Goal: Task Accomplishment & Management: Use online tool/utility

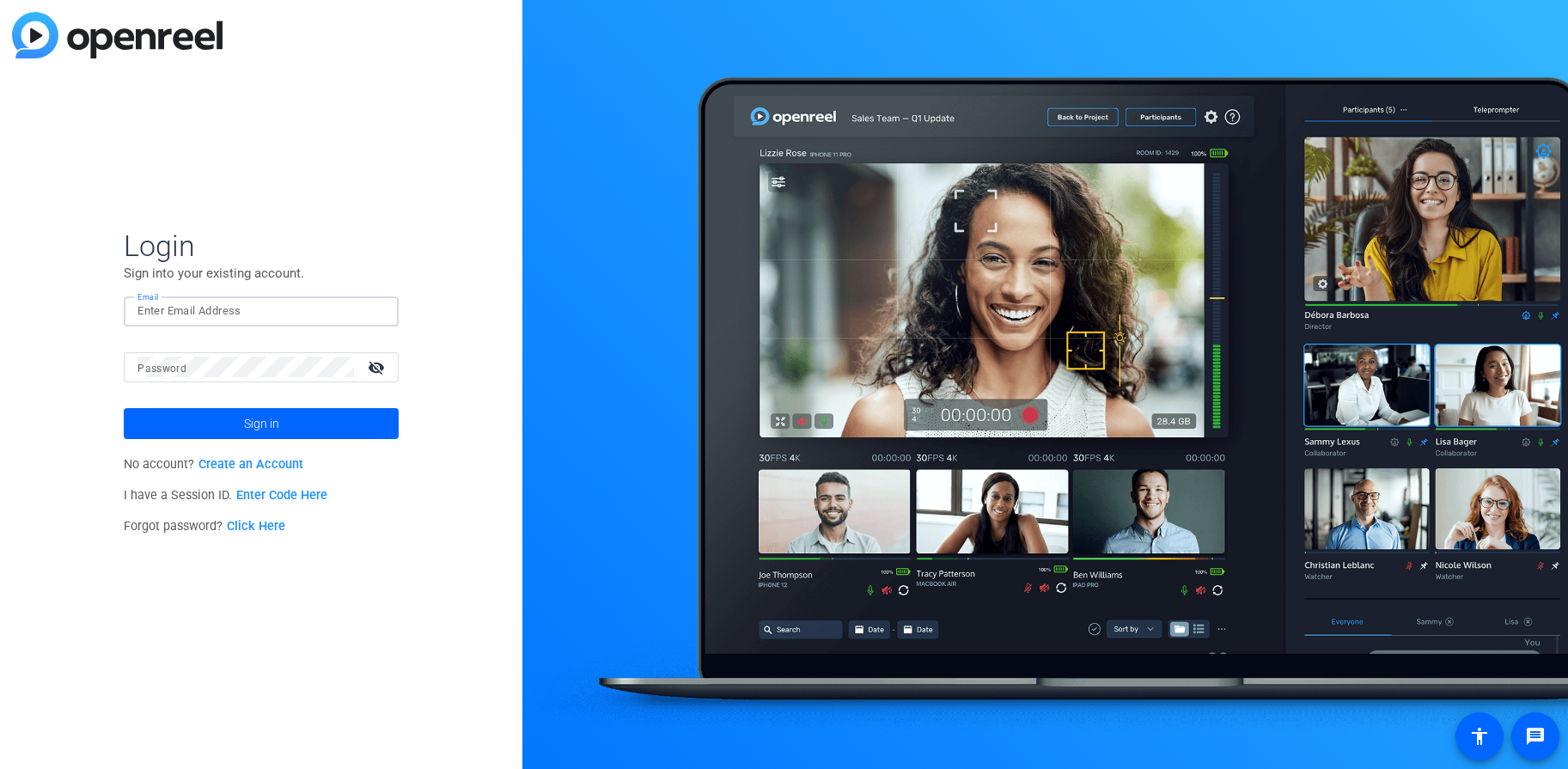
click at [270, 305] on input "Email" at bounding box center [261, 311] width 248 height 21
type input "Richard.Vagg@jukinproductions.com"
click at [311, 408] on span at bounding box center [261, 423] width 275 height 41
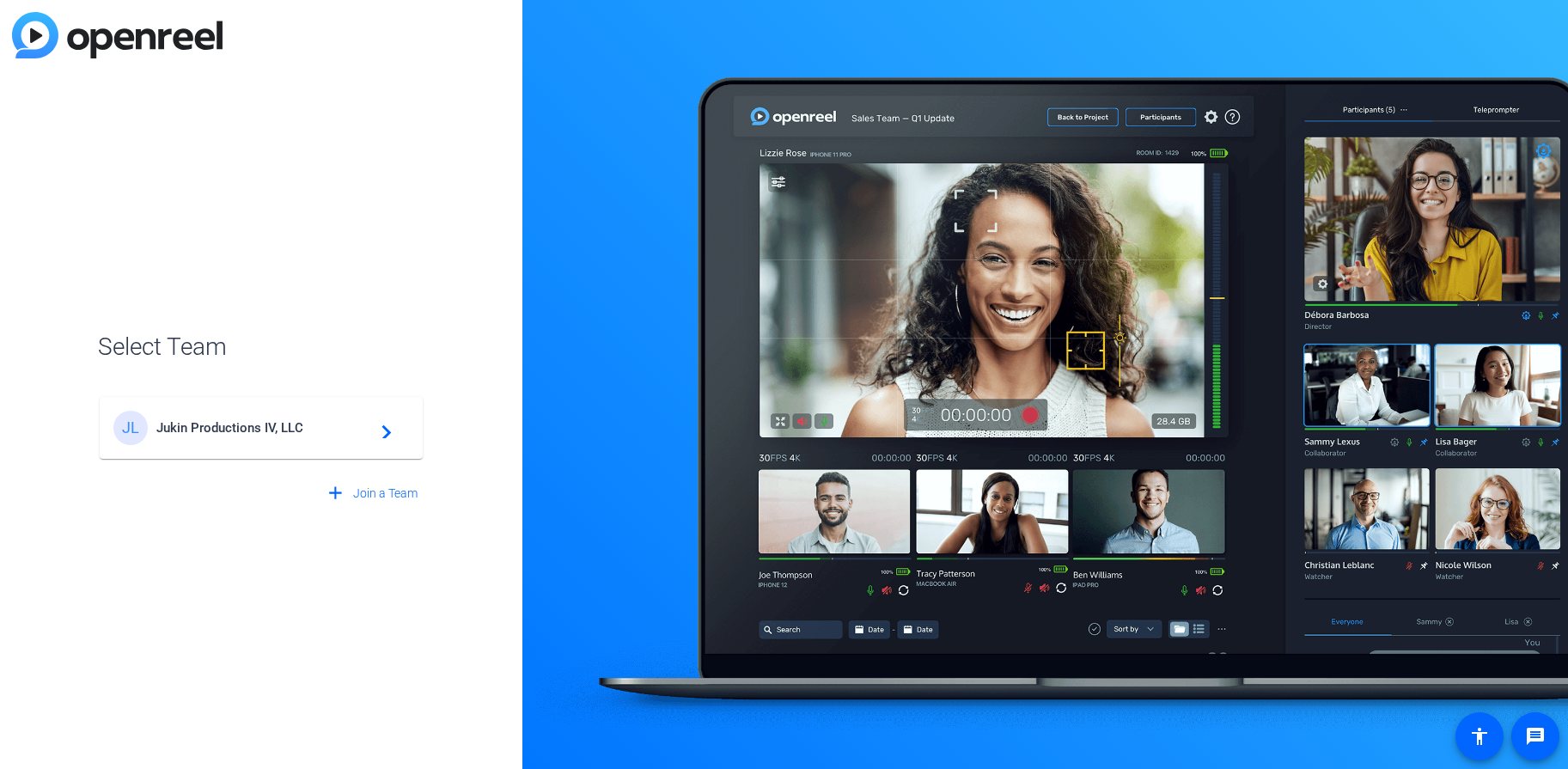
click at [340, 430] on span "Jukin Productions IV, LLC" at bounding box center [264, 428] width 215 height 15
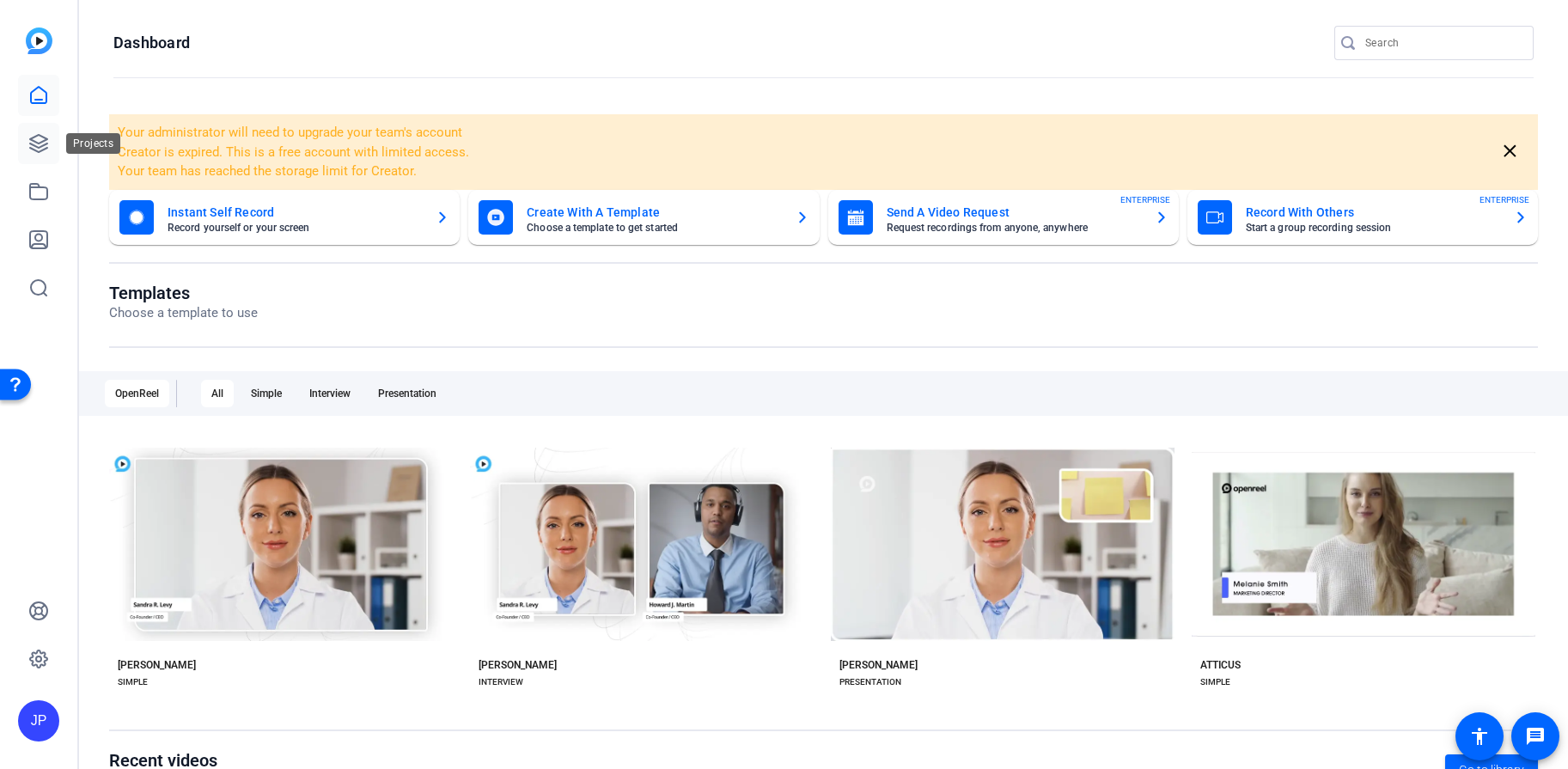
click at [42, 138] on icon at bounding box center [38, 144] width 21 height 21
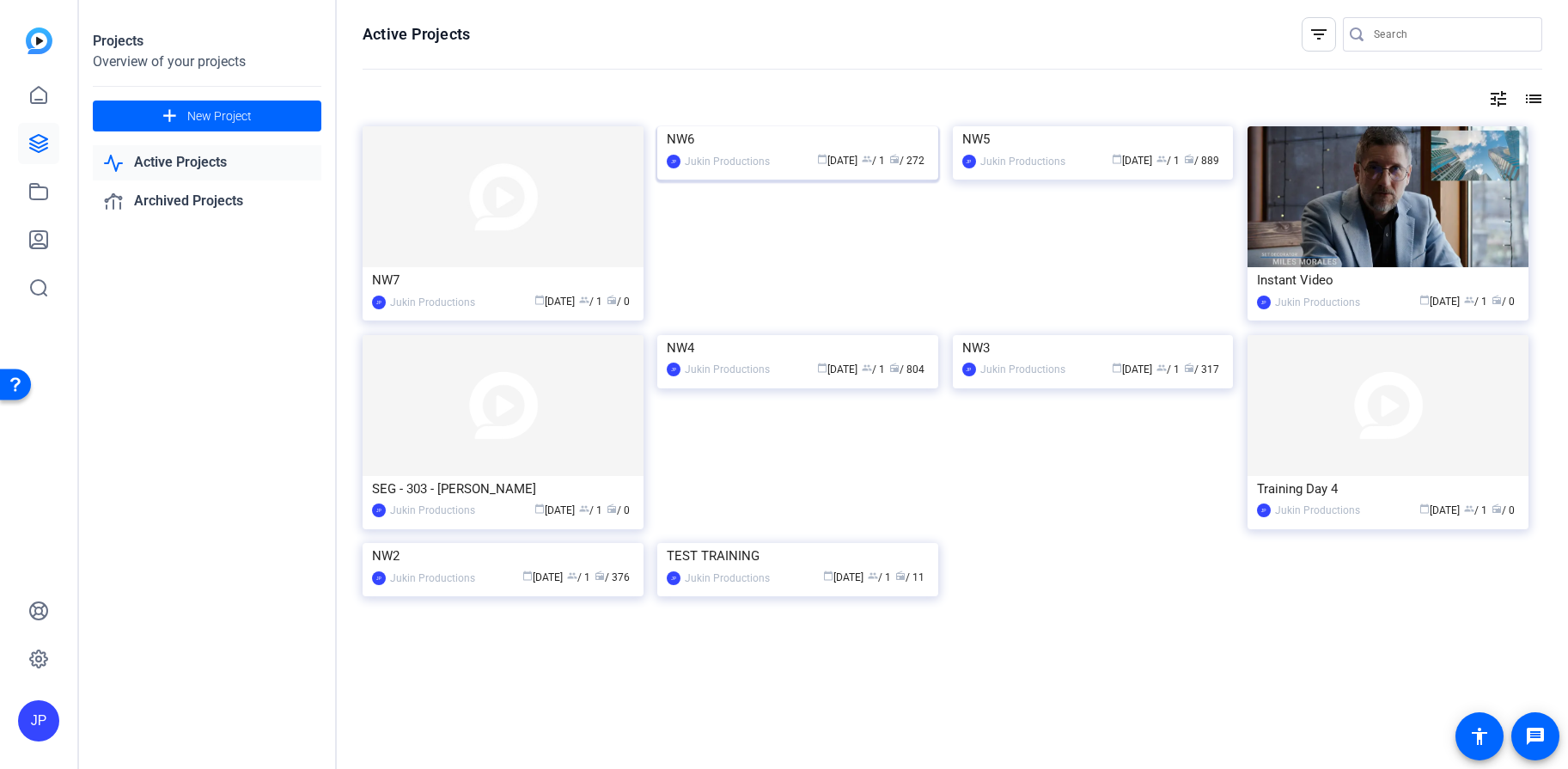
click at [758, 152] on div "NW6" at bounding box center [797, 139] width 262 height 25
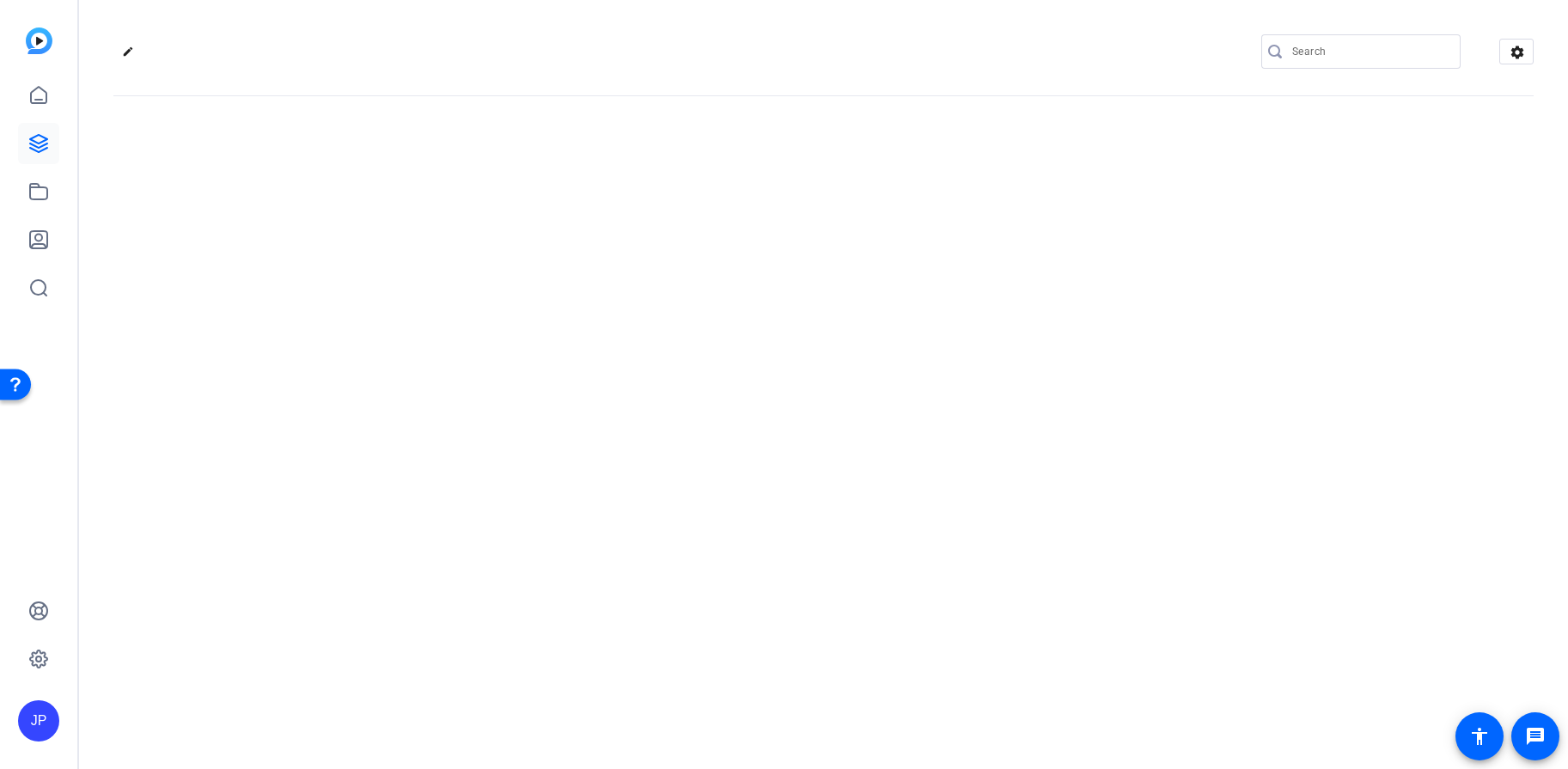
click at [758, 279] on div "edit settings" at bounding box center [823, 384] width 1488 height 769
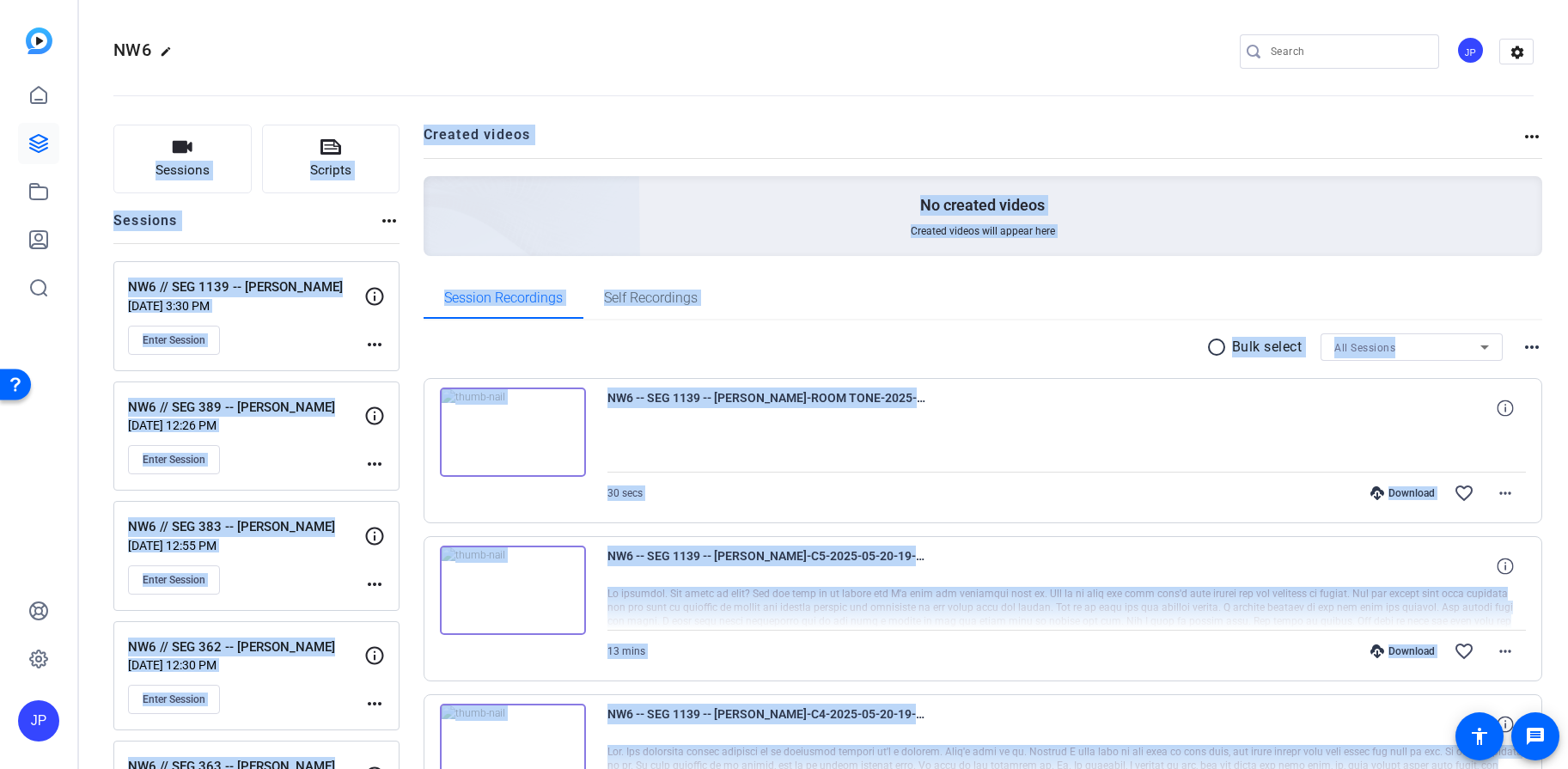
click at [918, 292] on div "Session Recordings Self Recordings" at bounding box center [982, 299] width 1119 height 41
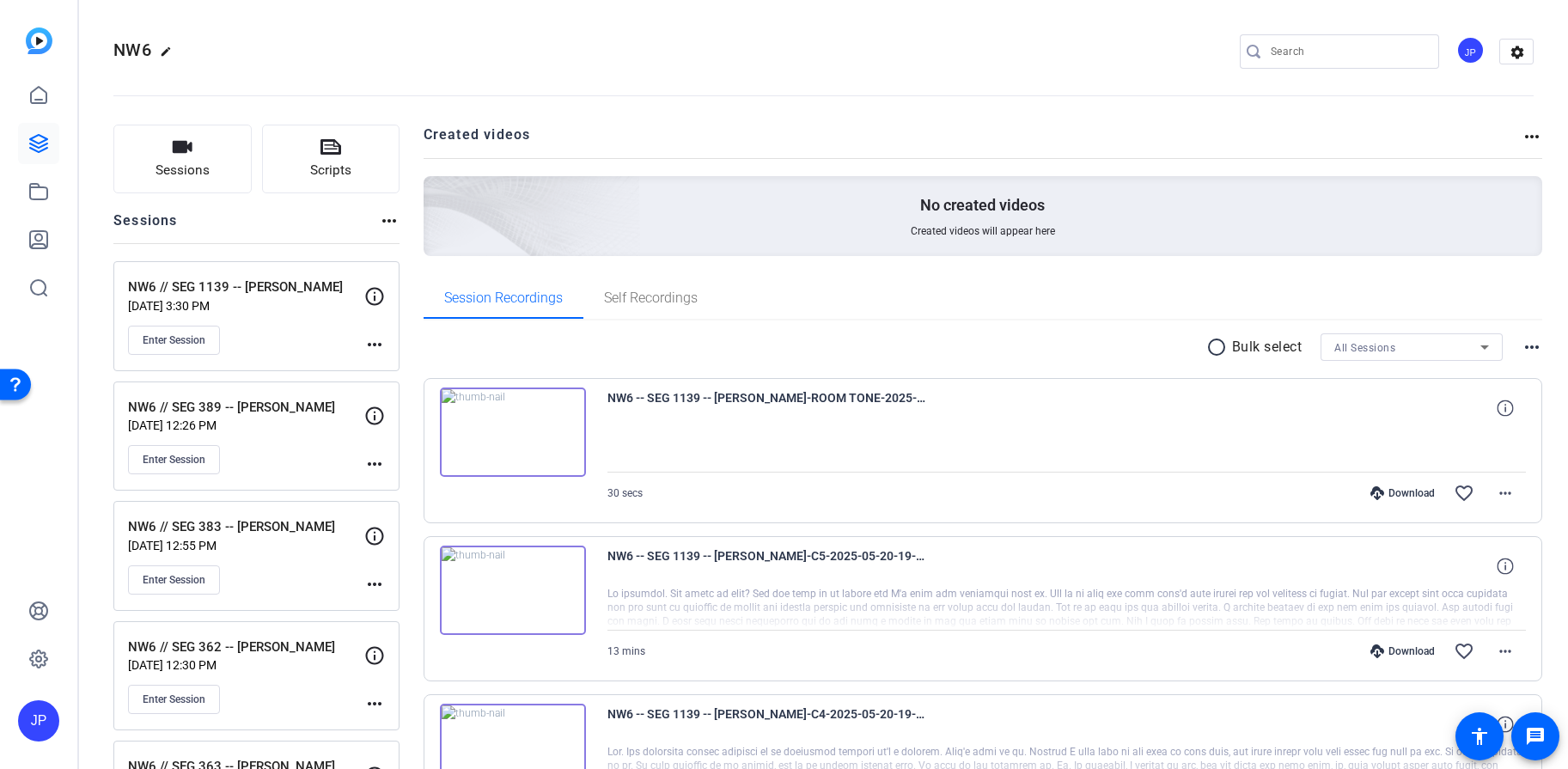
scroll to position [103, 0]
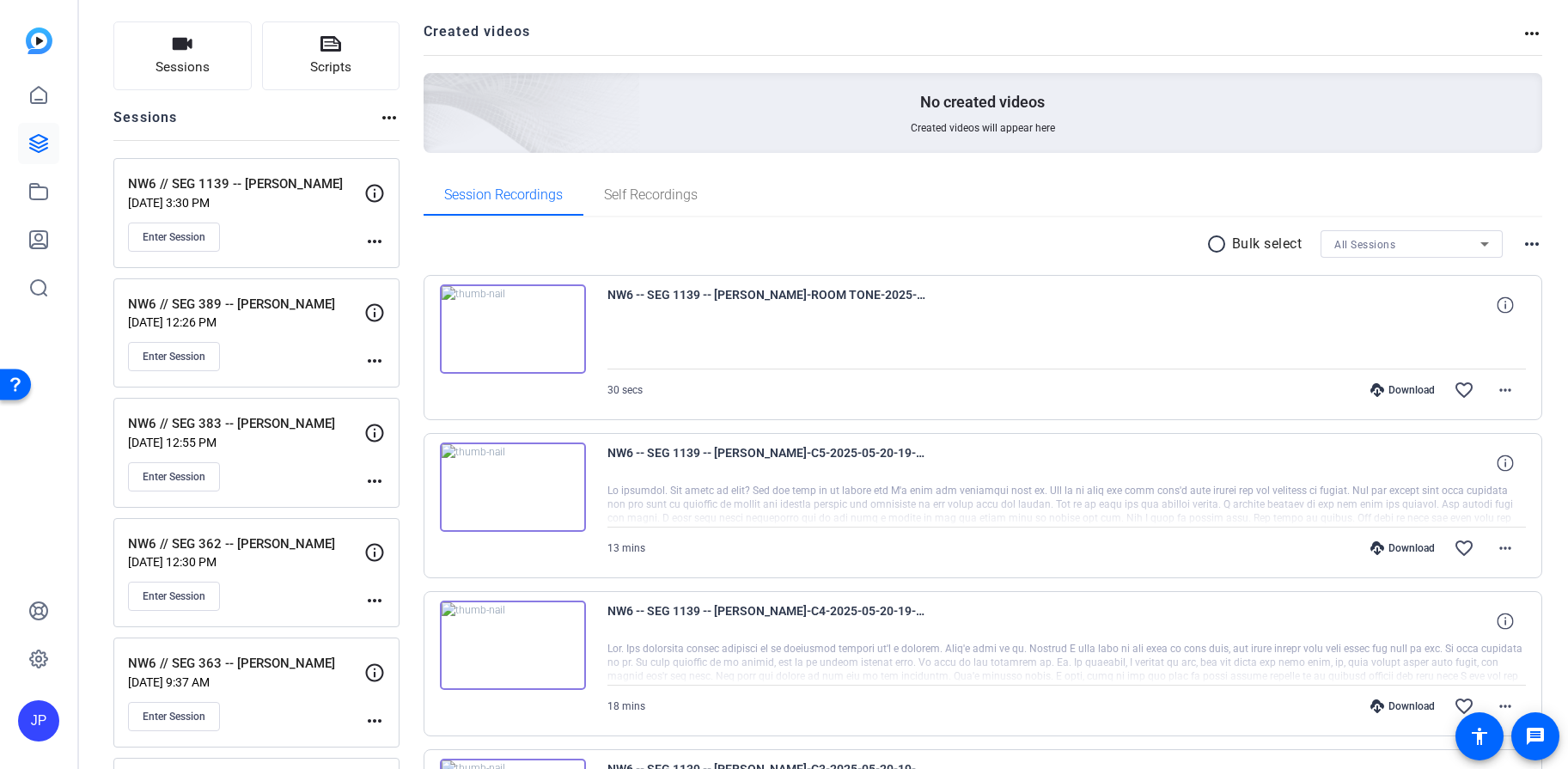
click at [279, 219] on div "NW6 // SEG 1139 -- Natalia Williams May 20, 2025 @ 3:30 PM Enter Session" at bounding box center [246, 213] width 236 height 77
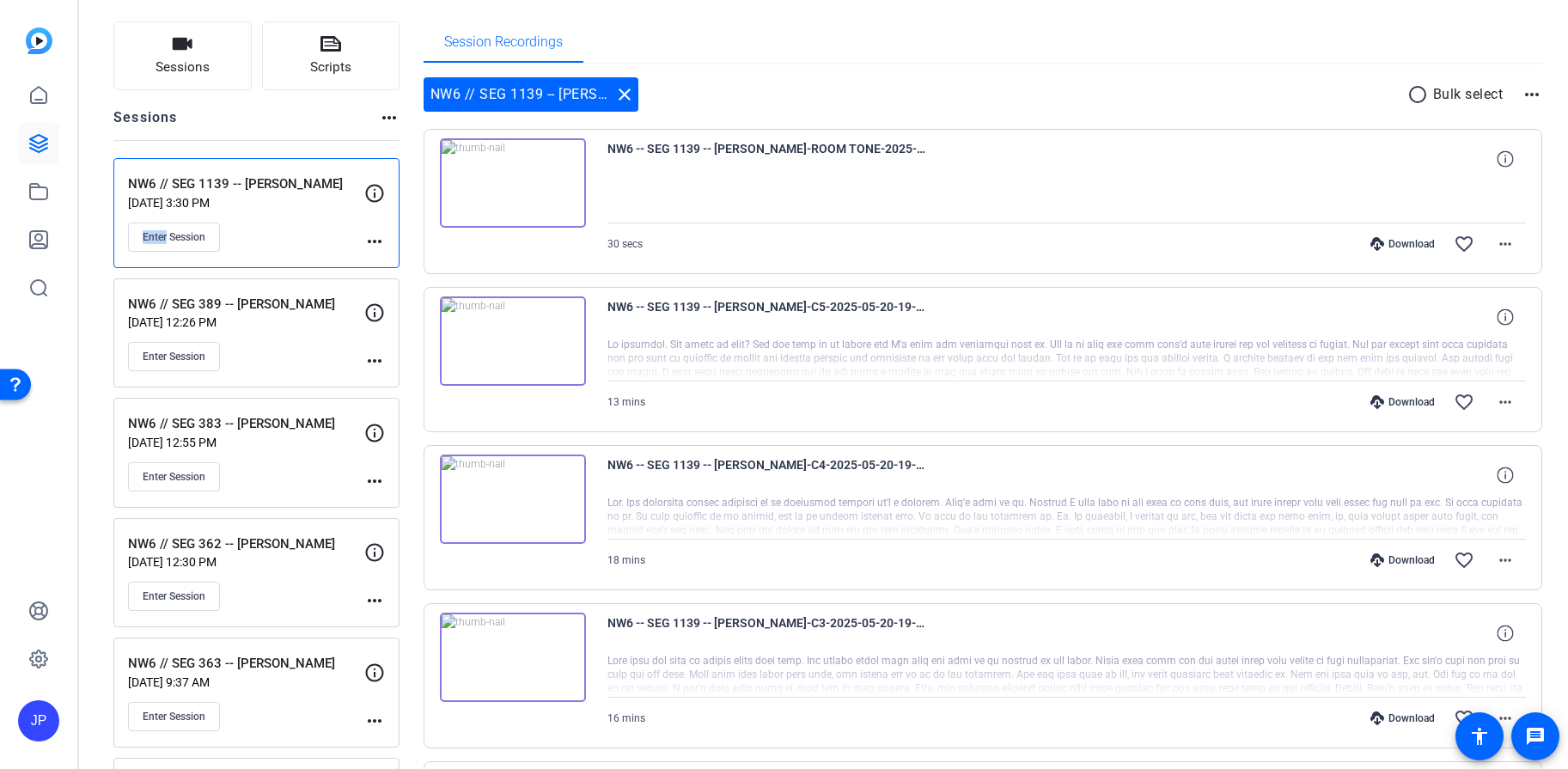
click at [279, 219] on div "NW6 // SEG 1139 -- Natalia Williams May 20, 2025 @ 3:30 PM Enter Session" at bounding box center [246, 213] width 236 height 77
click at [201, 239] on span "Enter Session" at bounding box center [174, 237] width 63 height 14
click at [329, 127] on div "Sessions more_horiz" at bounding box center [256, 123] width 286 height 33
click at [211, 234] on button "Enter Session" at bounding box center [174, 237] width 92 height 29
click at [792, 85] on div "NW6 // SEG 1139 -- Natalia Williams close radio_button_unchecked Bulk select mo…" at bounding box center [982, 94] width 1119 height 35
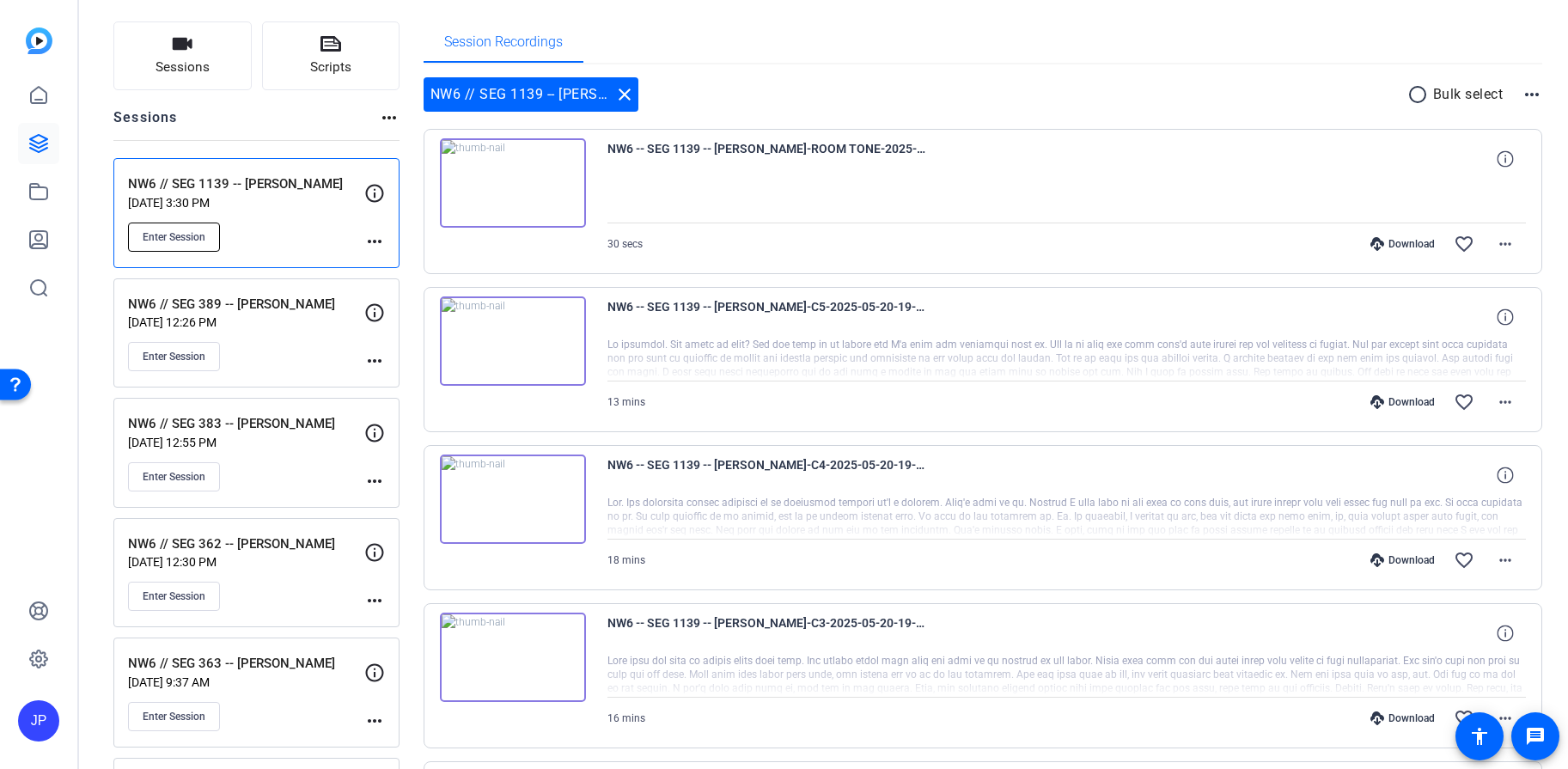
click at [190, 238] on span "Enter Session" at bounding box center [174, 237] width 63 height 14
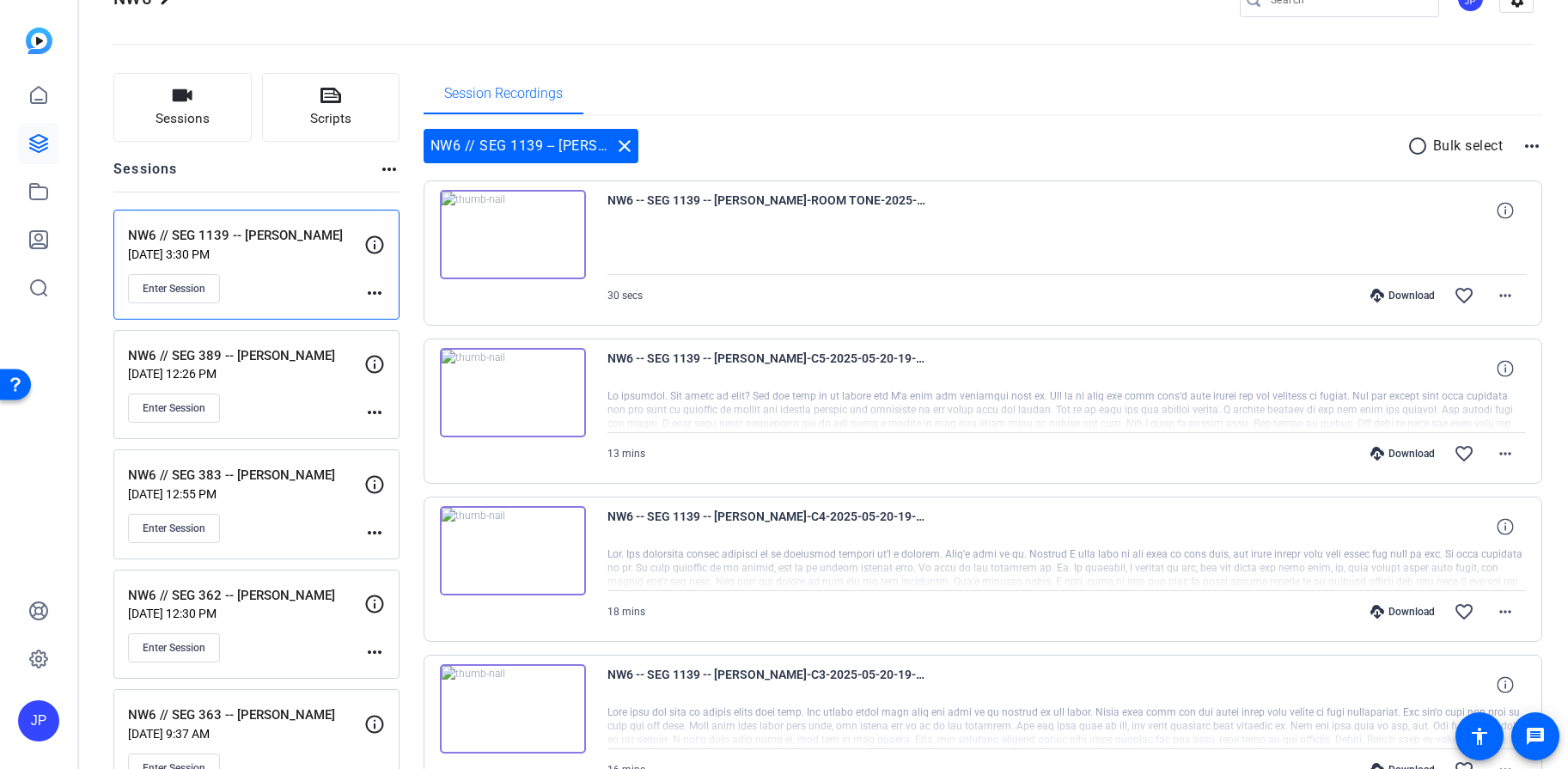
click at [930, 134] on div "NW6 // SEG 1139 -- Natalia Williams close radio_button_unchecked Bulk select mo…" at bounding box center [982, 146] width 1119 height 35
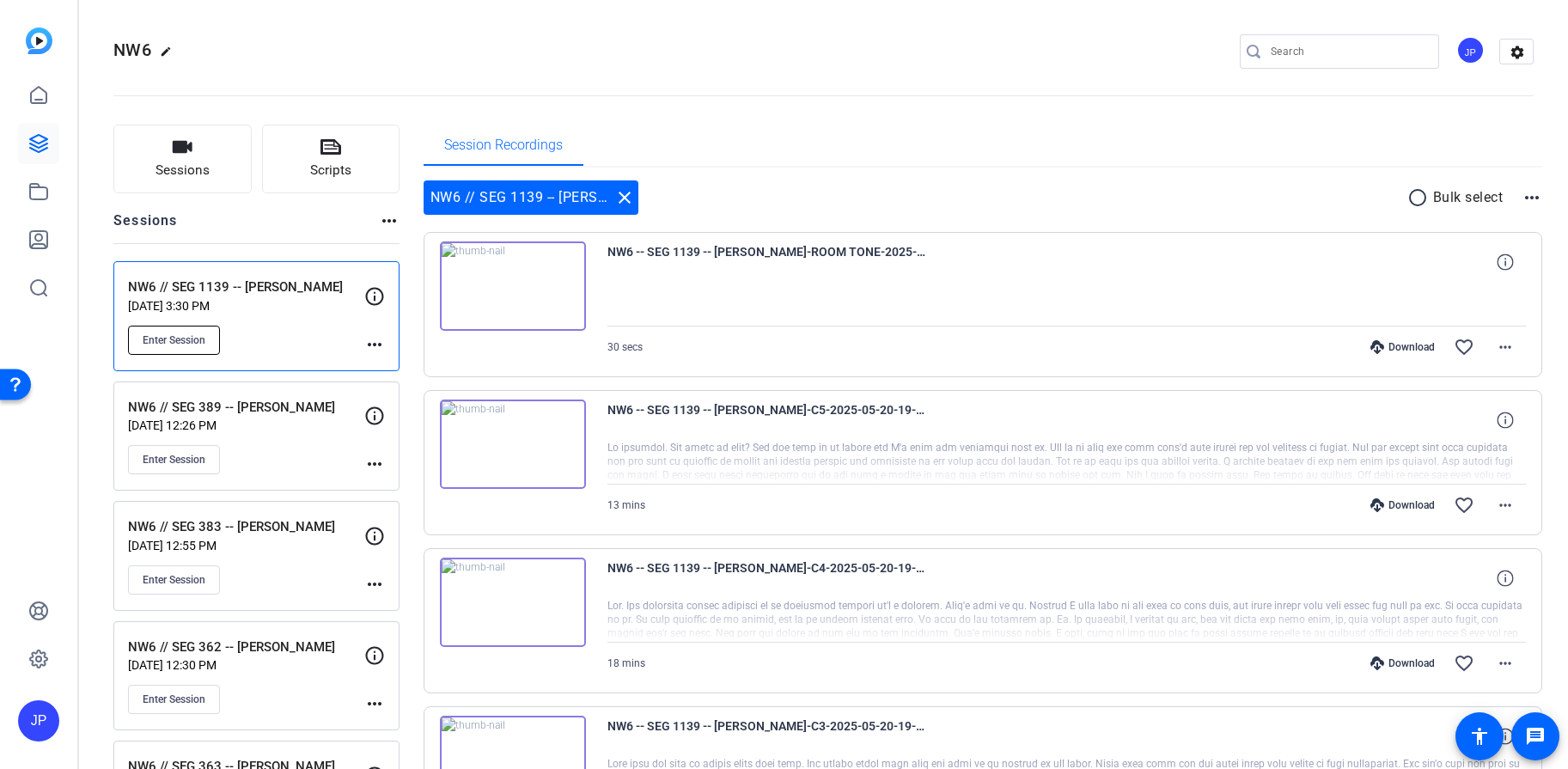
click at [188, 346] on span "Enter Session" at bounding box center [174, 340] width 63 height 14
click at [1498, 349] on mat-icon "more_horiz" at bounding box center [1505, 347] width 21 height 21
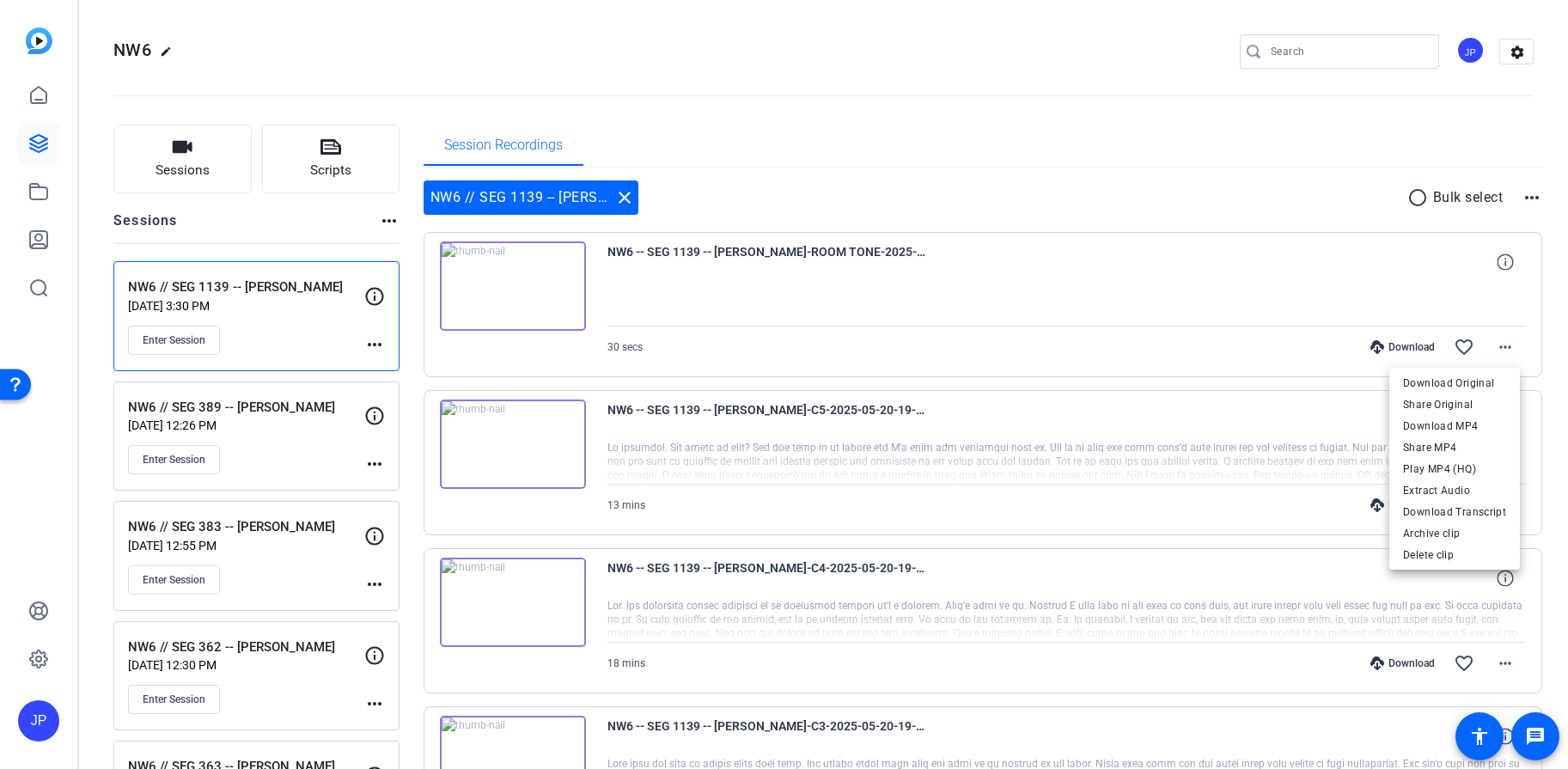
click at [1312, 179] on div at bounding box center [784, 384] width 1568 height 769
click at [1497, 500] on mat-icon "more_horiz" at bounding box center [1505, 505] width 21 height 21
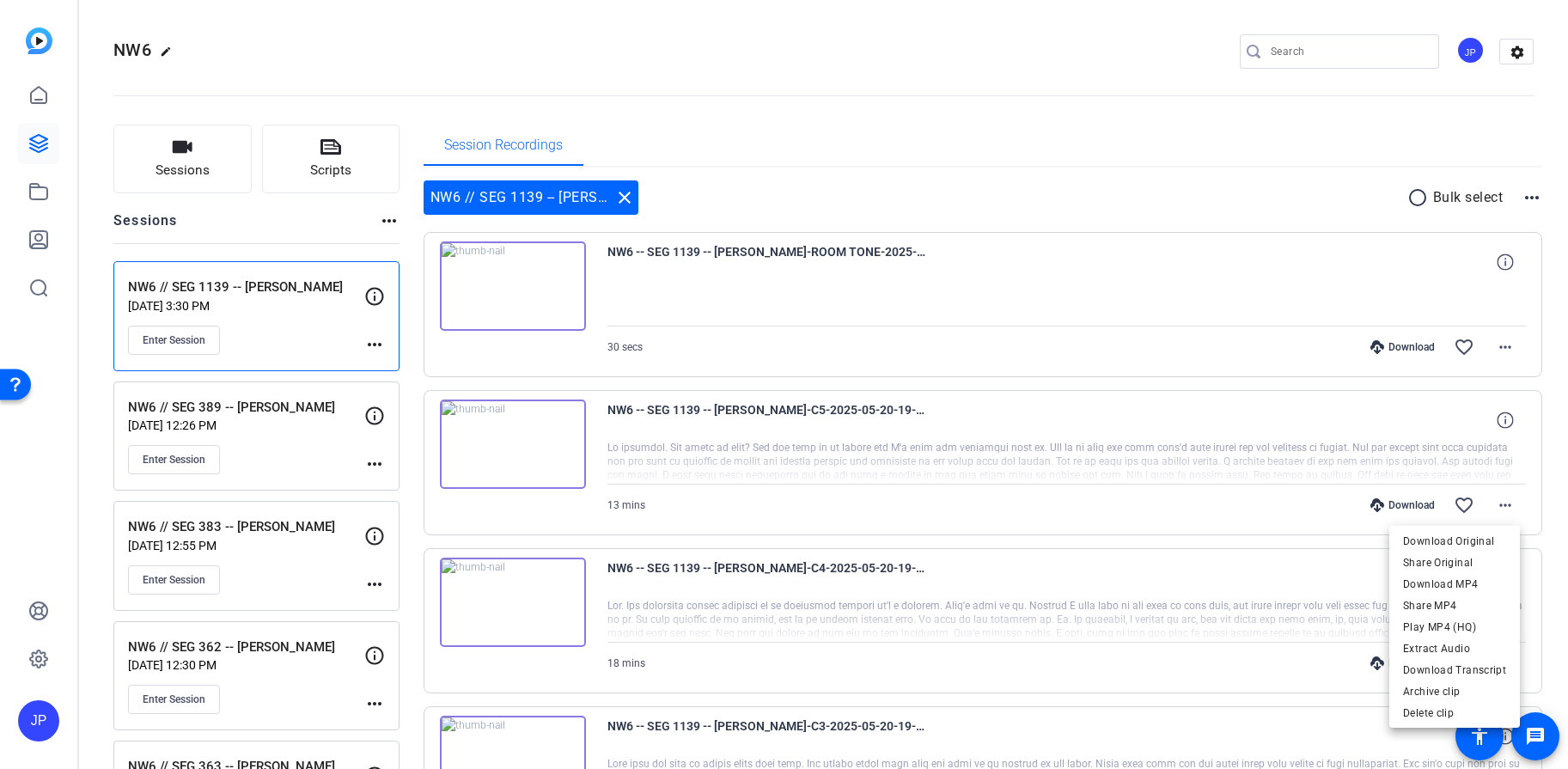
click at [1525, 200] on div at bounding box center [784, 384] width 1568 height 769
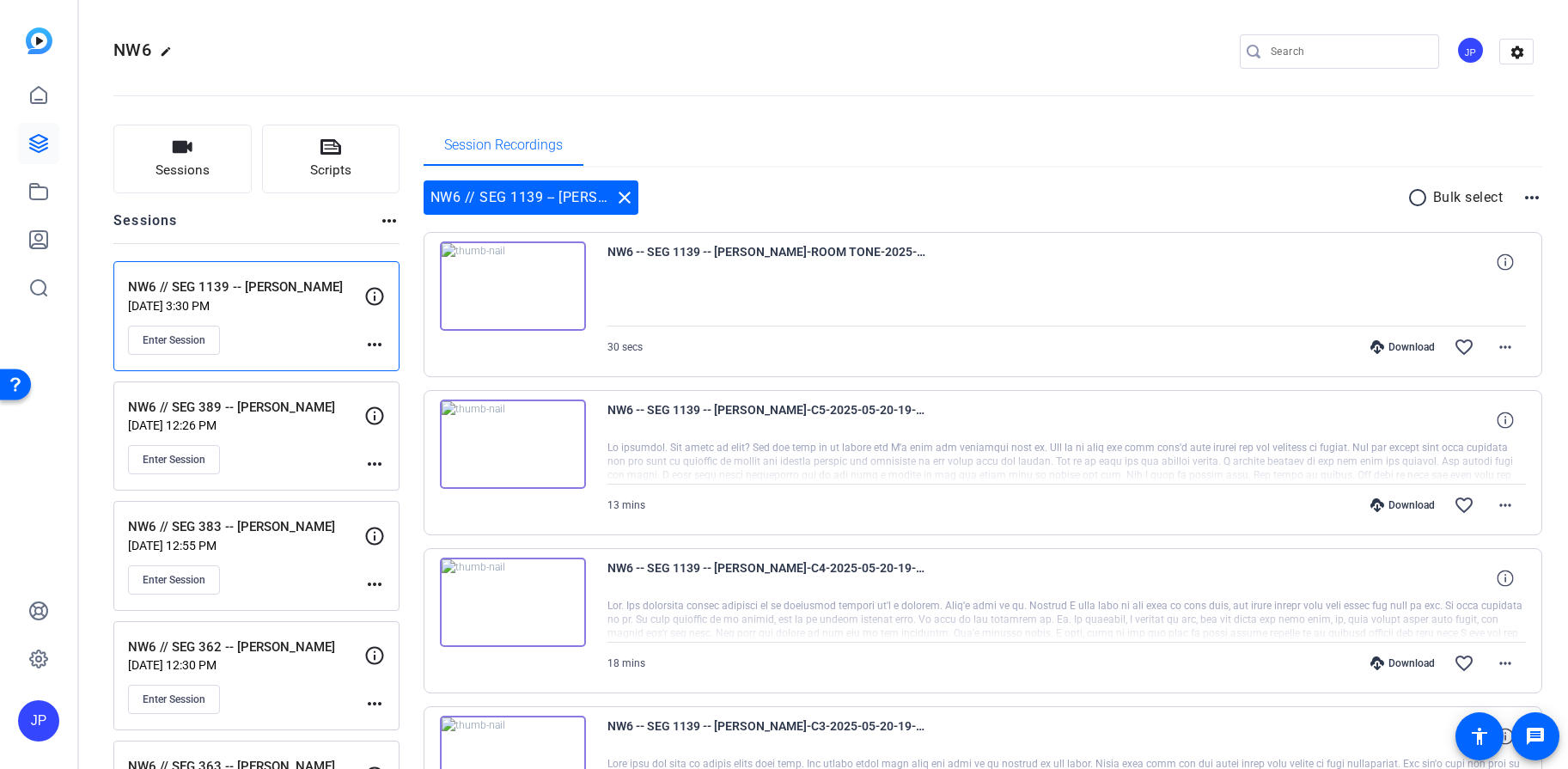
click at [1525, 193] on mat-icon "more_horiz" at bounding box center [1531, 198] width 21 height 21
click at [1497, 348] on div at bounding box center [784, 384] width 1568 height 769
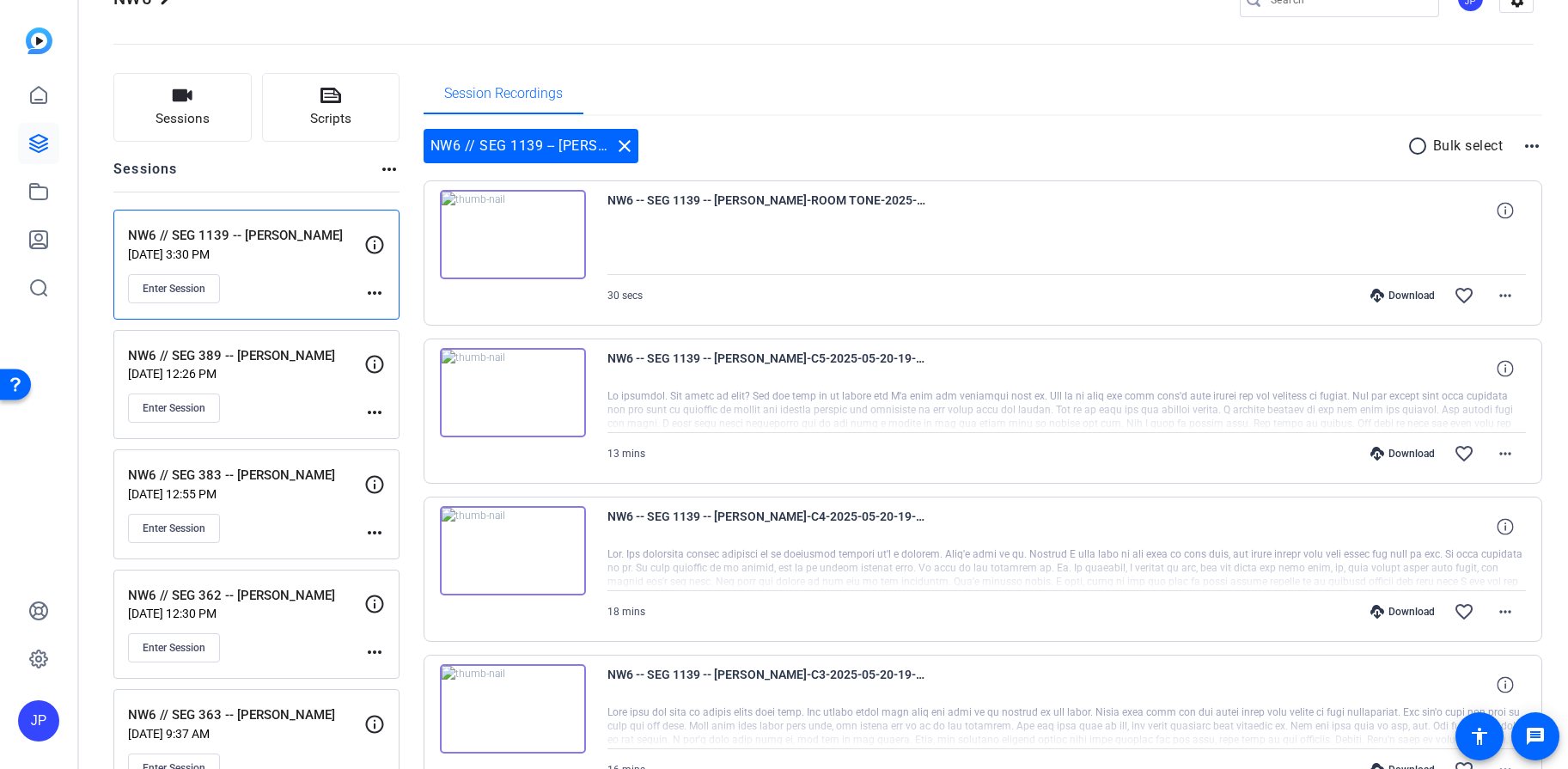
click at [1410, 293] on div "Download" at bounding box center [1402, 296] width 82 height 14
click at [1499, 297] on mat-icon "more_horiz" at bounding box center [1505, 296] width 21 height 21
click at [1310, 141] on div at bounding box center [784, 384] width 1568 height 769
click at [1526, 145] on mat-icon "more_horiz" at bounding box center [1531, 146] width 21 height 21
click at [1408, 146] on div at bounding box center [784, 384] width 1568 height 769
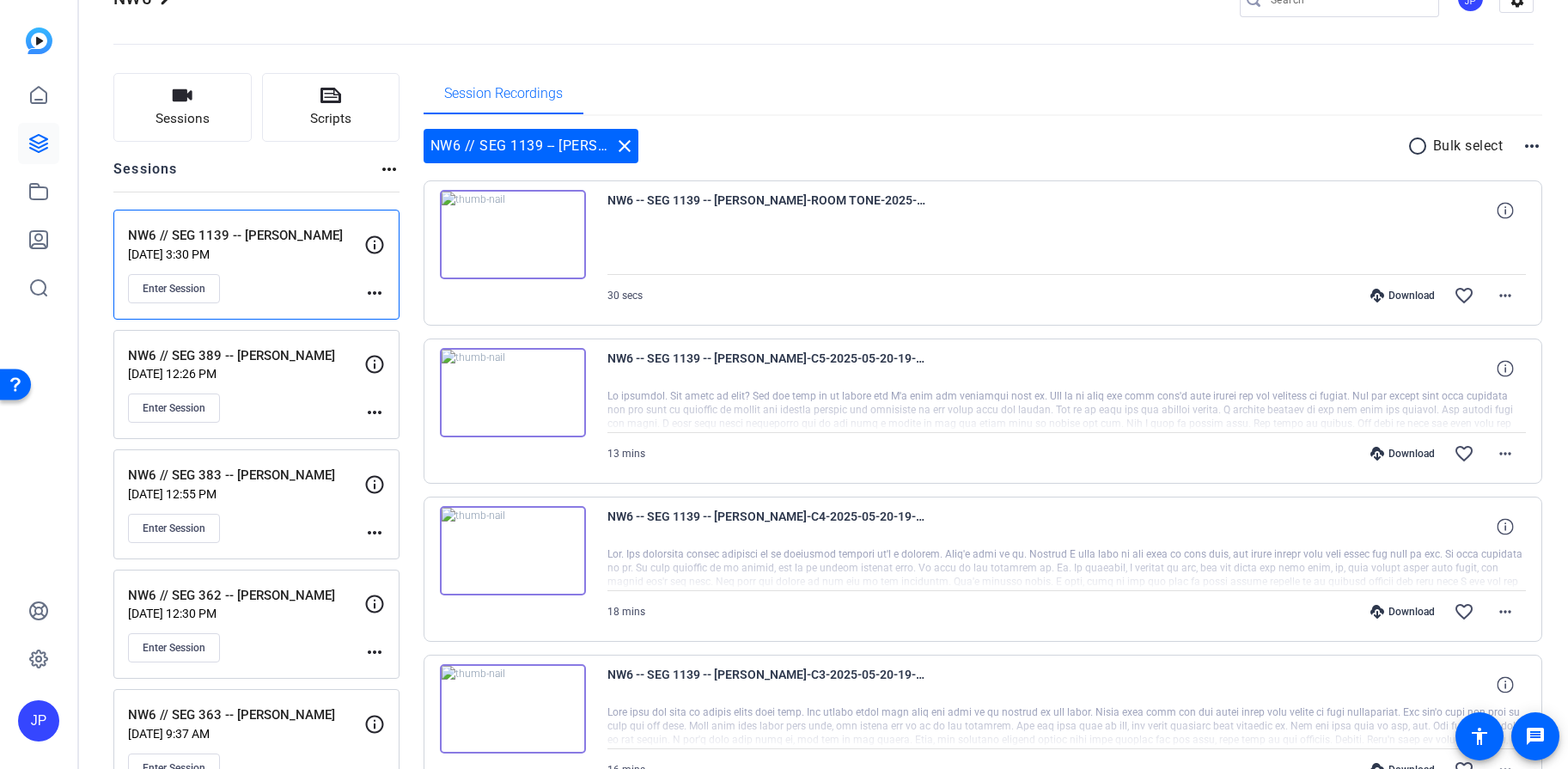
click at [1409, 147] on mat-icon "radio_button_unchecked" at bounding box center [1419, 146] width 25 height 21
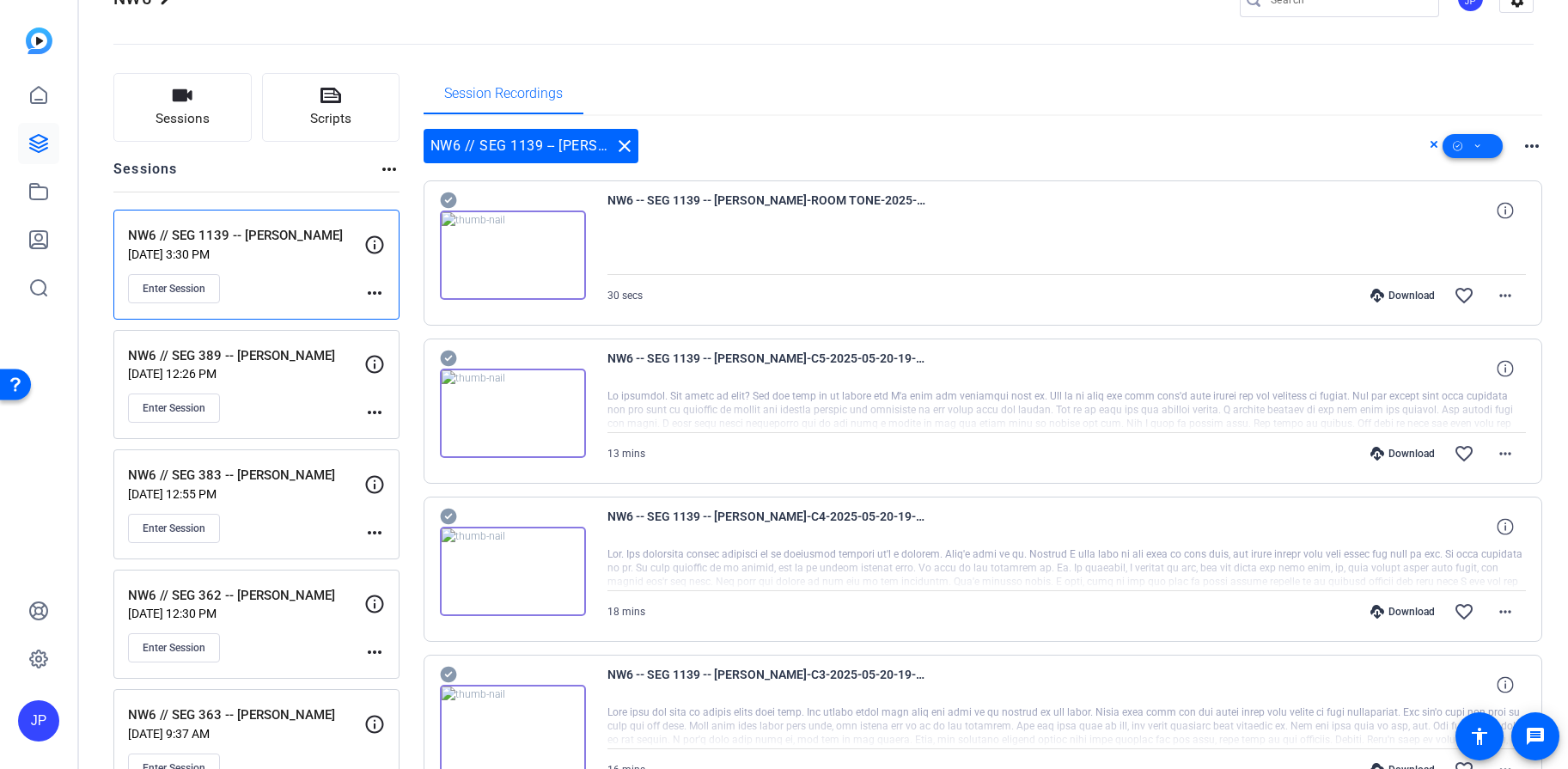
click at [1476, 146] on span at bounding box center [1472, 146] width 60 height 41
click at [1428, 146] on div at bounding box center [784, 384] width 1568 height 769
click at [1430, 146] on icon at bounding box center [1433, 144] width 7 height 7
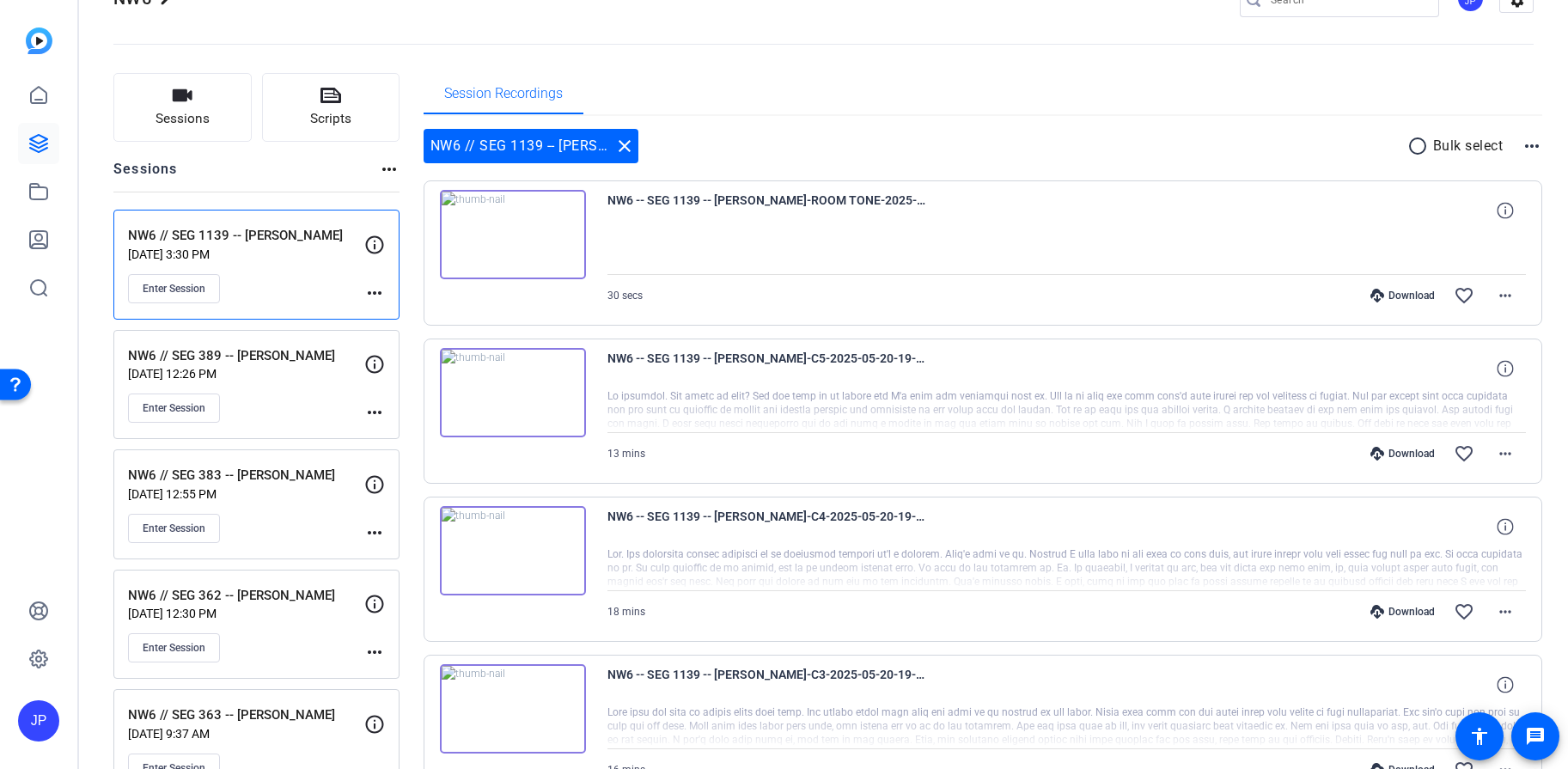
click at [1414, 146] on mat-icon "radio_button_unchecked" at bounding box center [1419, 146] width 25 height 21
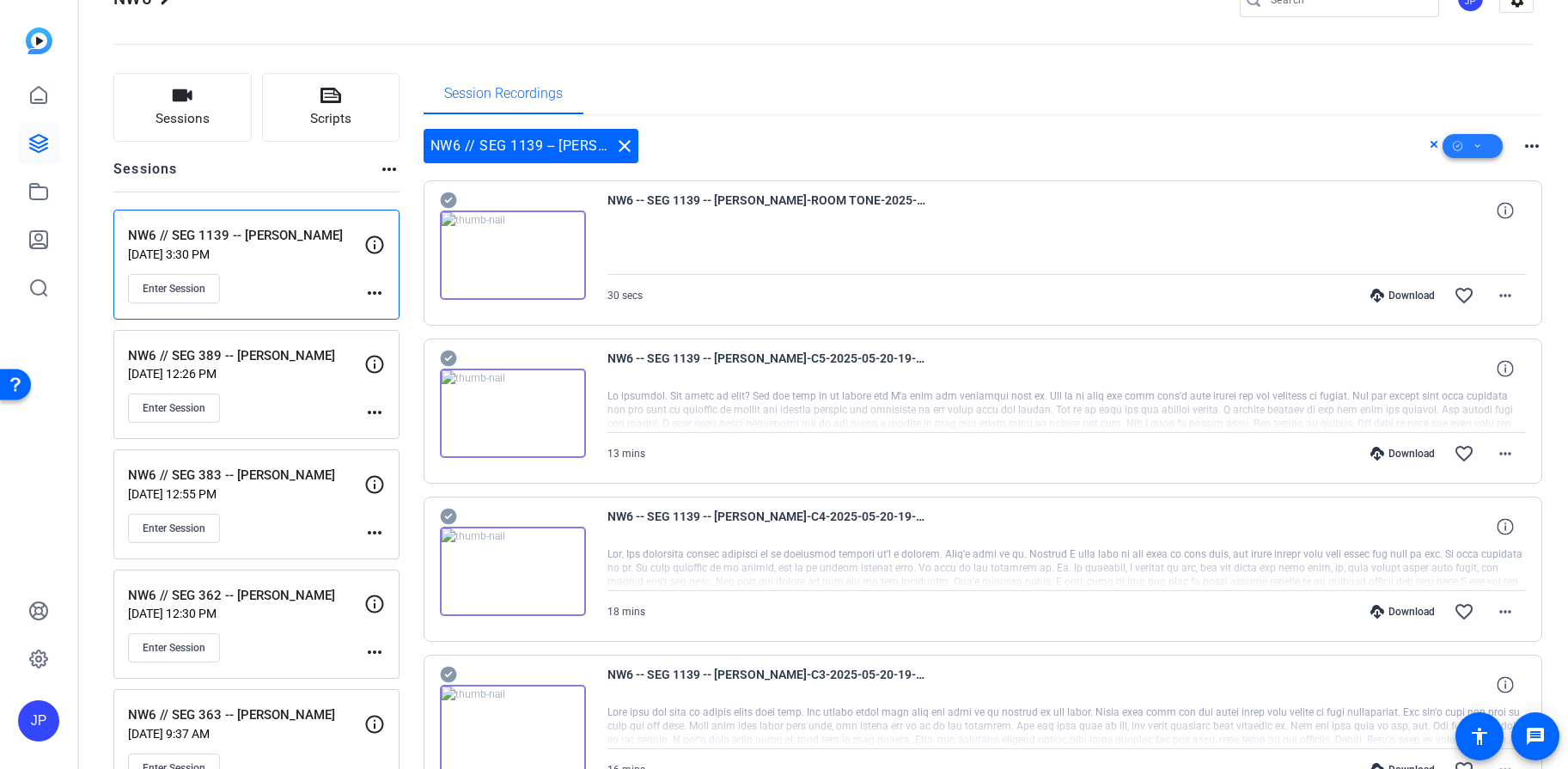
click at [1473, 146] on icon at bounding box center [1477, 146] width 8 height 22
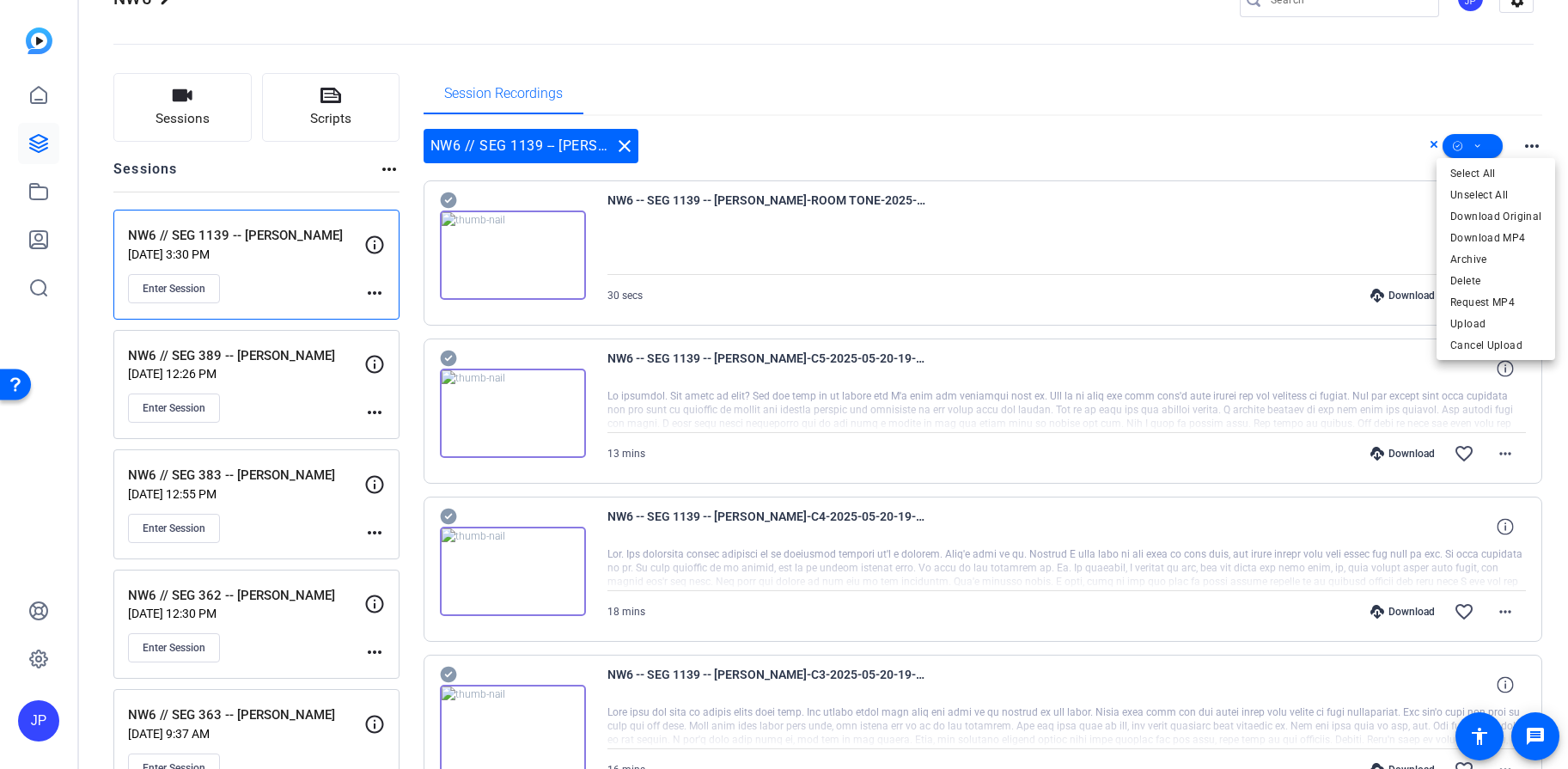
click at [1394, 157] on div at bounding box center [784, 384] width 1568 height 769
click at [1430, 142] on icon at bounding box center [1433, 144] width 7 height 7
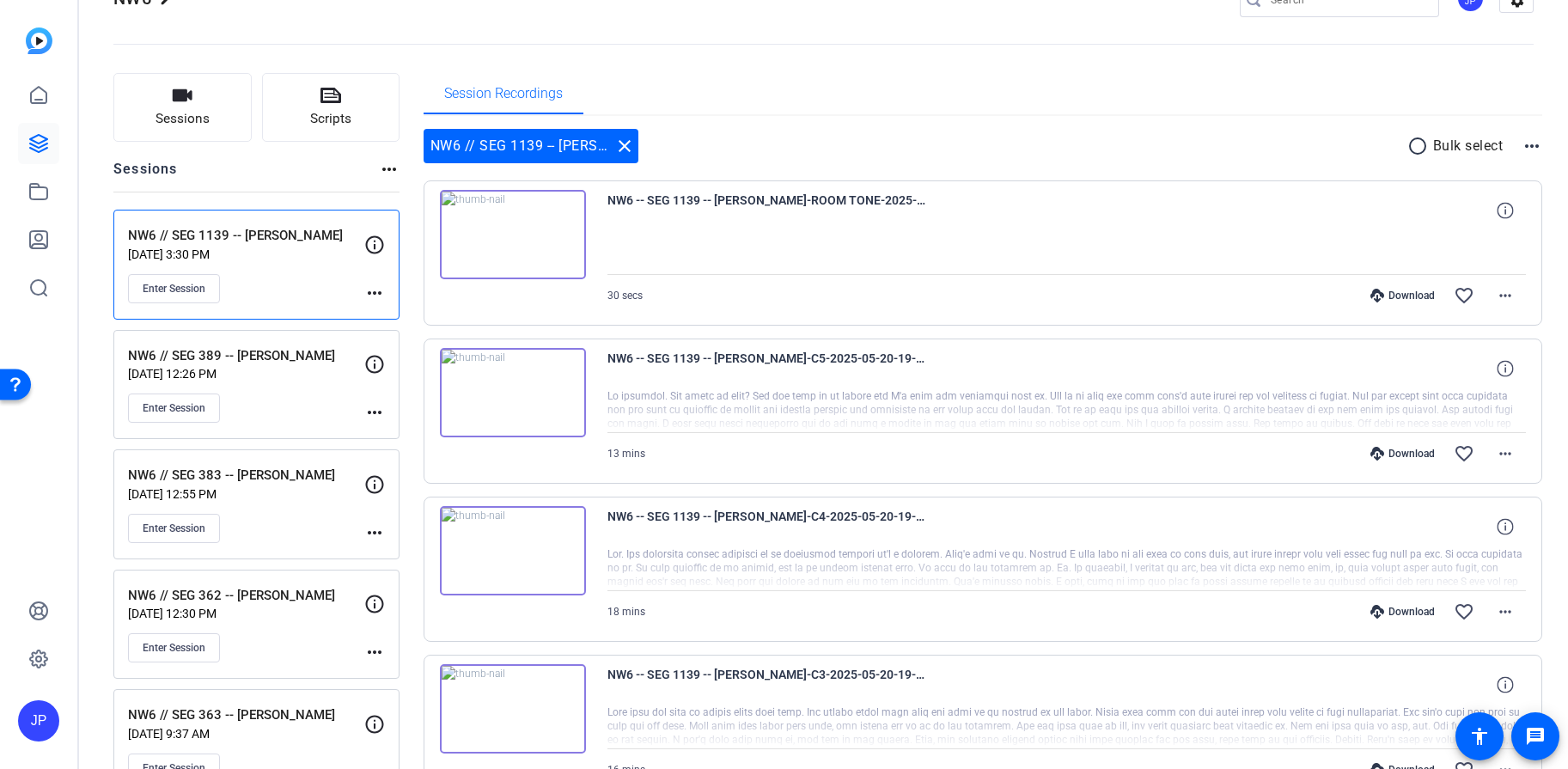
scroll to position [0, 0]
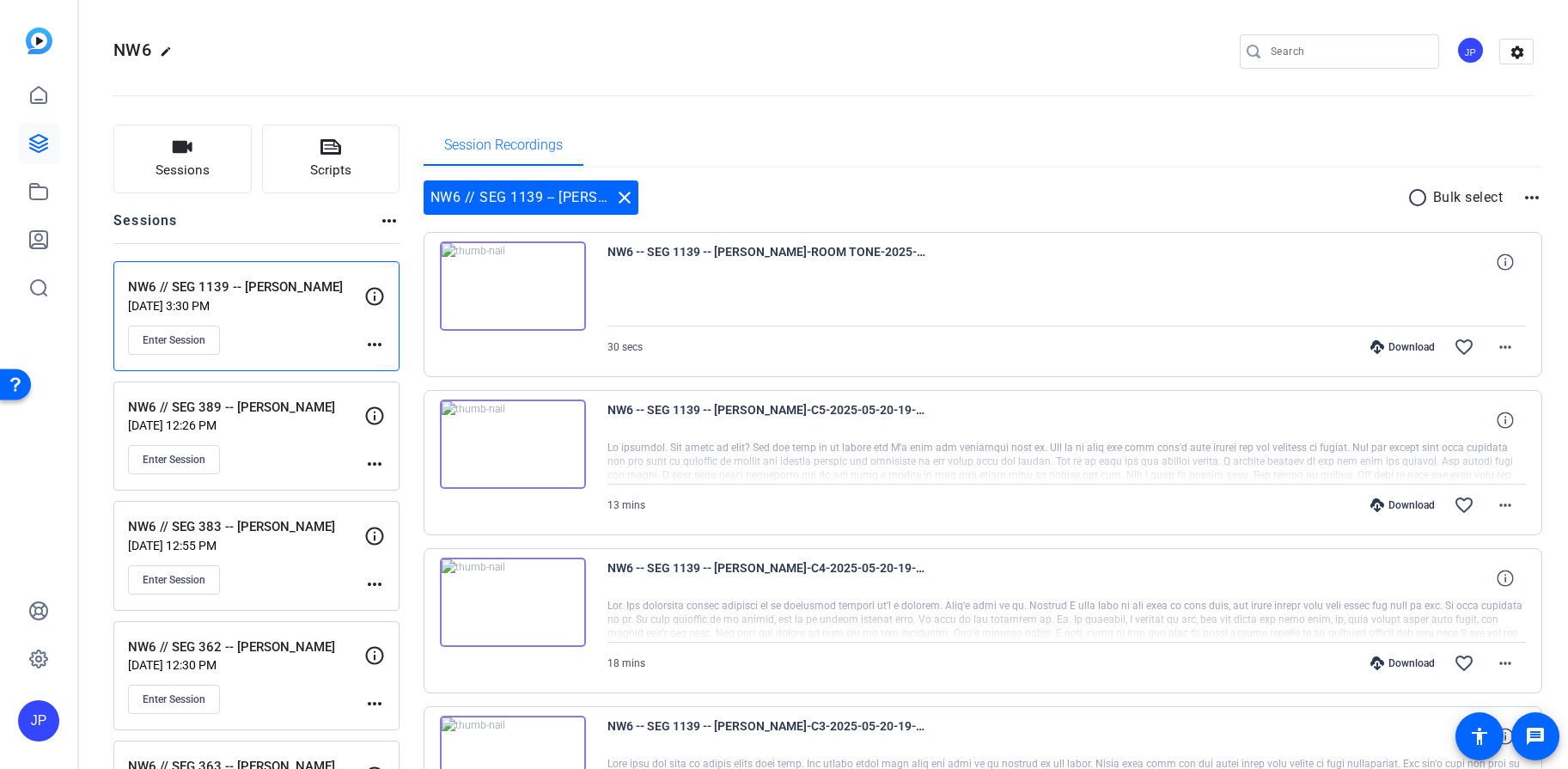
click at [1408, 194] on mat-icon "radio_button_unchecked" at bounding box center [1419, 198] width 25 height 21
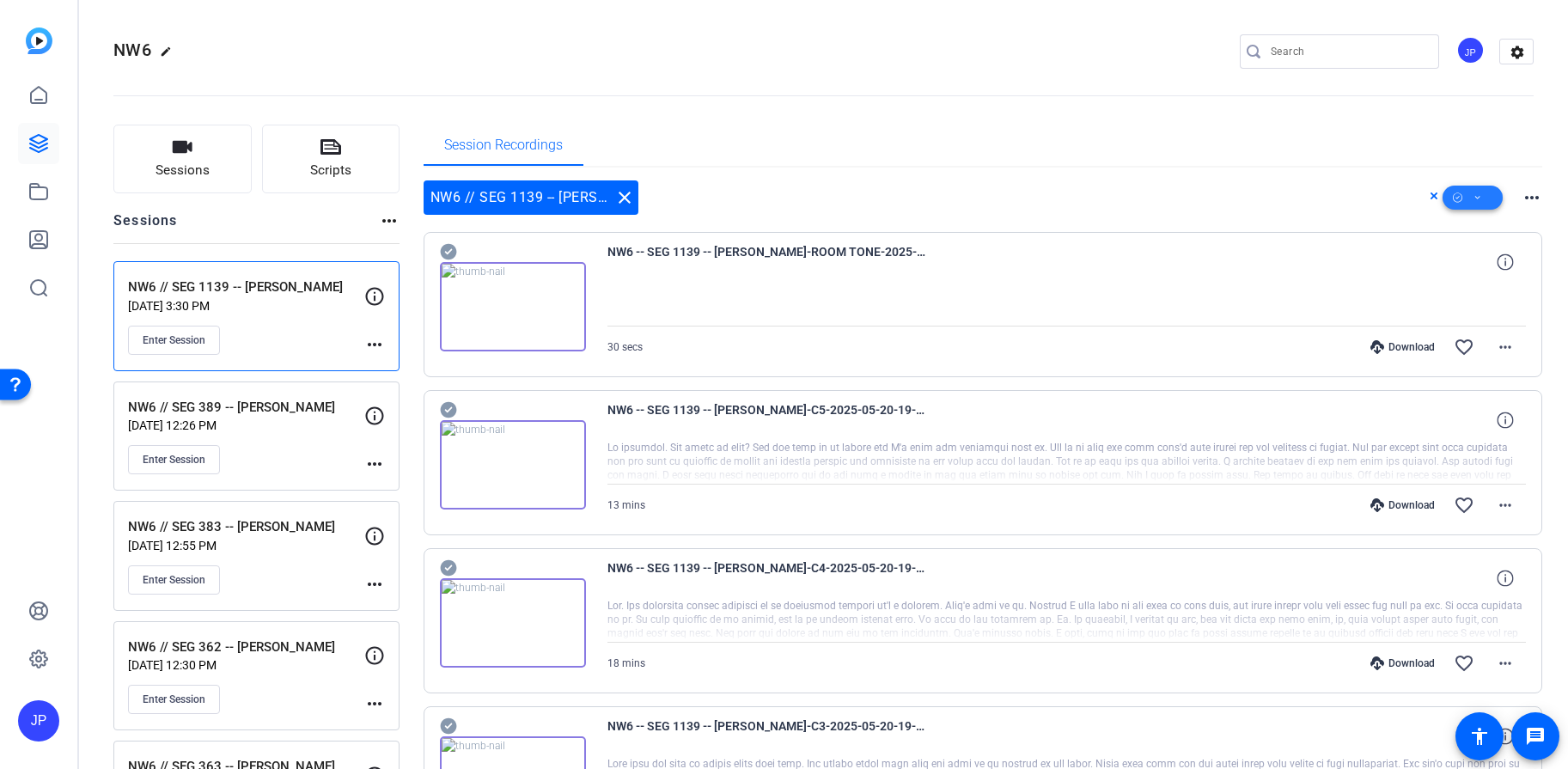
click at [1473, 194] on icon at bounding box center [1477, 198] width 8 height 22
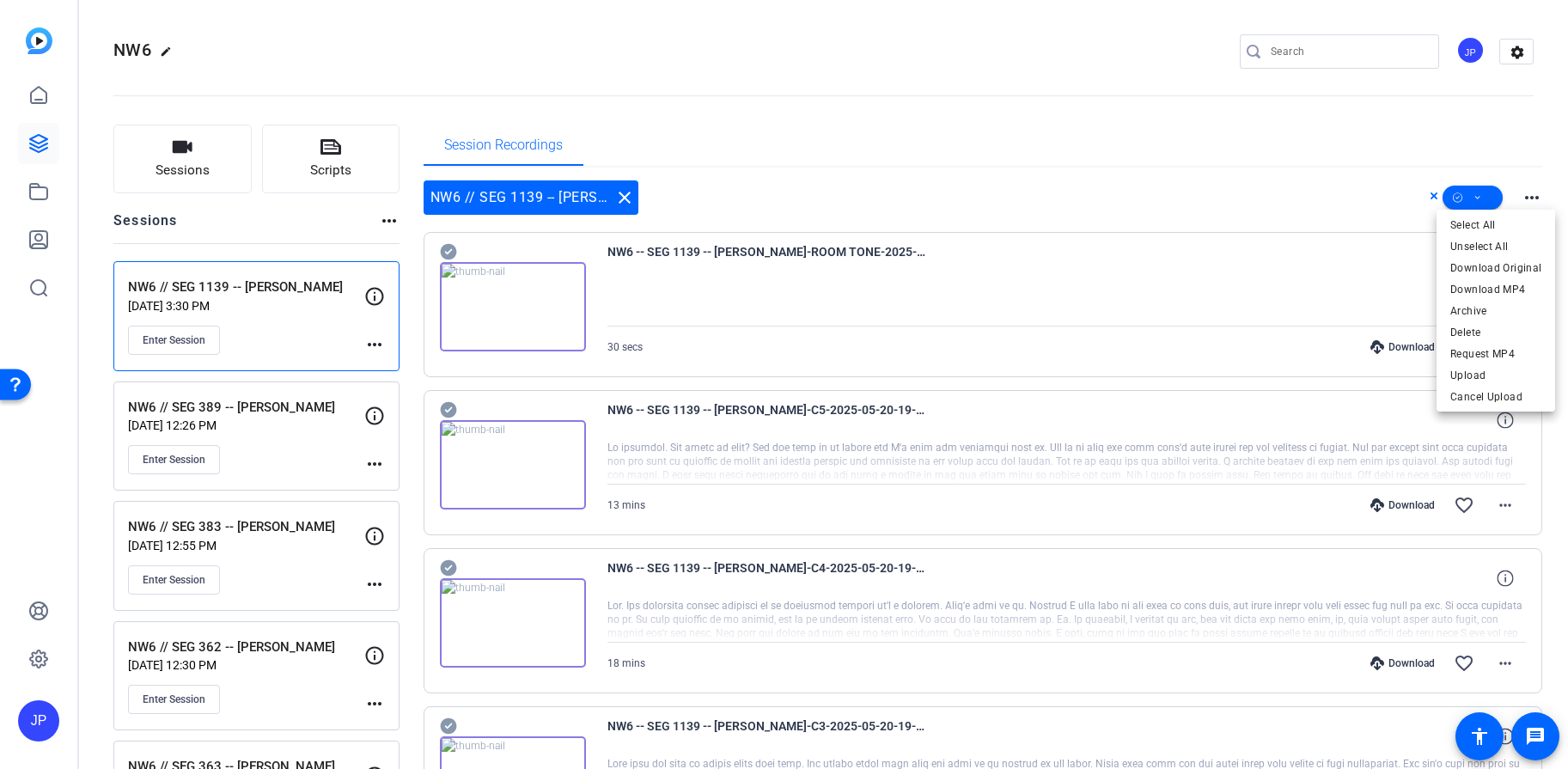
click at [1426, 194] on div at bounding box center [784, 384] width 1568 height 769
click at [1430, 194] on icon at bounding box center [1433, 195] width 7 height 7
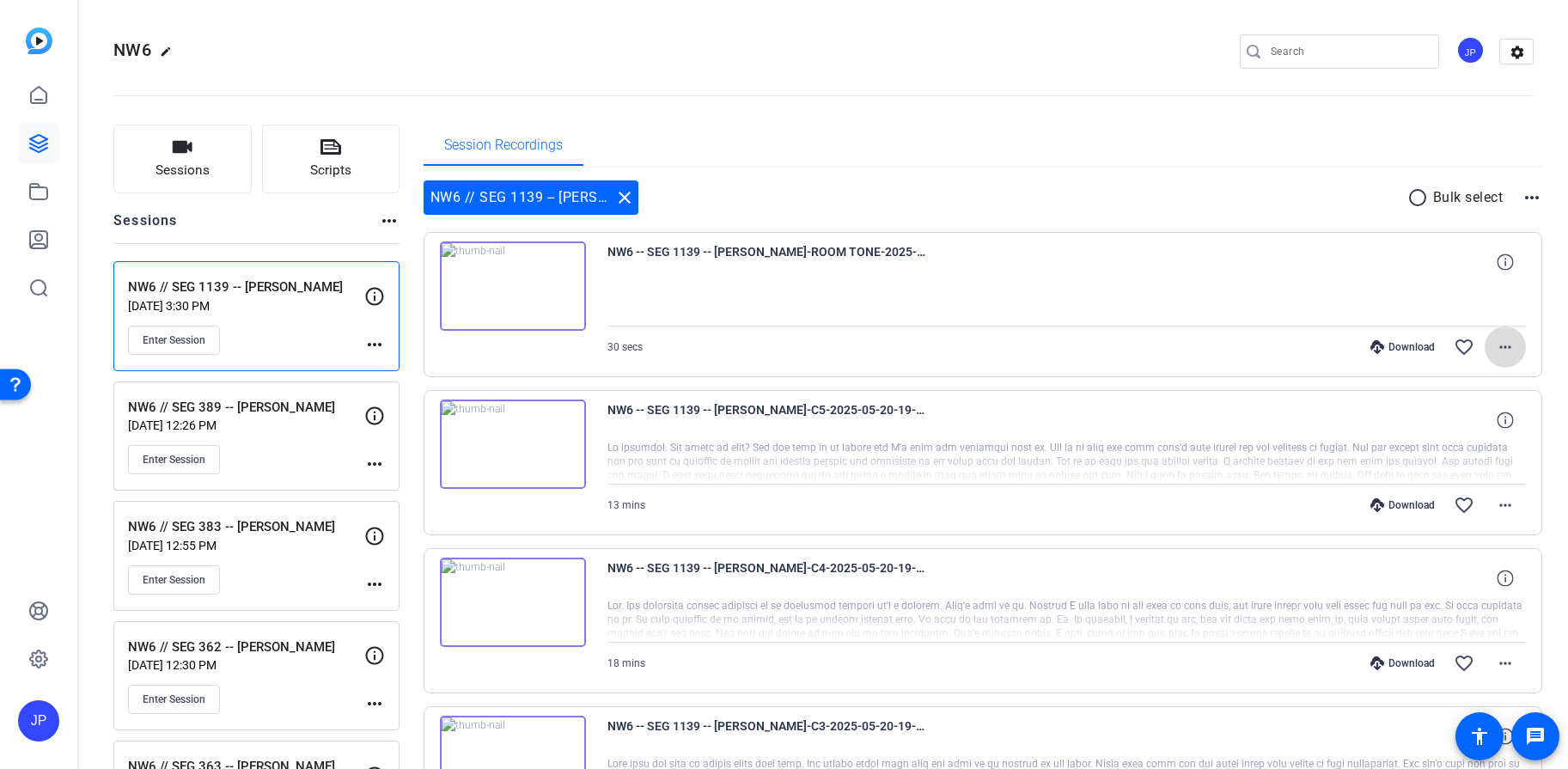
click at [1501, 341] on mat-icon "more_horiz" at bounding box center [1505, 347] width 21 height 21
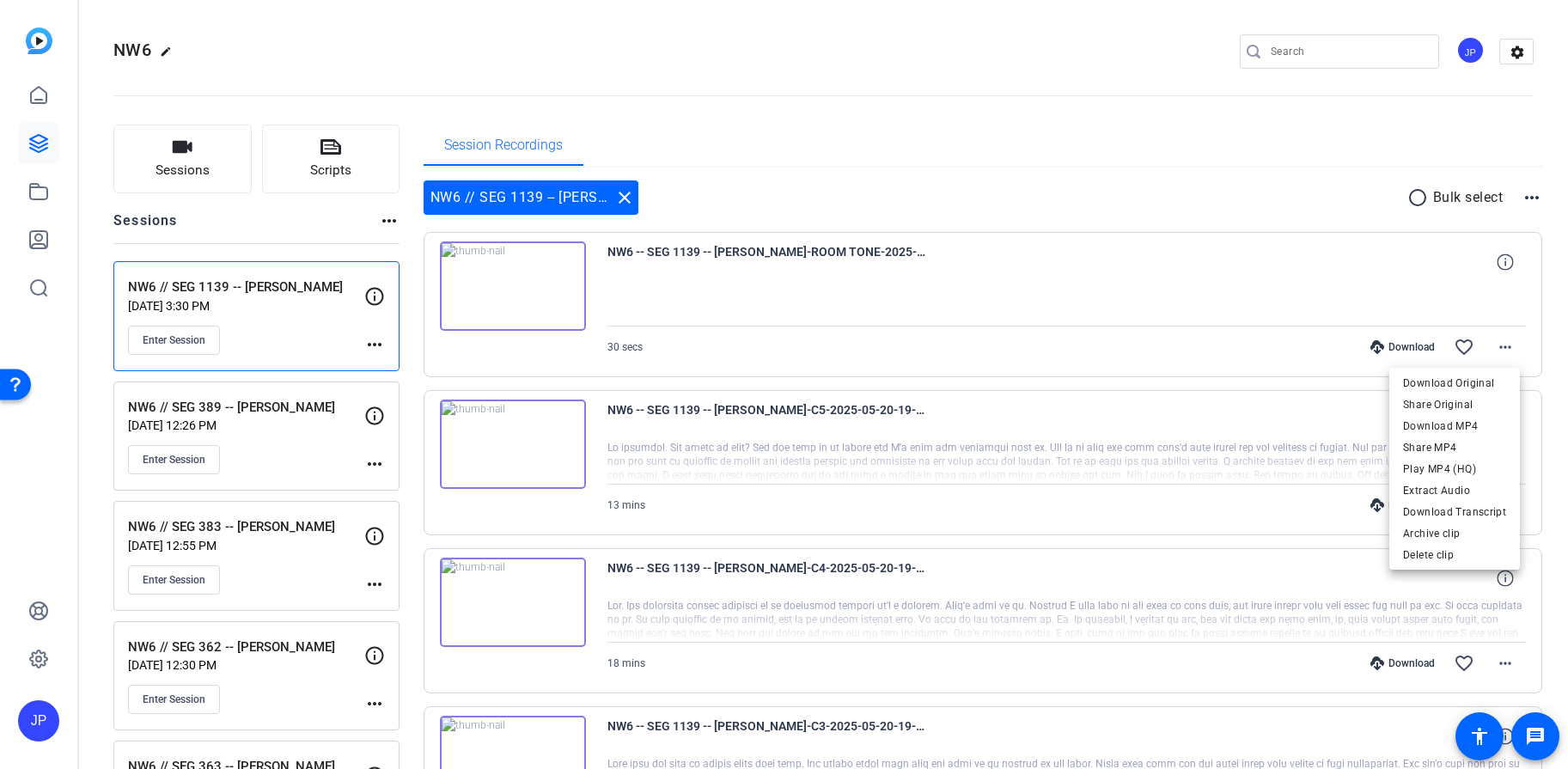
click at [1214, 186] on div at bounding box center [784, 384] width 1568 height 769
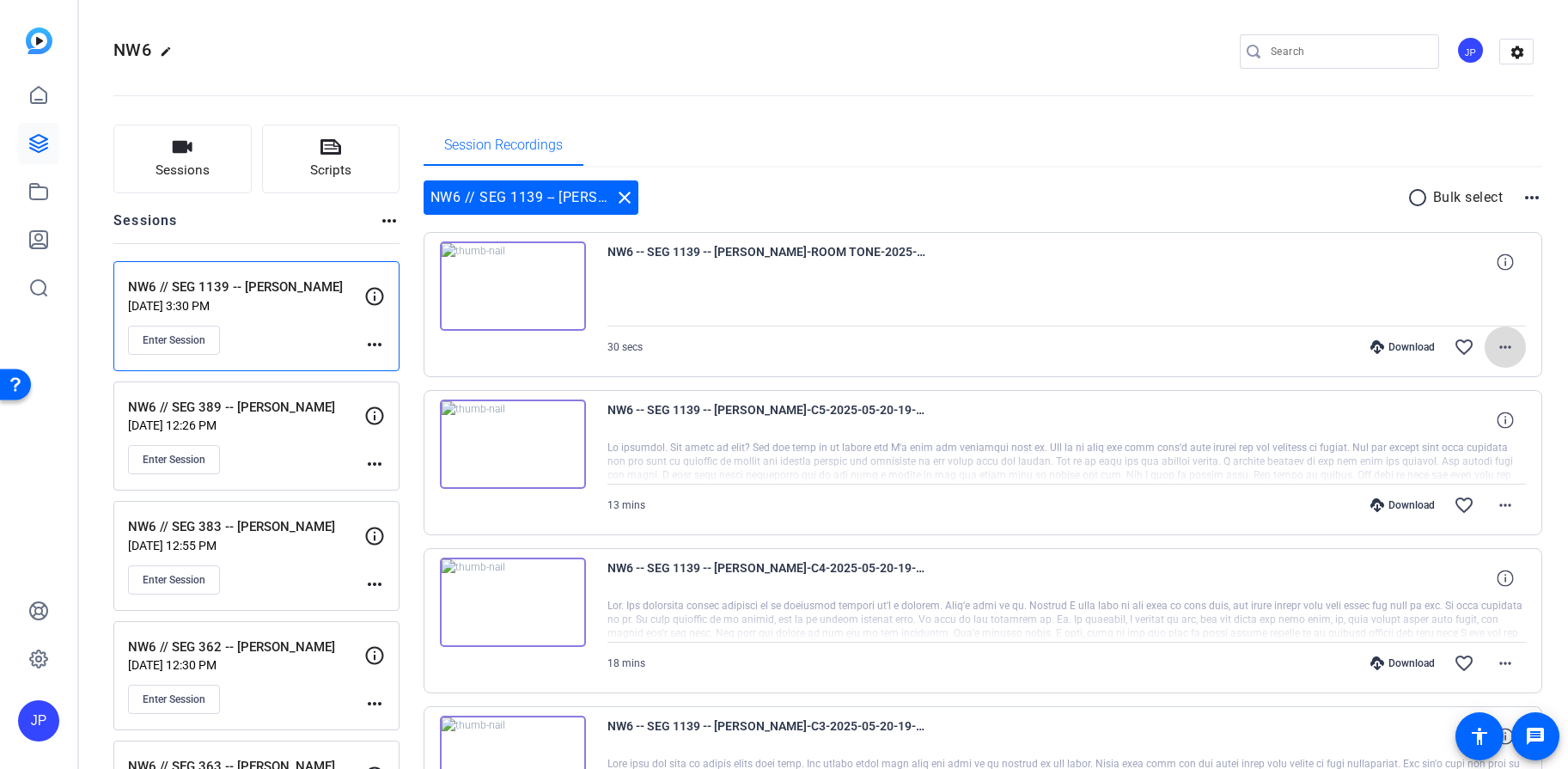
click at [1505, 341] on mat-icon "more_horiz" at bounding box center [1505, 347] width 21 height 21
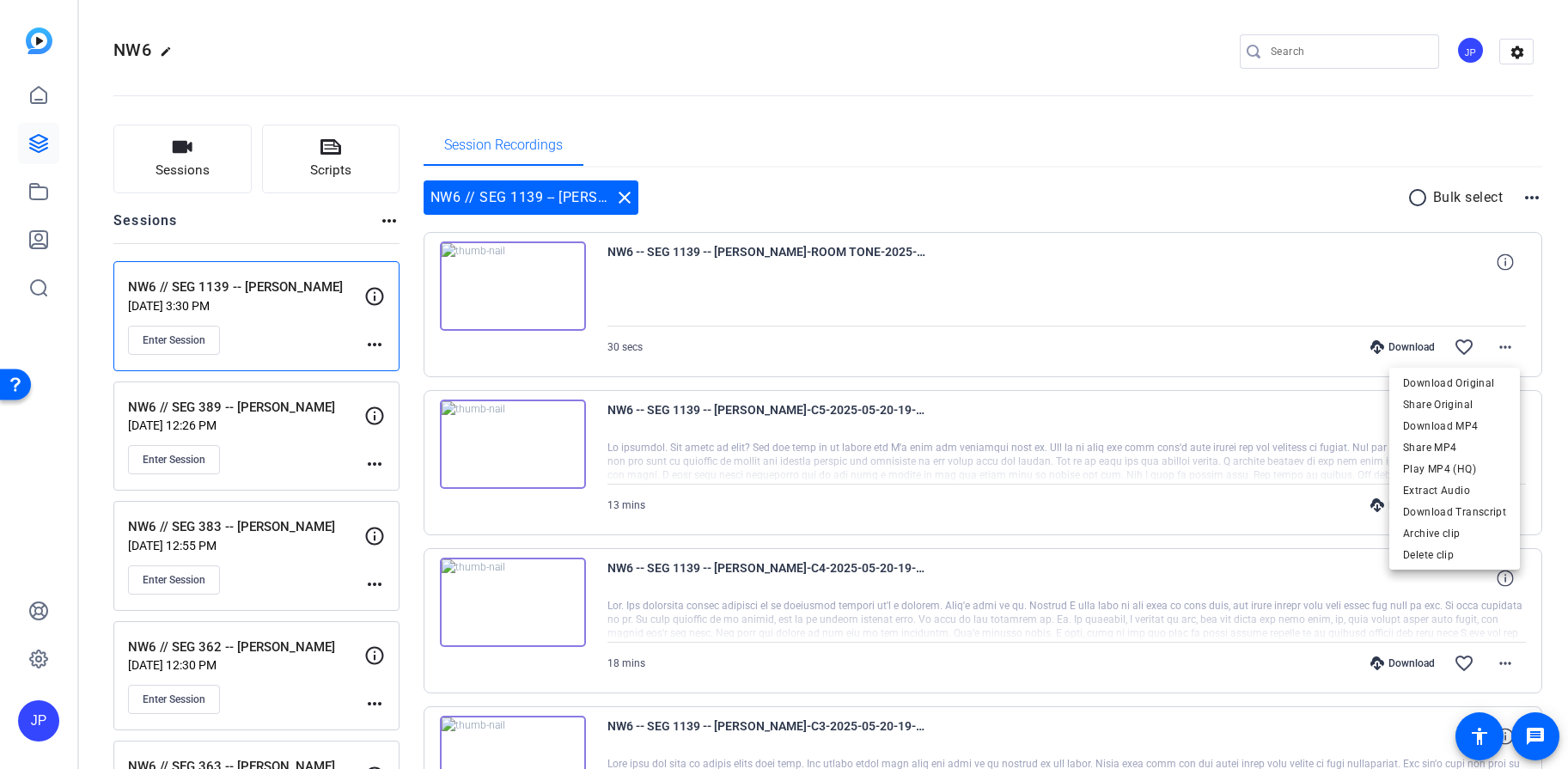
click at [985, 260] on div at bounding box center [784, 384] width 1568 height 769
click at [1499, 257] on icon at bounding box center [1504, 261] width 16 height 16
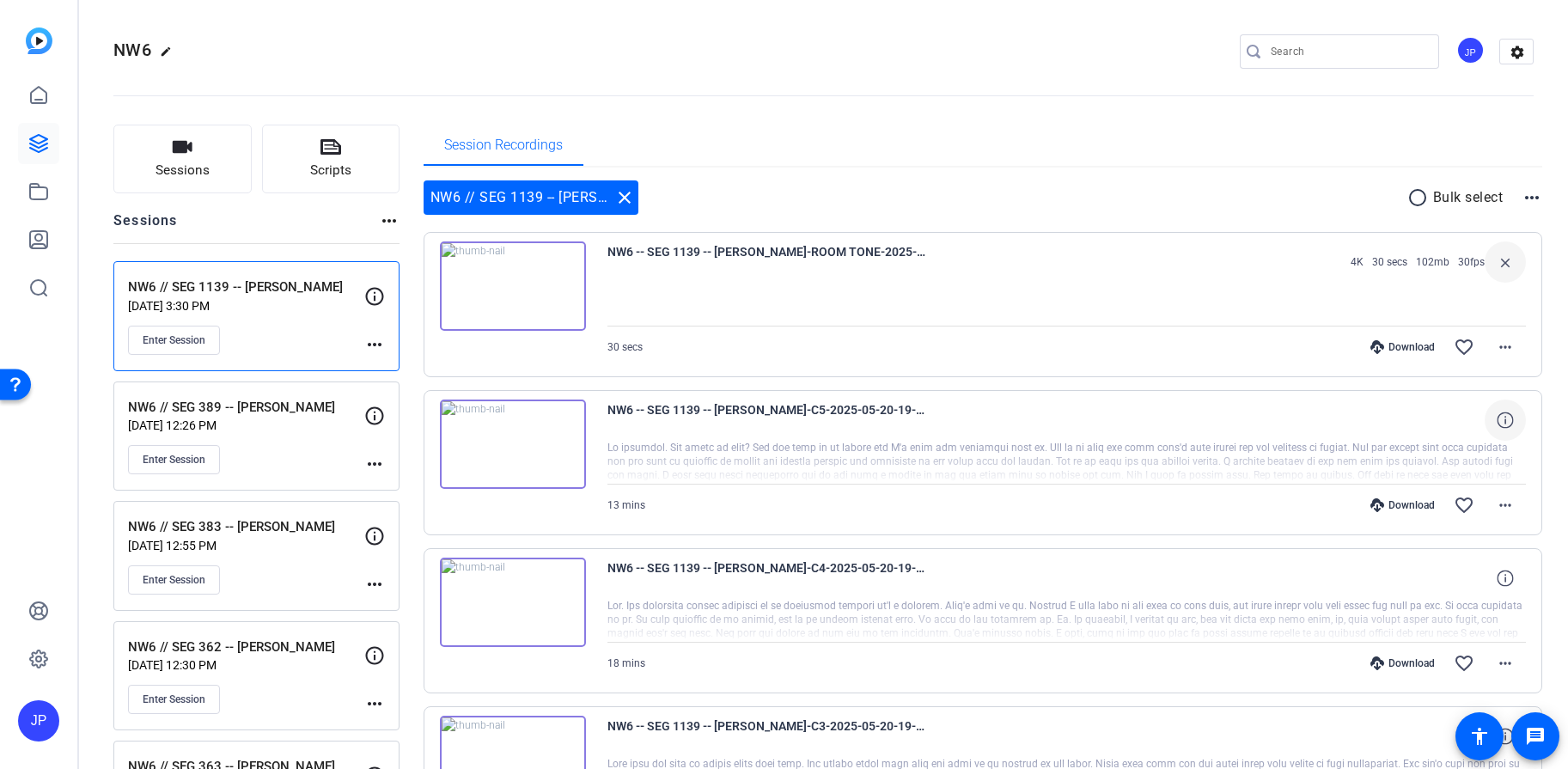
click at [1501, 416] on icon at bounding box center [1504, 419] width 16 height 16
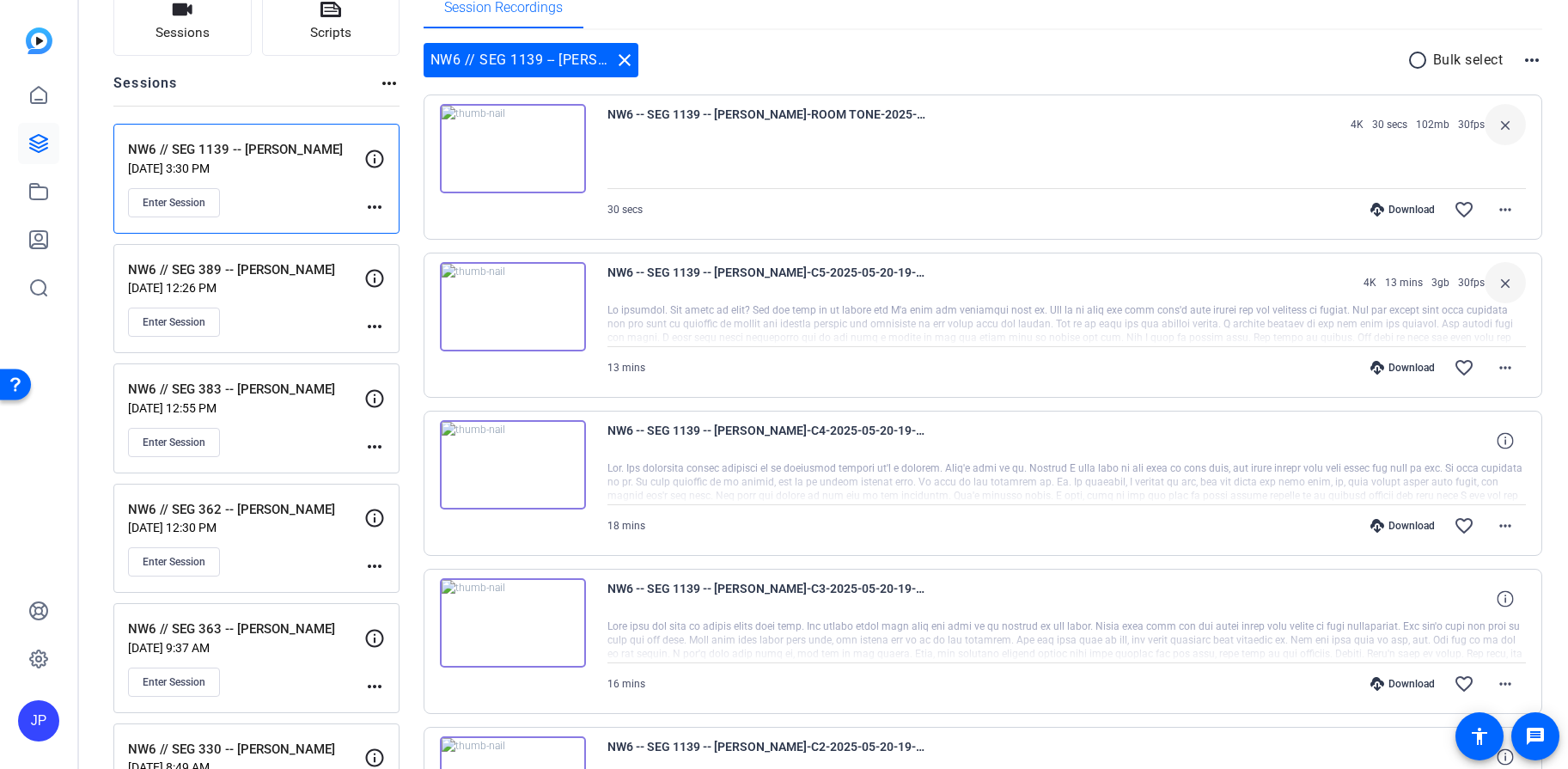
scroll to position [155, 0]
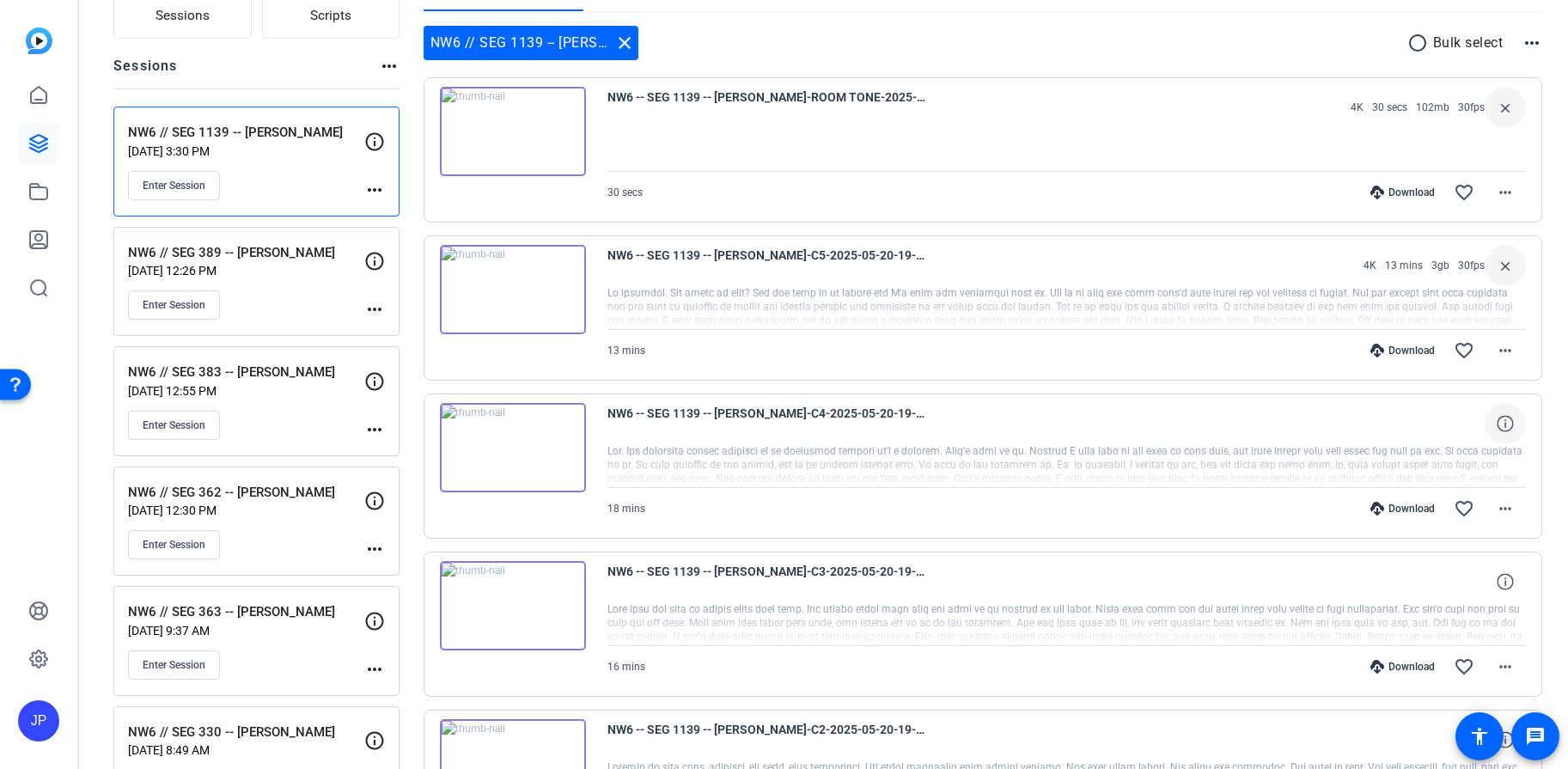
click at [1497, 422] on icon at bounding box center [1504, 423] width 16 height 16
click at [1497, 582] on icon at bounding box center [1504, 581] width 16 height 16
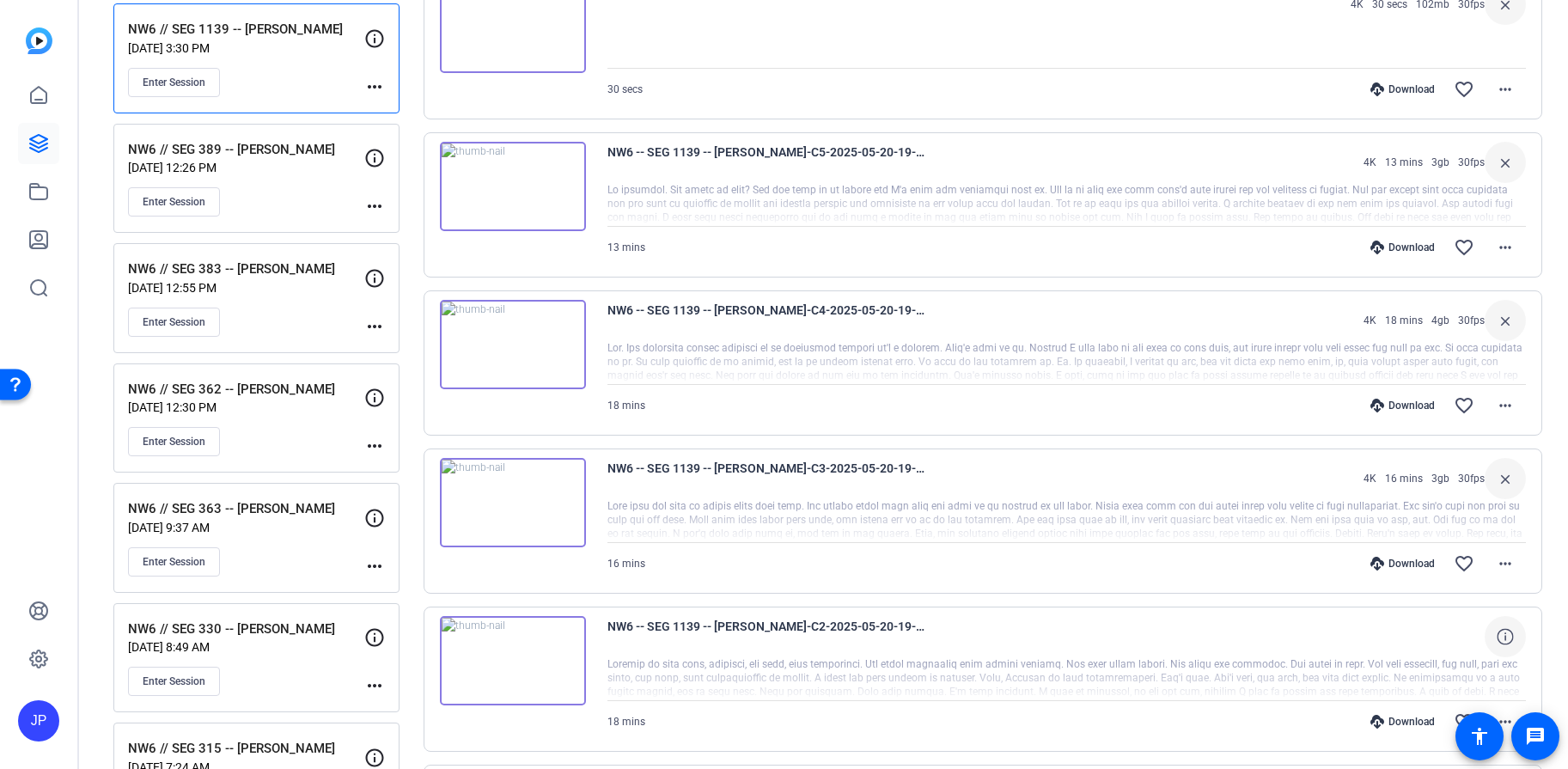
click at [1498, 633] on icon at bounding box center [1504, 636] width 16 height 16
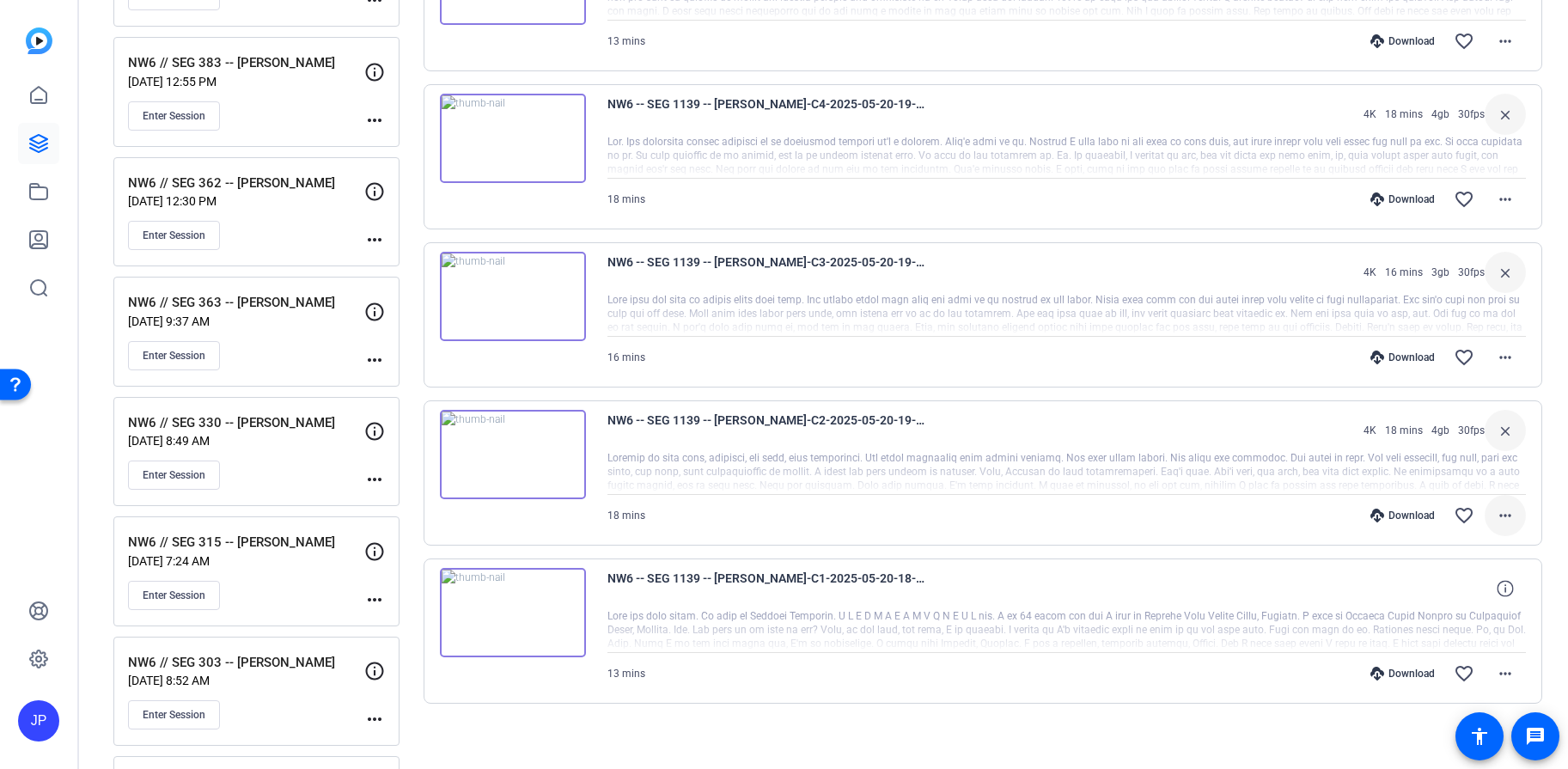
scroll to position [515, 0]
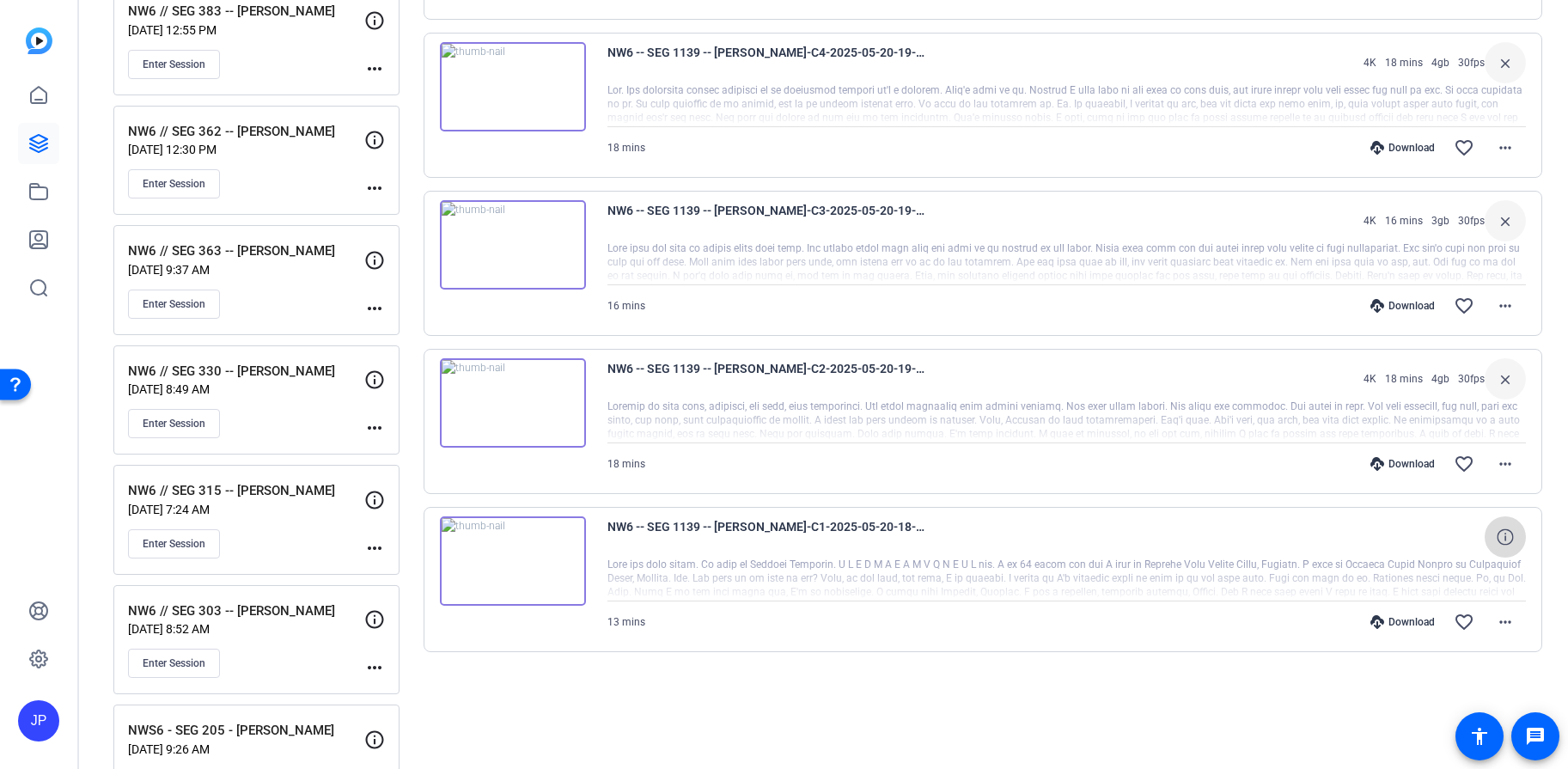
click at [1497, 534] on icon at bounding box center [1504, 536] width 16 height 16
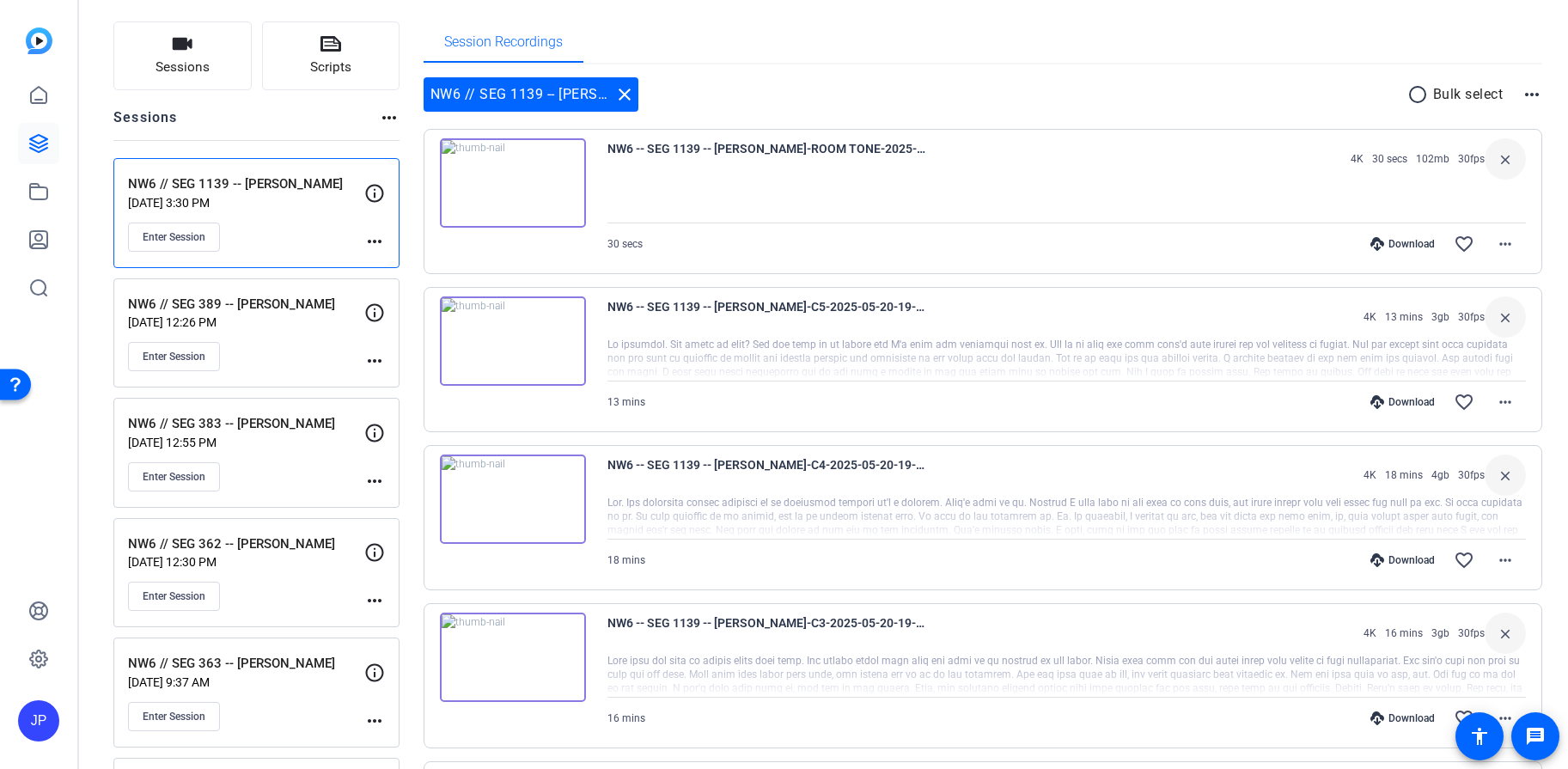
scroll to position [52, 0]
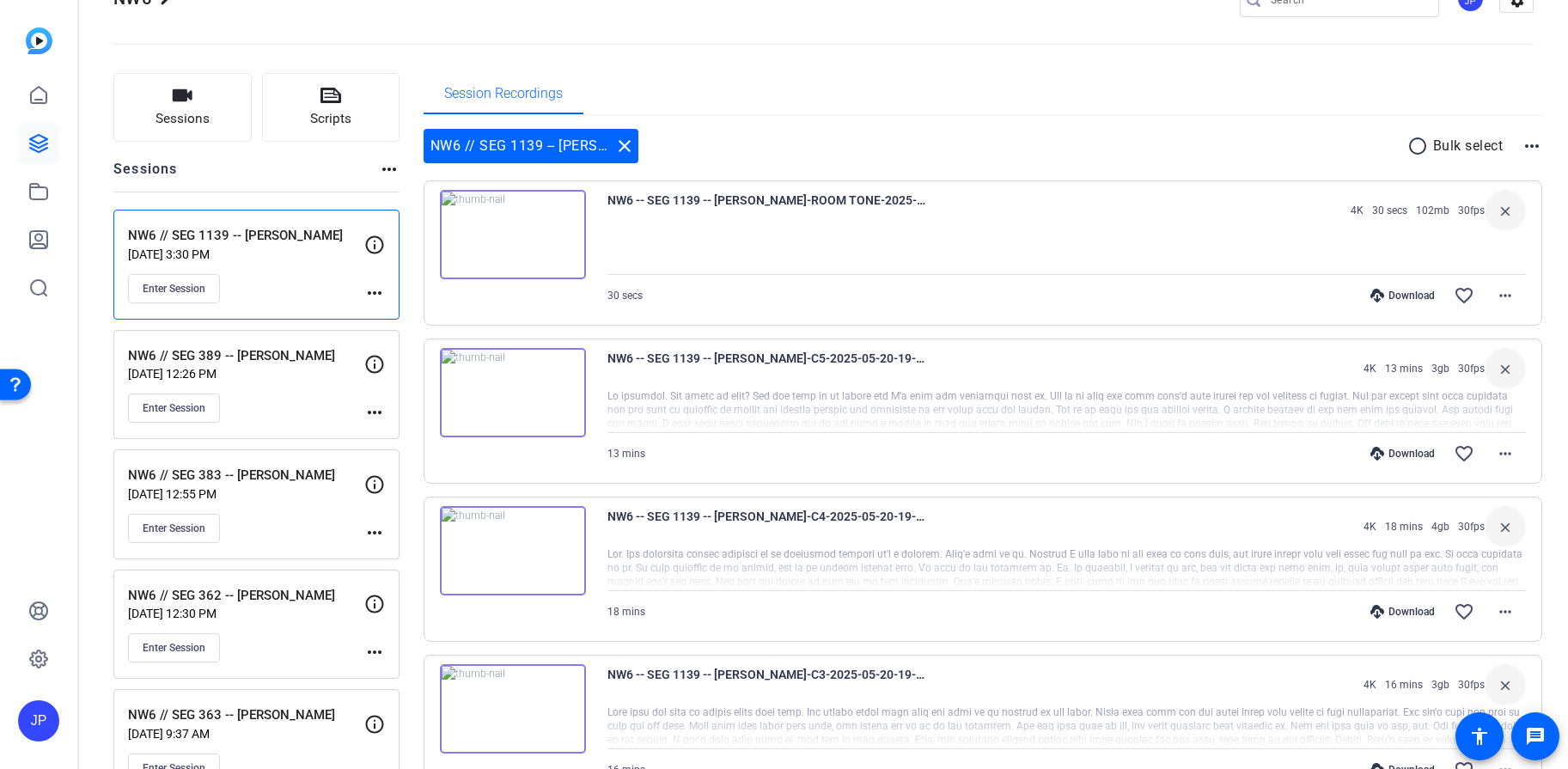
click at [318, 381] on div "NW6 // SEG 389 -- Sierra Marley May 20, 2025 @ 12:26 PM Enter Session" at bounding box center [246, 385] width 236 height 77
click at [377, 413] on mat-icon "more_horiz" at bounding box center [374, 412] width 21 height 21
click at [289, 403] on div at bounding box center [784, 384] width 1568 height 769
click at [295, 261] on div "NW6 // SEG 1139 -- Natalia Williams May 20, 2025 @ 3:30 PM Enter Session" at bounding box center [246, 265] width 236 height 77
click at [1499, 298] on mat-icon "more_horiz" at bounding box center [1505, 296] width 21 height 21
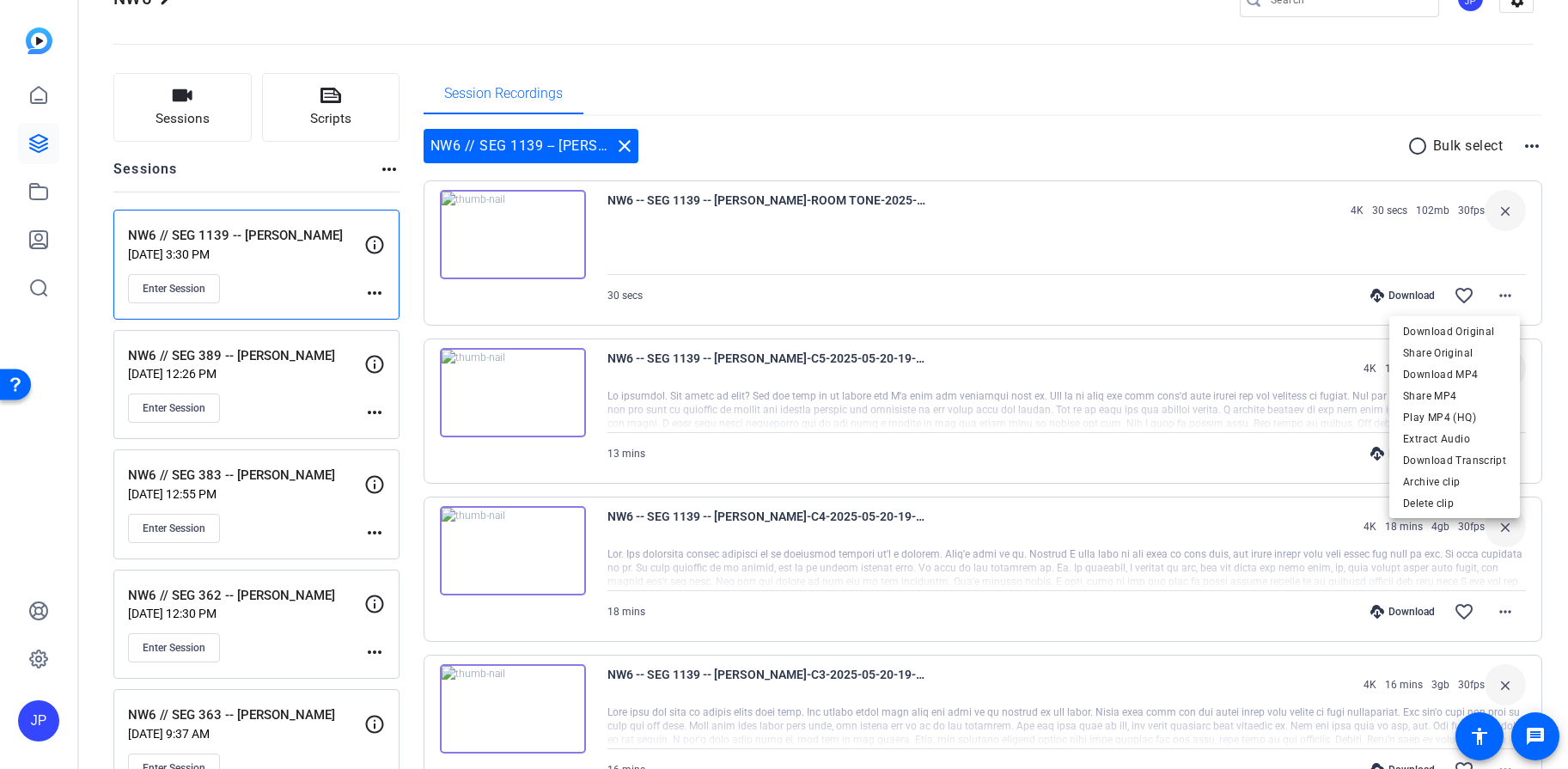
click at [1072, 128] on div at bounding box center [784, 384] width 1568 height 769
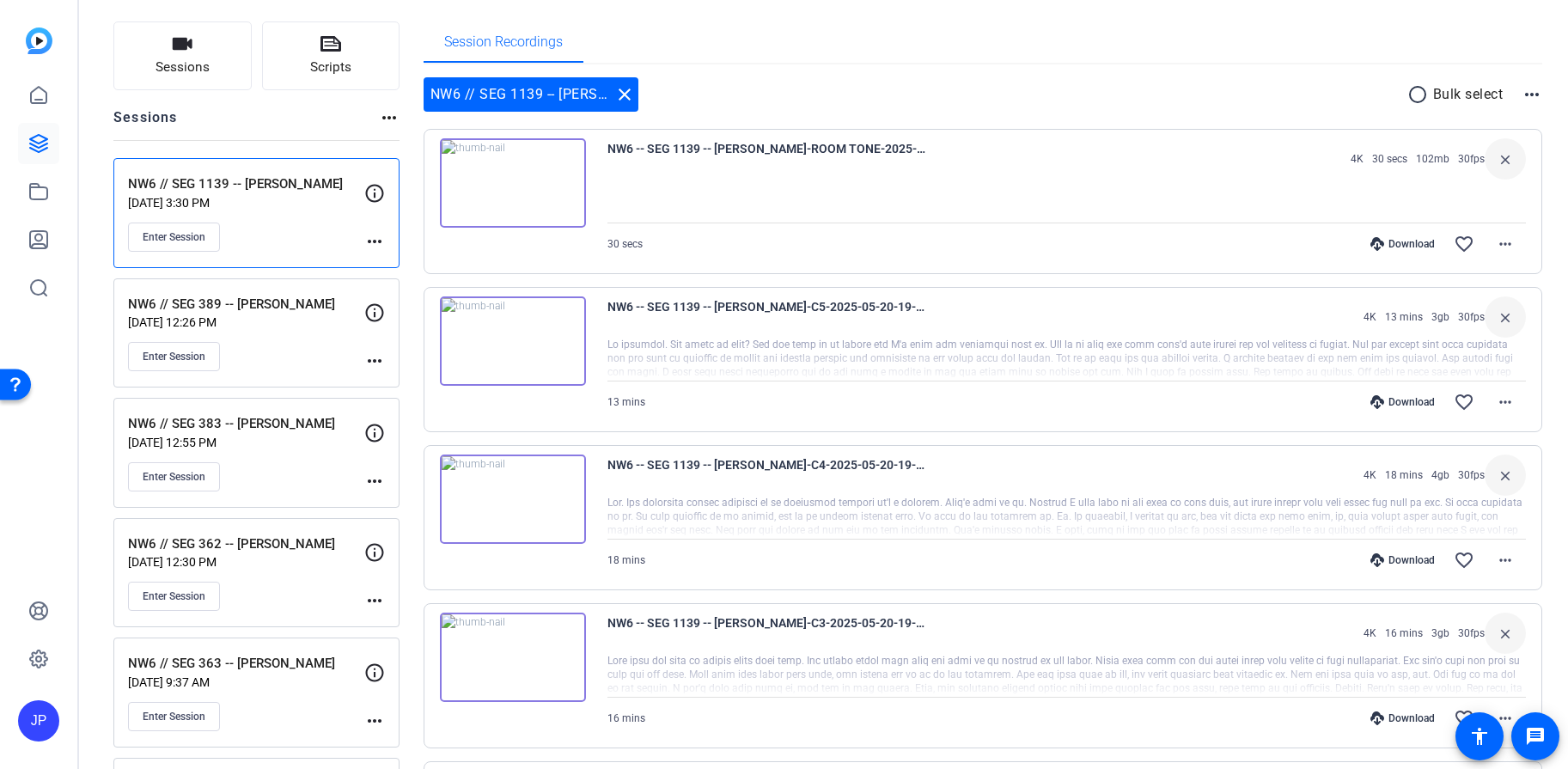
scroll to position [155, 0]
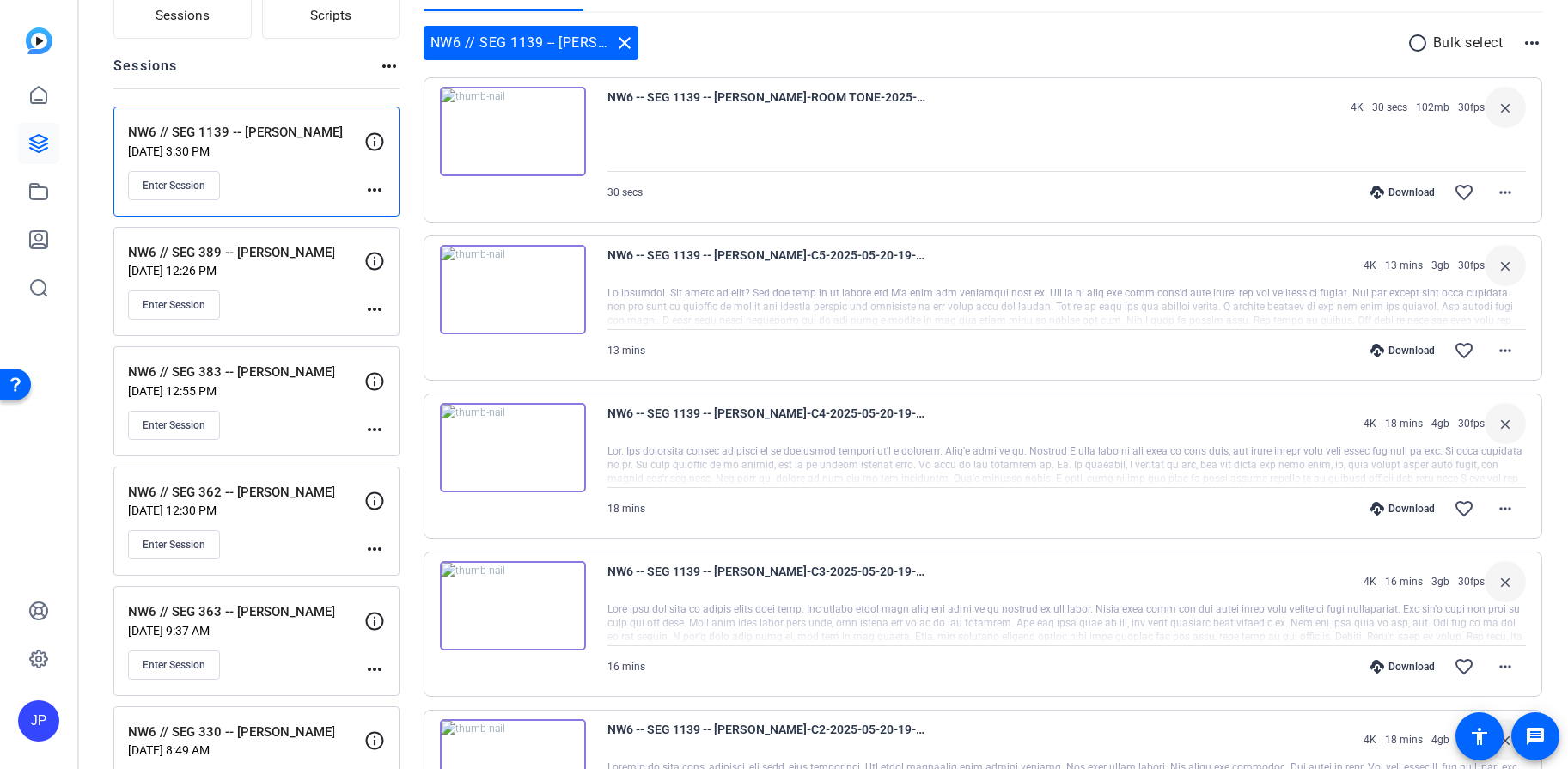
click at [276, 277] on p "May 20, 2025 @ 12:26 PM" at bounding box center [246, 270] width 236 height 14
click at [298, 403] on div "NW6 // SEG 383 -- Olivia Lemke May 05, 2025 @ 12:55 PM Enter Session" at bounding box center [246, 401] width 236 height 77
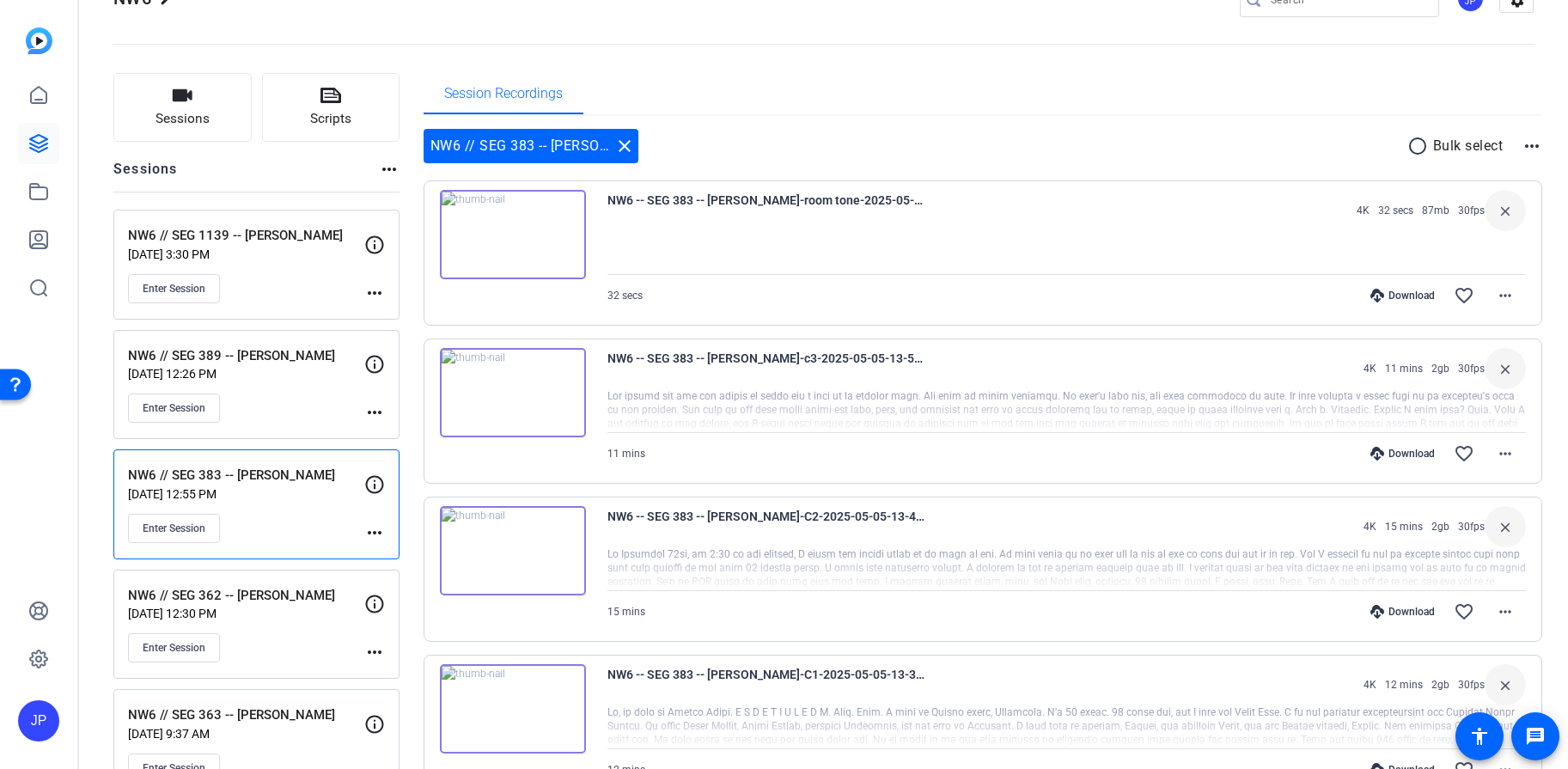
scroll to position [0, 0]
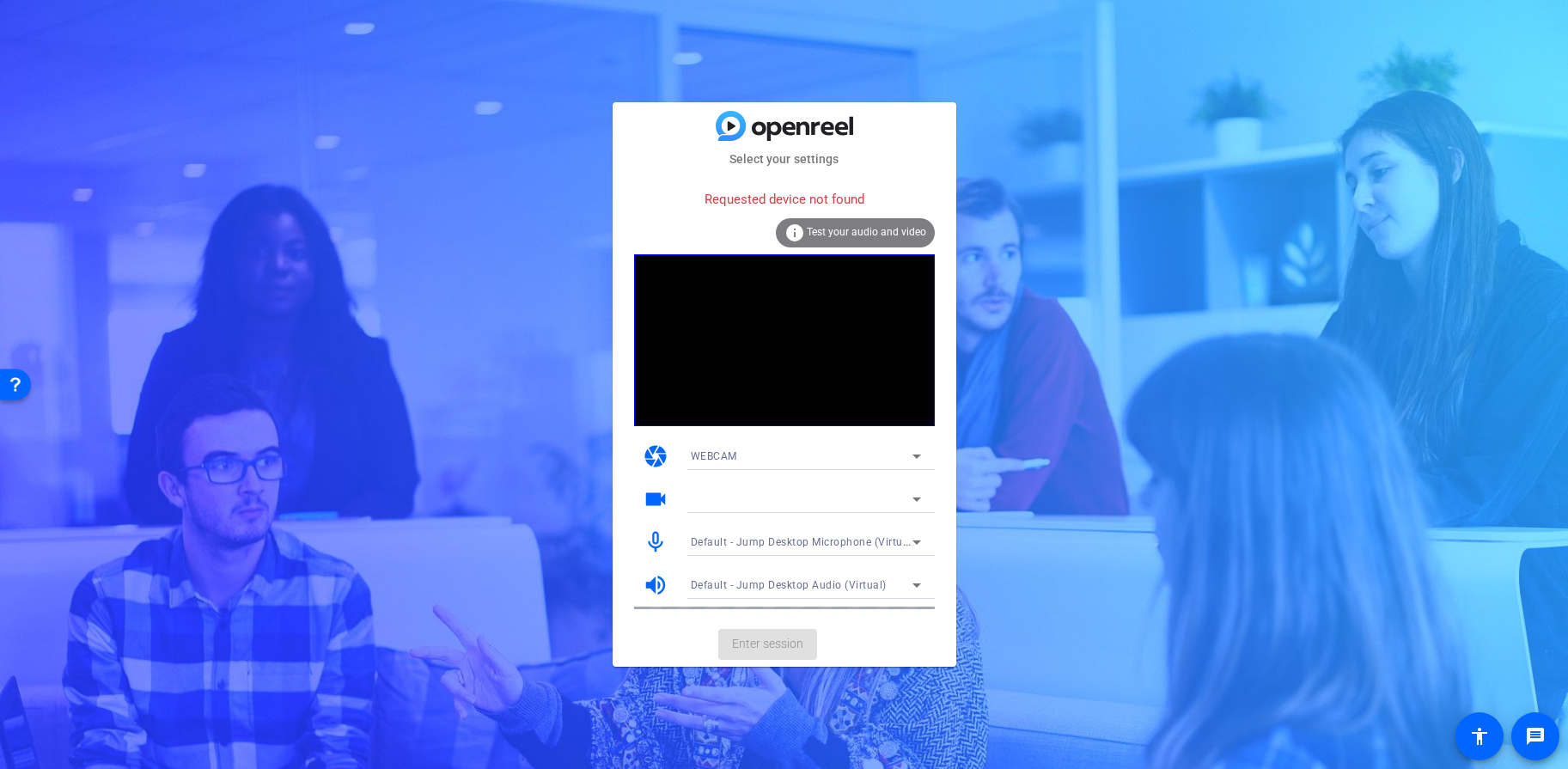
click at [908, 540] on icon at bounding box center [917, 543] width 21 height 21
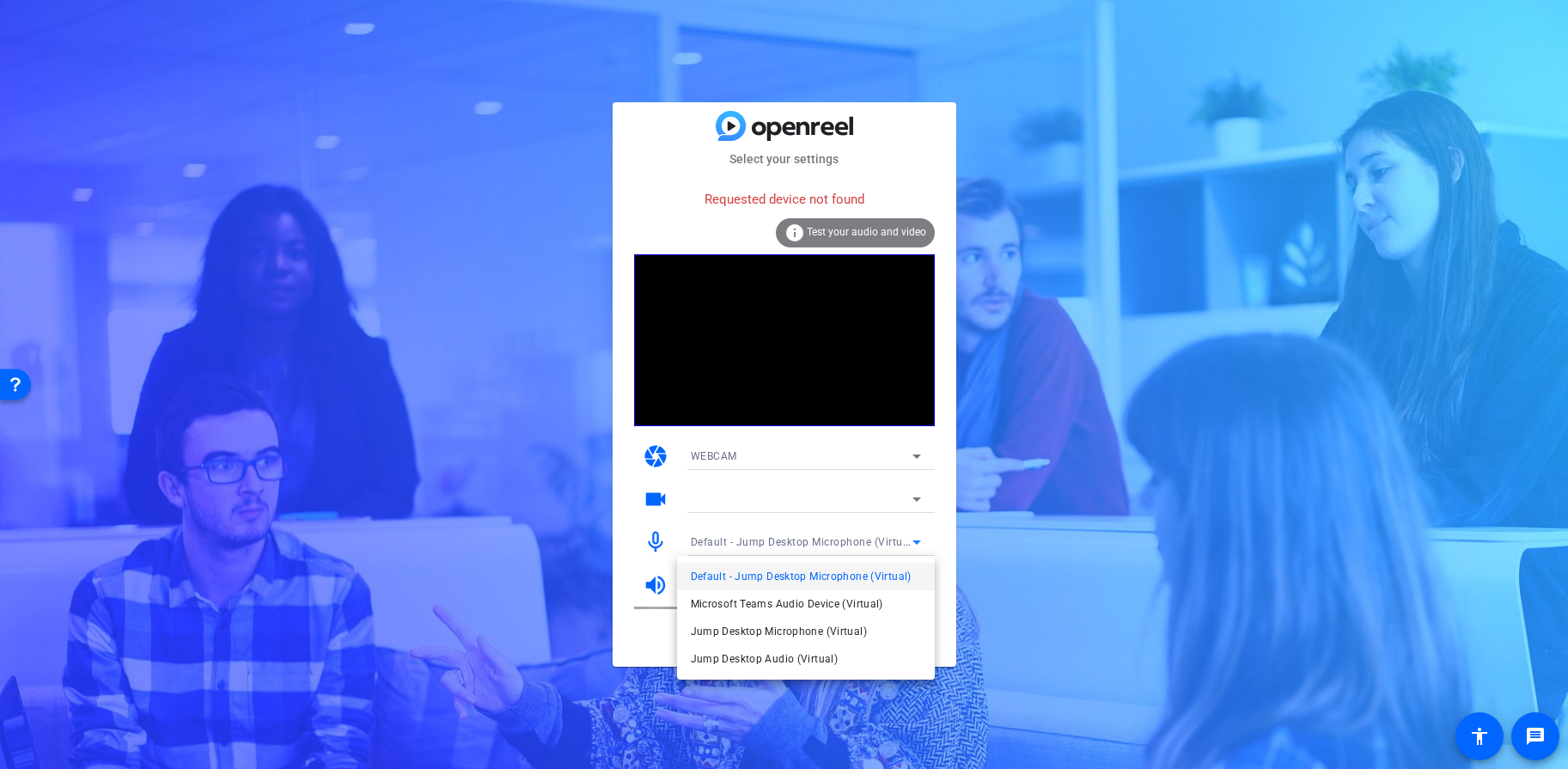
click at [1054, 430] on div at bounding box center [784, 384] width 1568 height 769
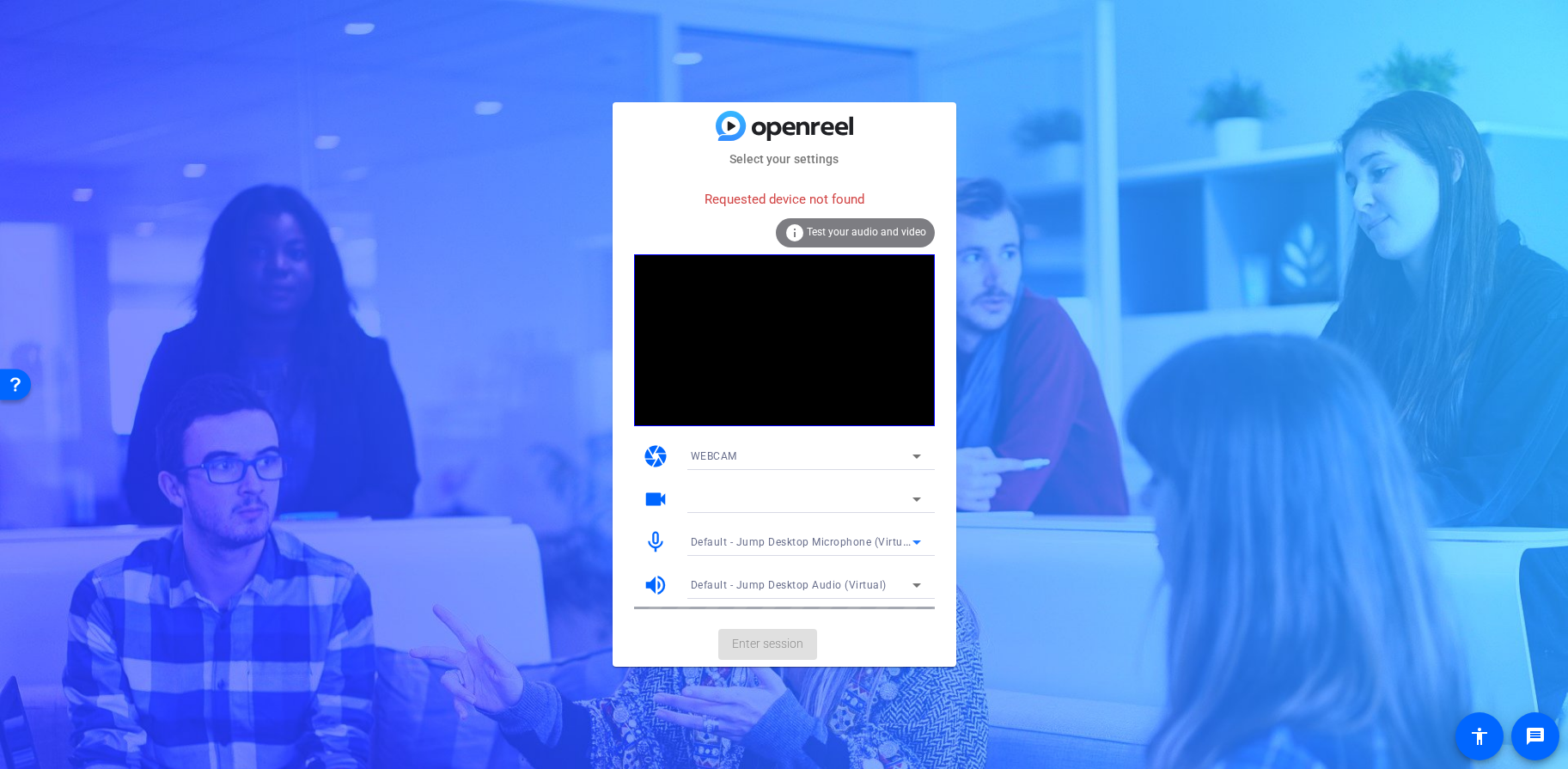
click at [894, 543] on span "Default - Jump Desktop Microphone (Virtual)" at bounding box center [803, 541] width 226 height 14
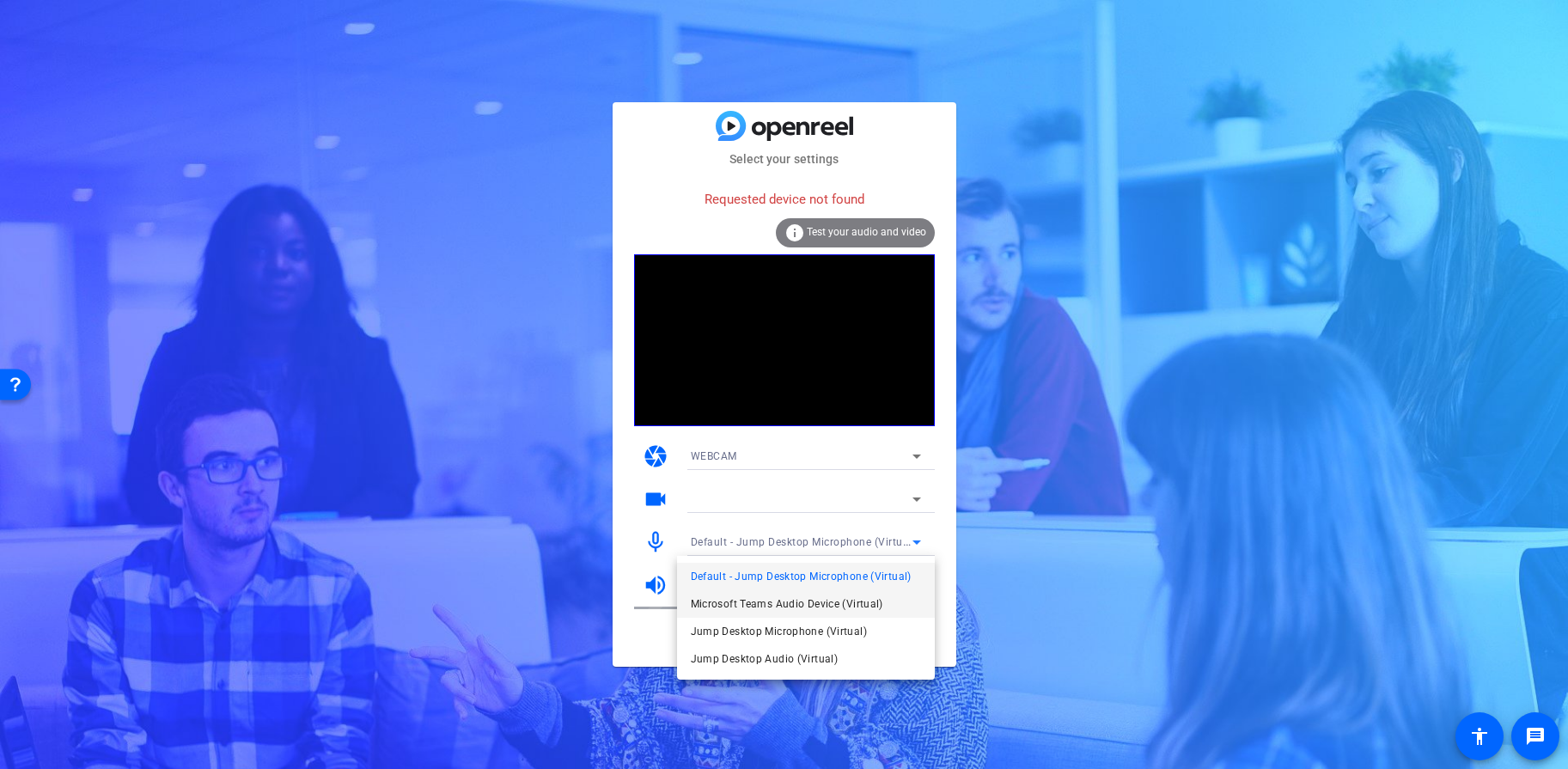
click at [843, 605] on span "Microsoft Teams Audio Device (Virtual)" at bounding box center [786, 605] width 192 height 21
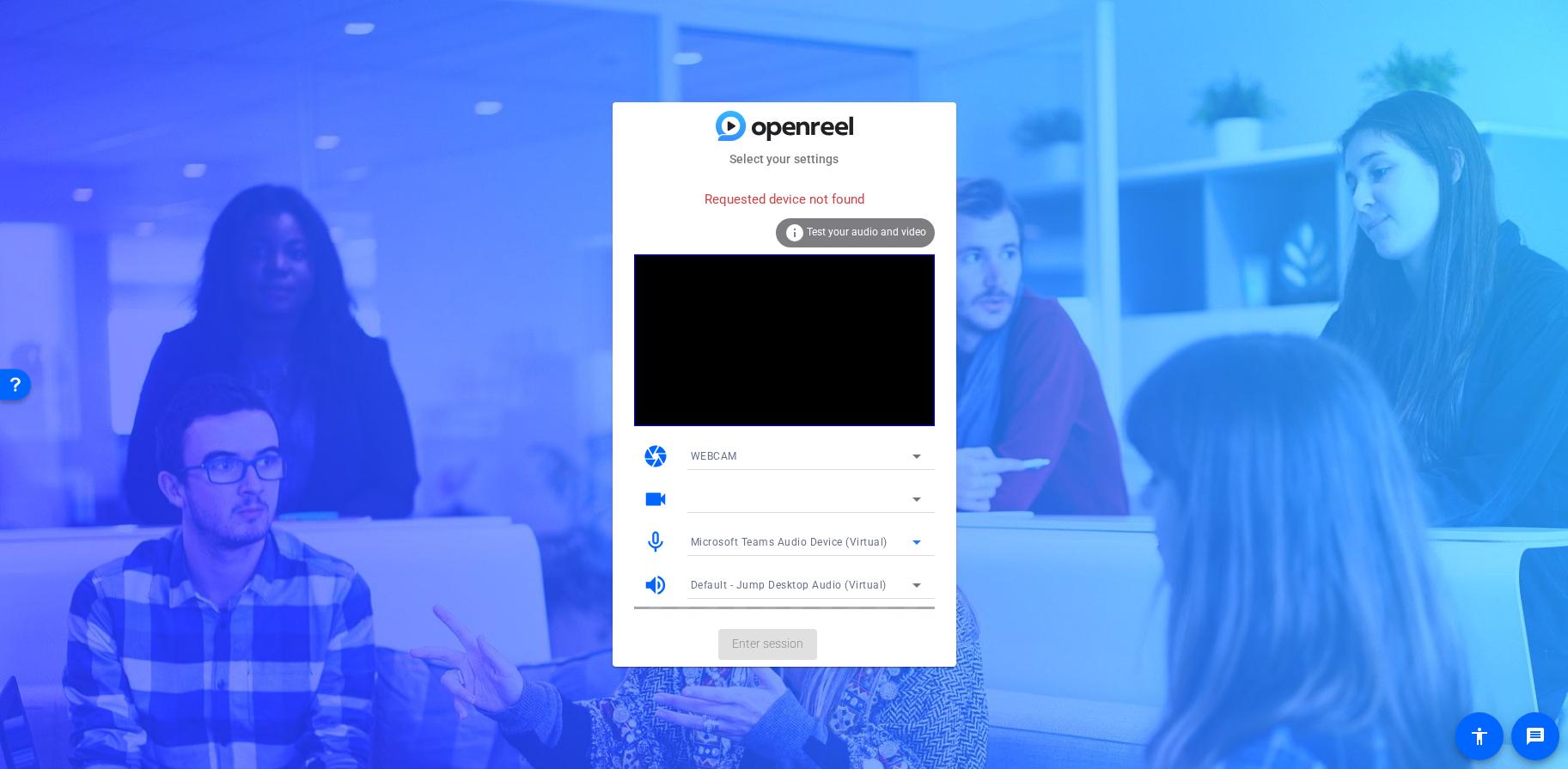
click at [877, 581] on span "Default - Jump Desktop Audio (Virtual)" at bounding box center [788, 585] width 196 height 12
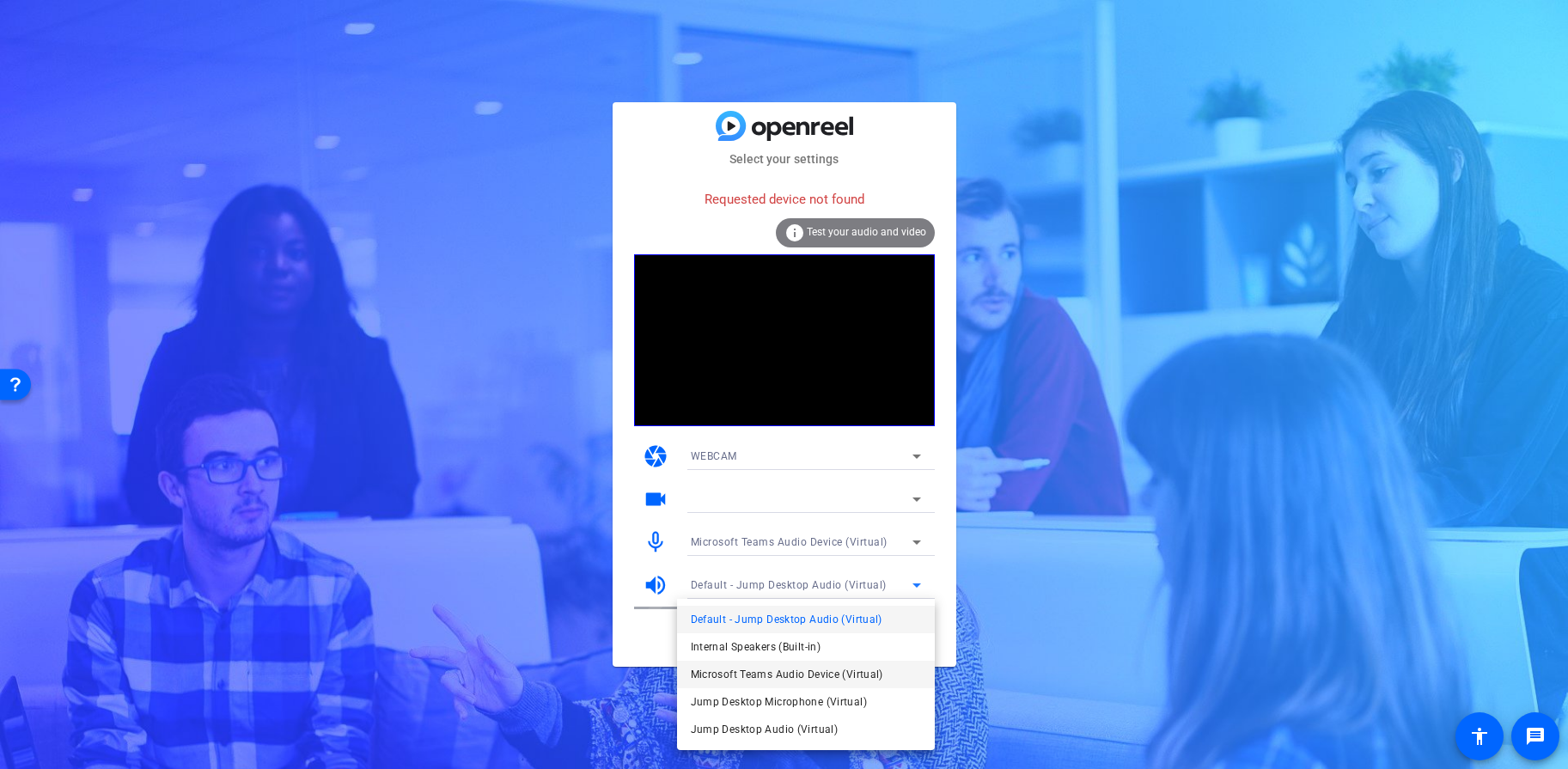
click at [840, 672] on span "Microsoft Teams Audio Device (Virtual)" at bounding box center [786, 675] width 192 height 21
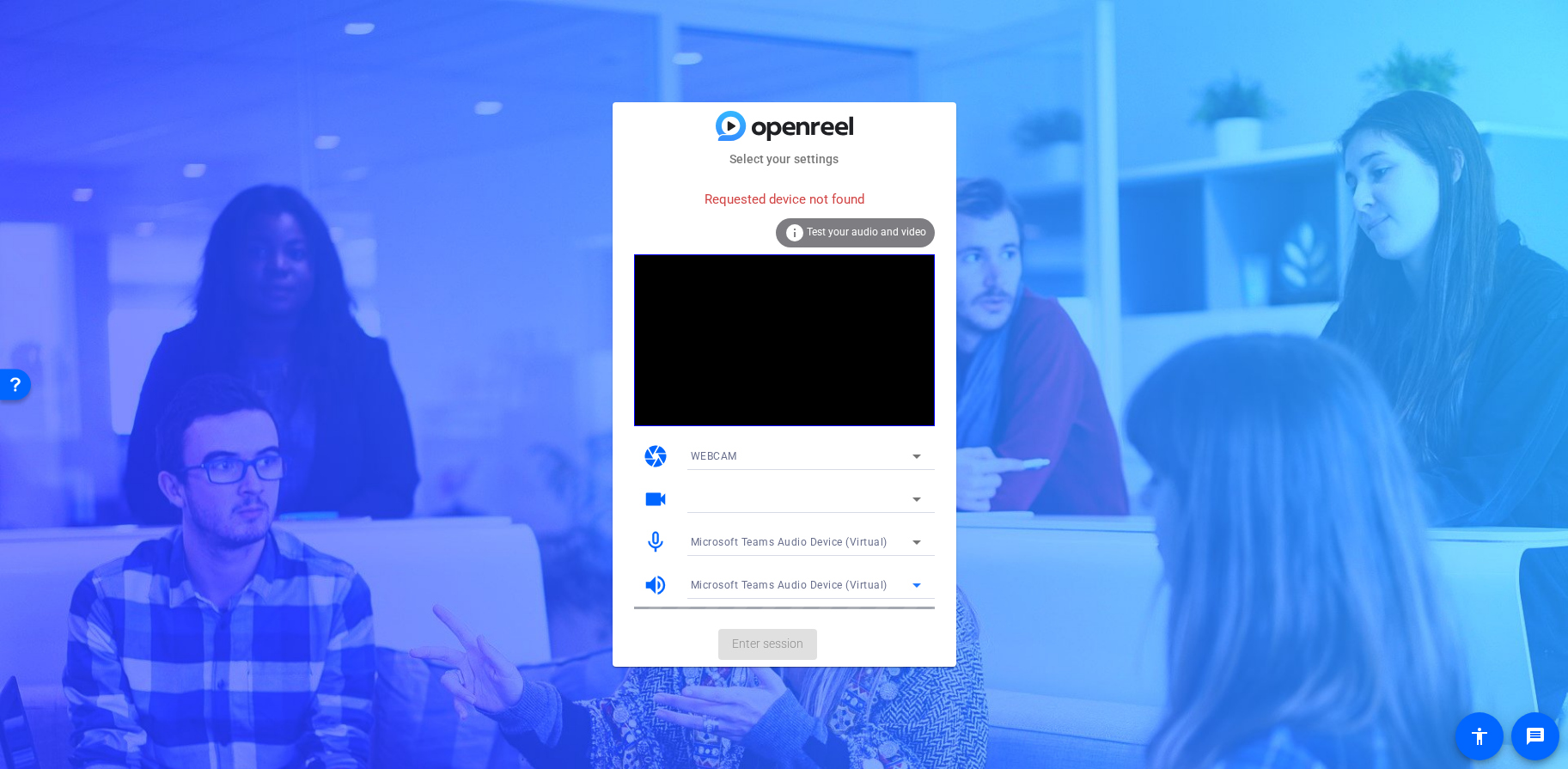
click at [899, 532] on div "Microsoft Teams Audio Device (Virtual)" at bounding box center [801, 542] width 221 height 22
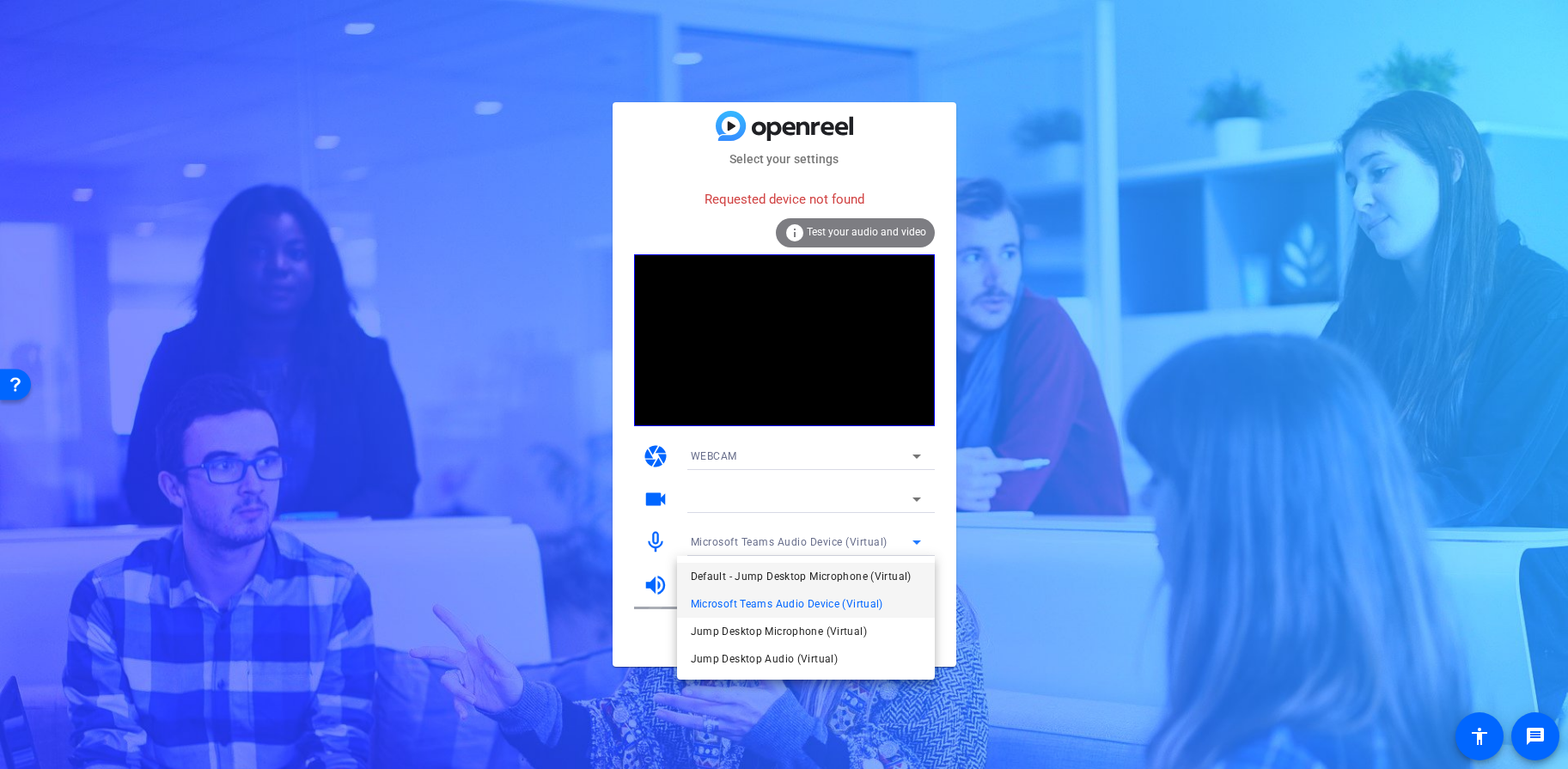
click at [861, 581] on span "Default - Jump Desktop Microphone (Virtual)" at bounding box center [800, 577] width 221 height 21
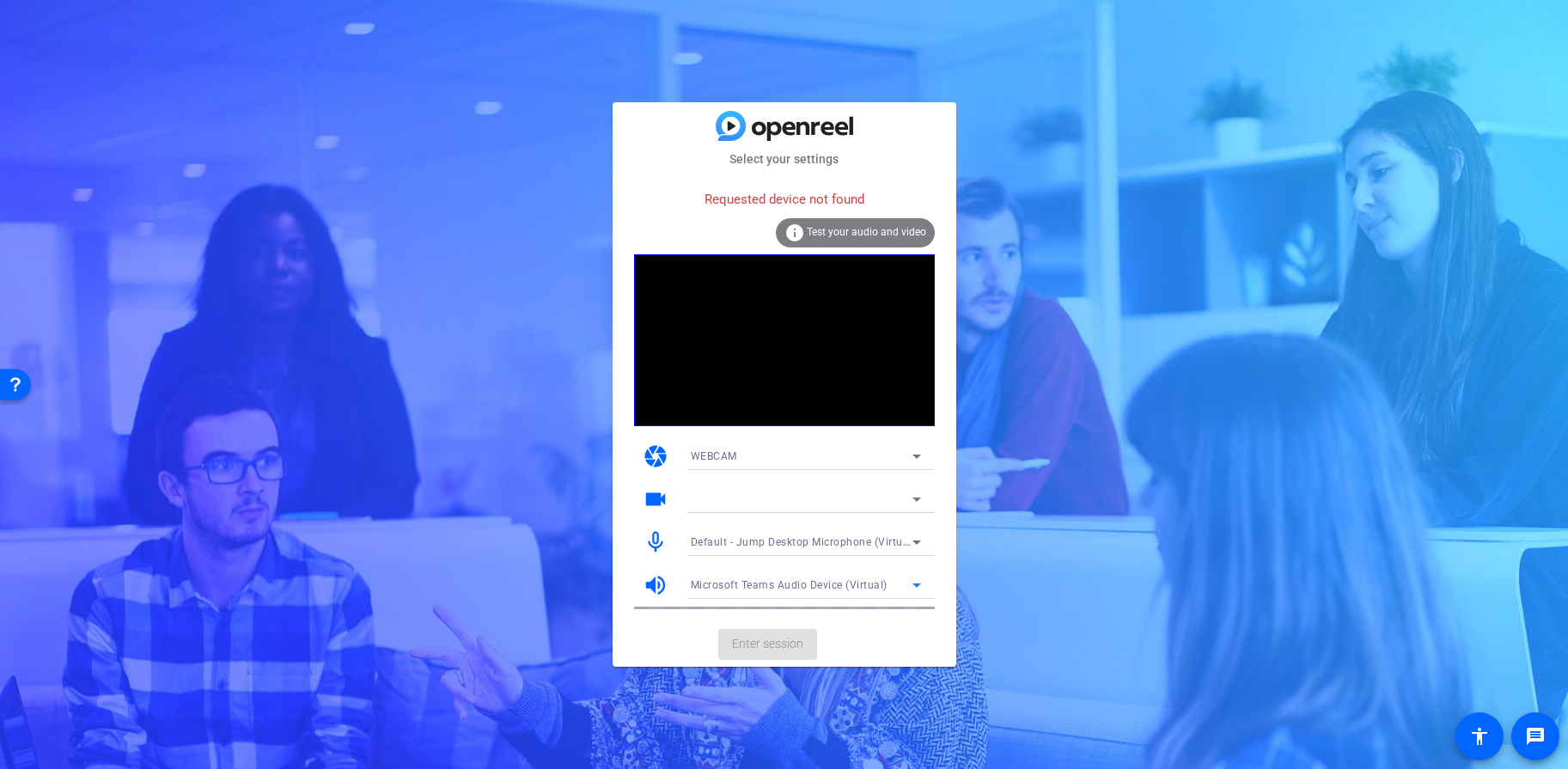
click at [868, 586] on span "Microsoft Teams Audio Device (Virtual)" at bounding box center [789, 585] width 197 height 12
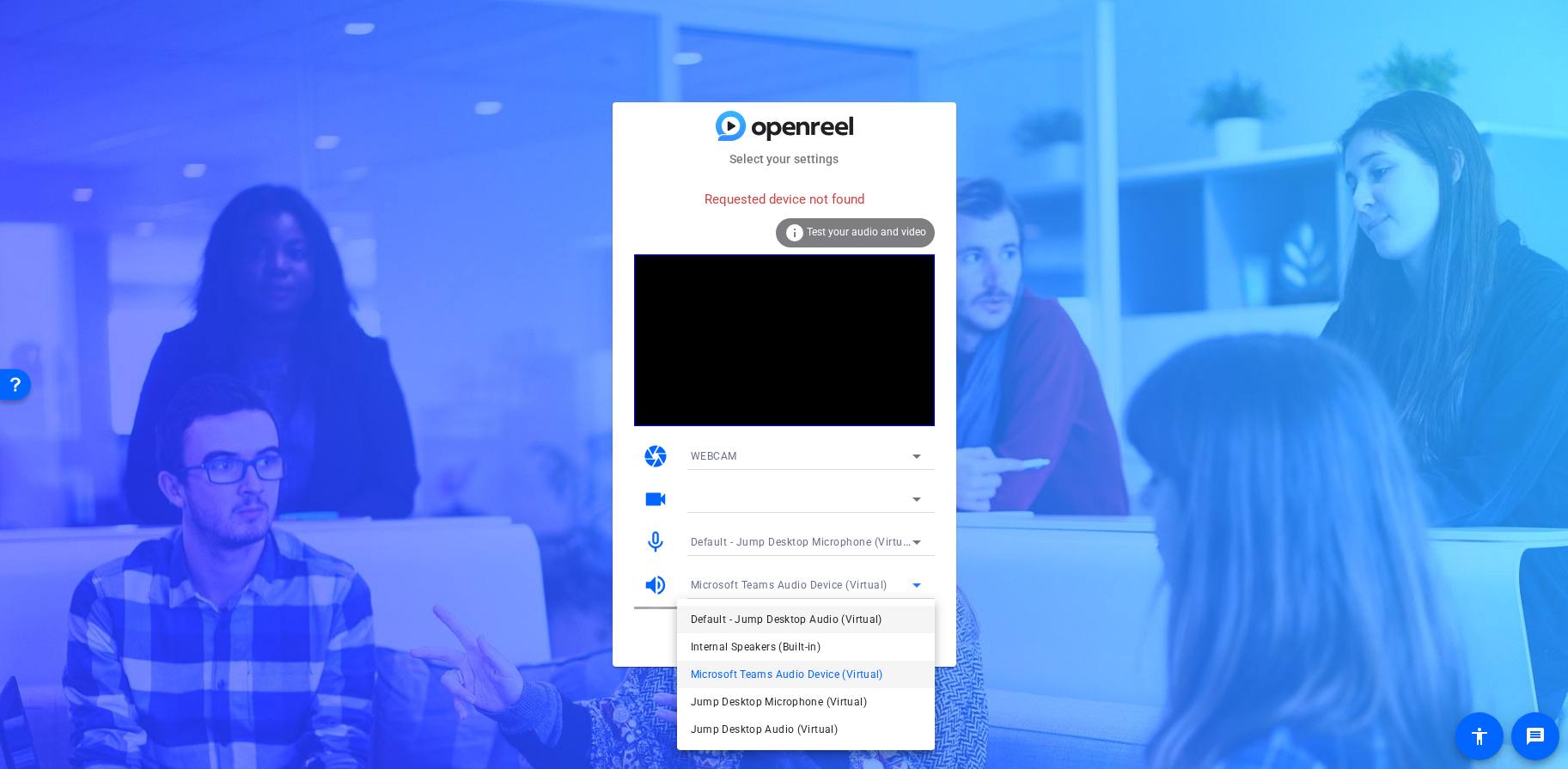
click at [827, 627] on span "Default - Jump Desktop Audio (Virtual)" at bounding box center [786, 620] width 191 height 21
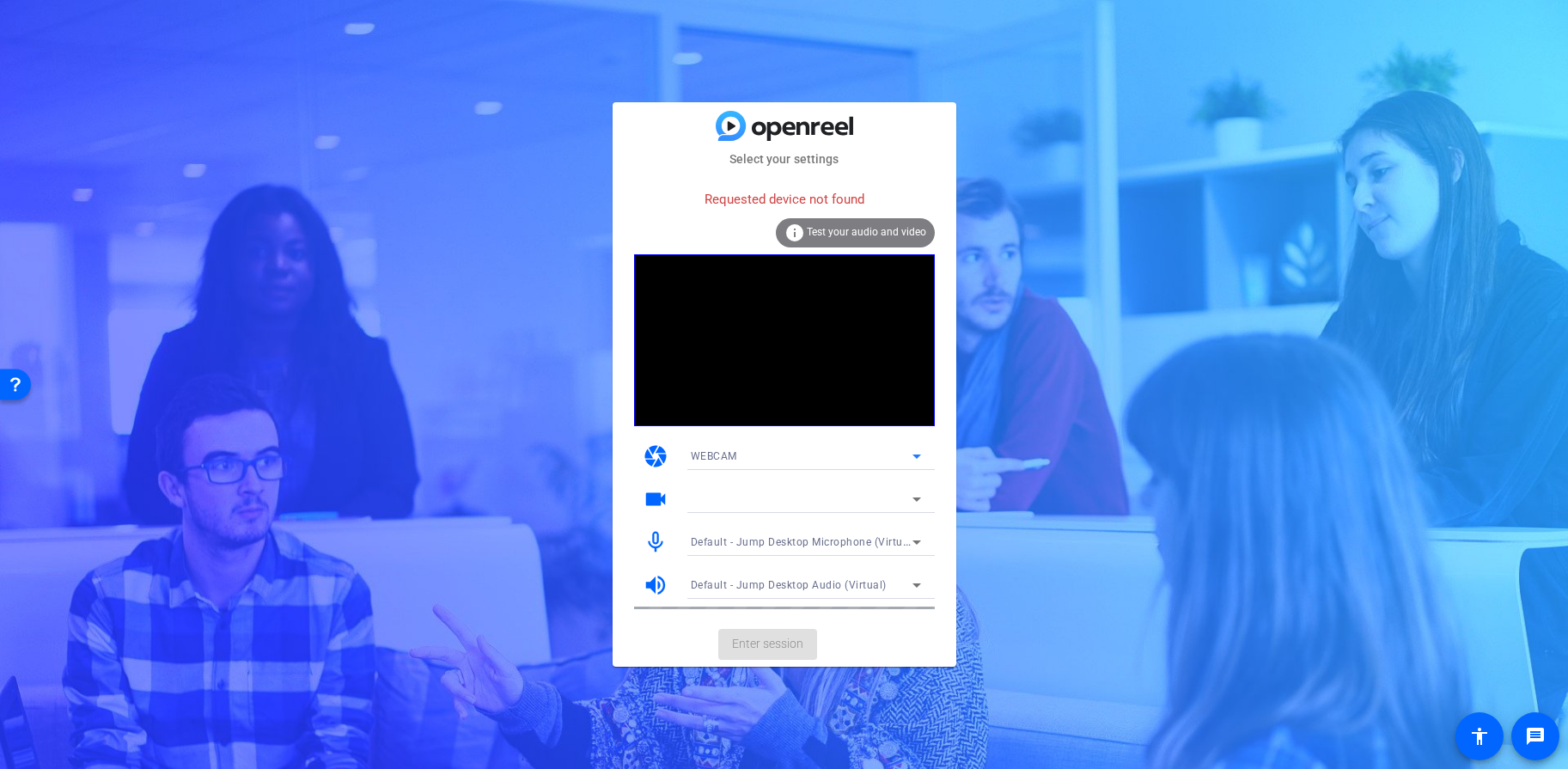
click at [852, 459] on div "WEBCAM" at bounding box center [801, 455] width 221 height 22
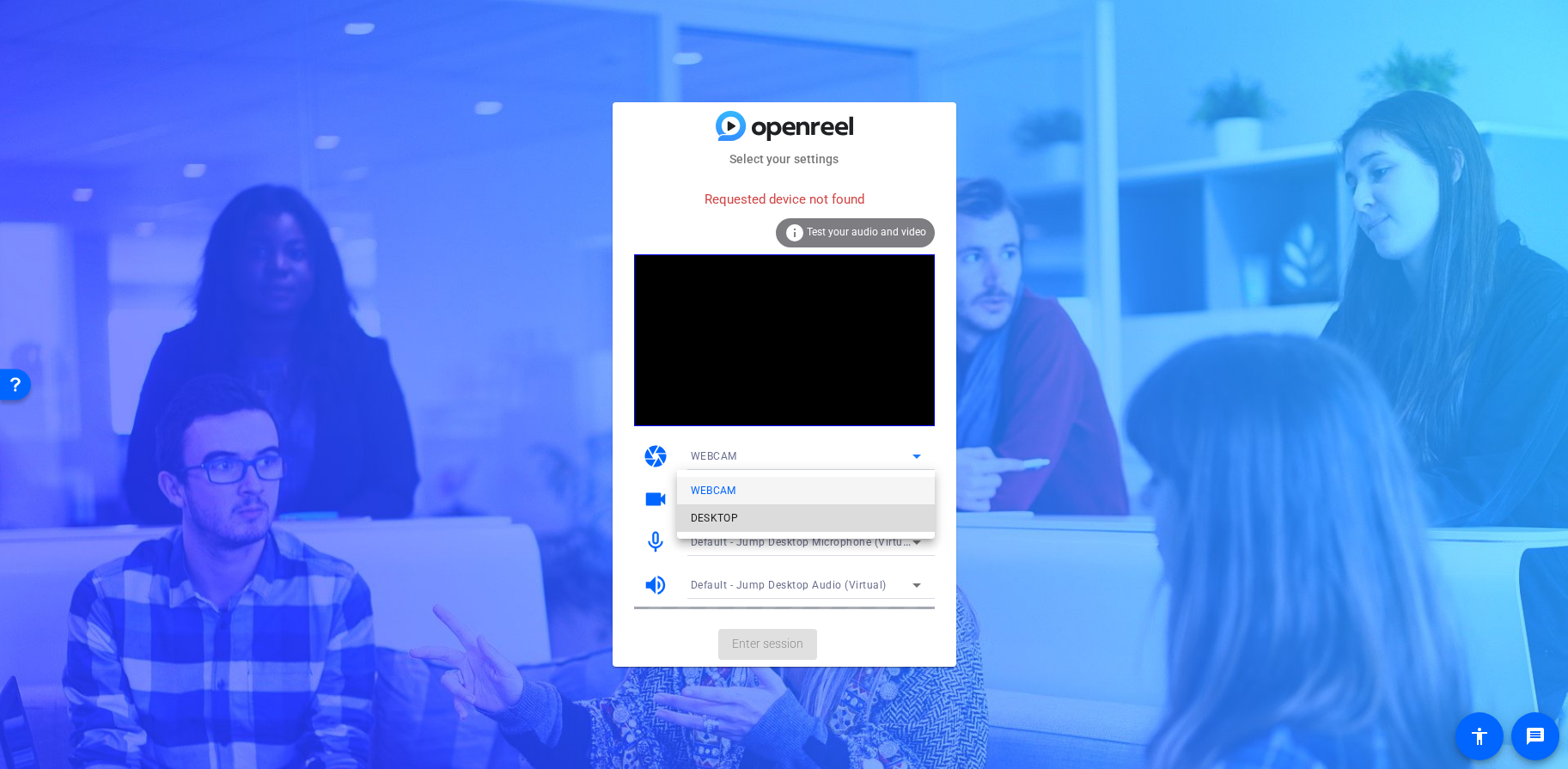
click at [827, 511] on mat-option "DESKTOP" at bounding box center [805, 517] width 258 height 27
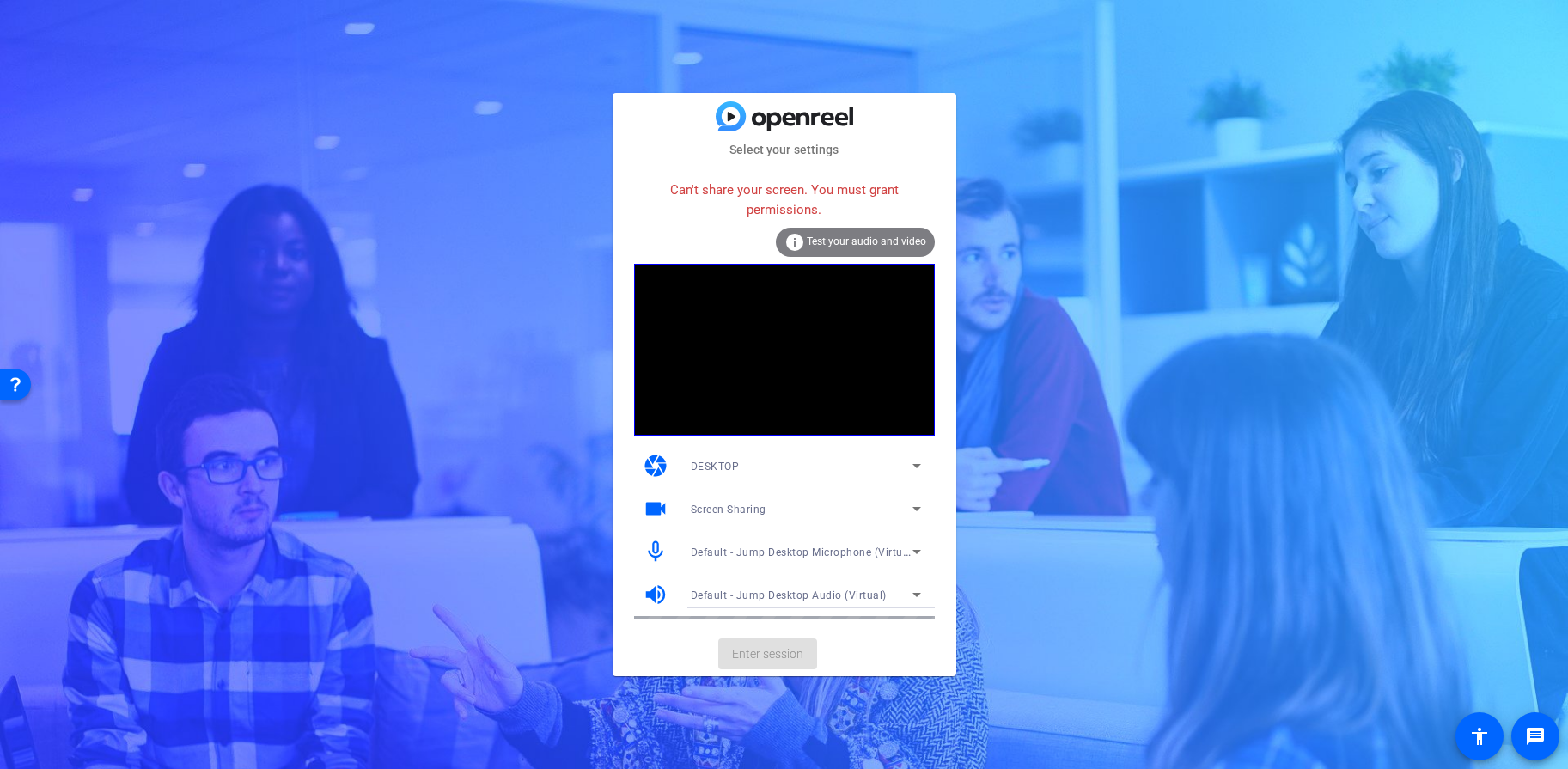
click at [858, 655] on mat-card-actions "Enter session" at bounding box center [784, 654] width 343 height 45
click at [908, 466] on icon at bounding box center [917, 466] width 21 height 21
click at [803, 500] on mat-option "WEBCAM" at bounding box center [805, 500] width 258 height 27
click at [795, 654] on mat-card-actions "Enter session" at bounding box center [784, 654] width 343 height 45
click at [828, 466] on div "WEBCAM" at bounding box center [801, 466] width 221 height 22
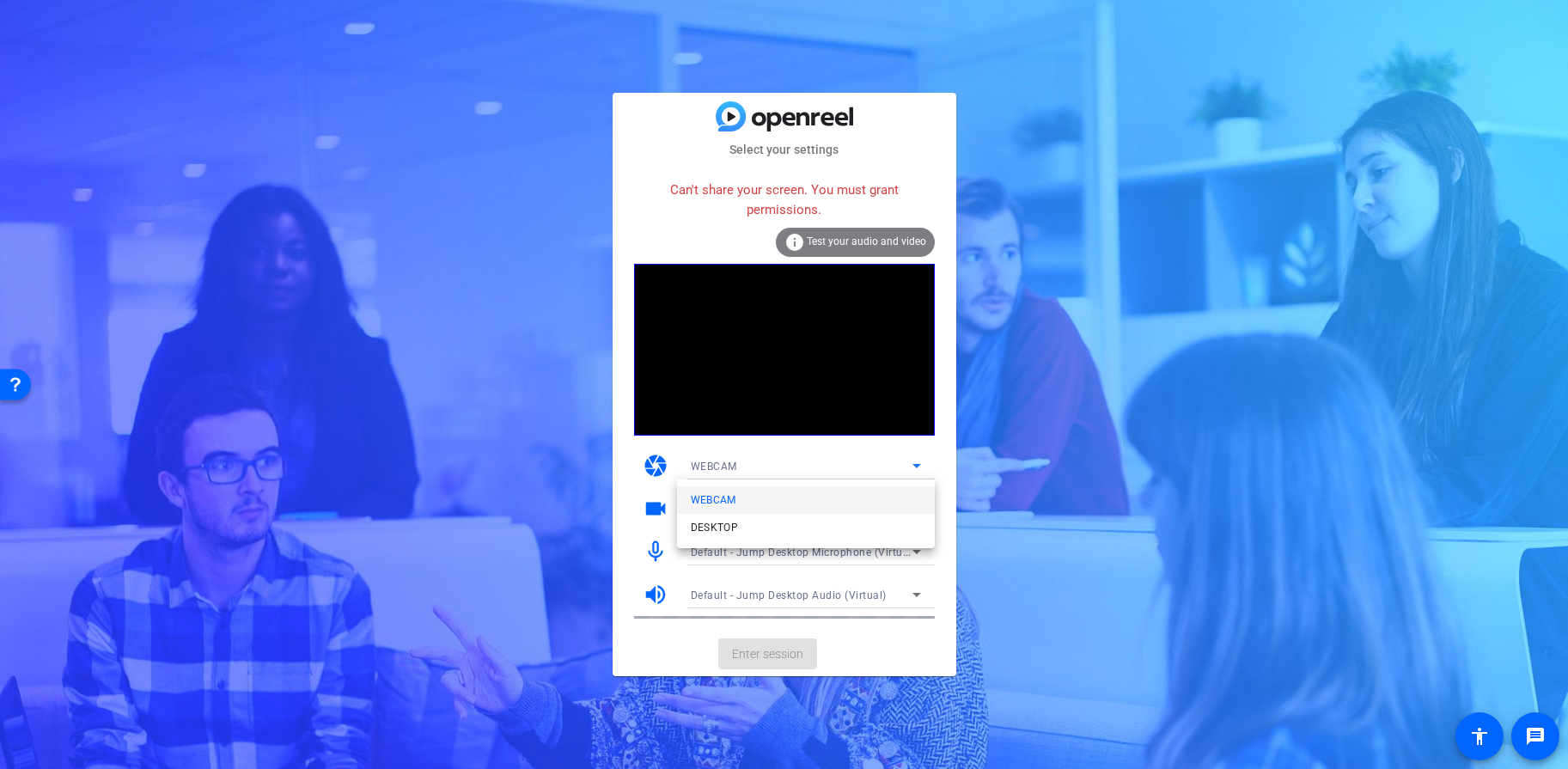
click at [750, 500] on mat-option "WEBCAM" at bounding box center [805, 500] width 258 height 27
click at [899, 546] on span "Default - Jump Desktop Microphone (Virtual)" at bounding box center [803, 551] width 226 height 14
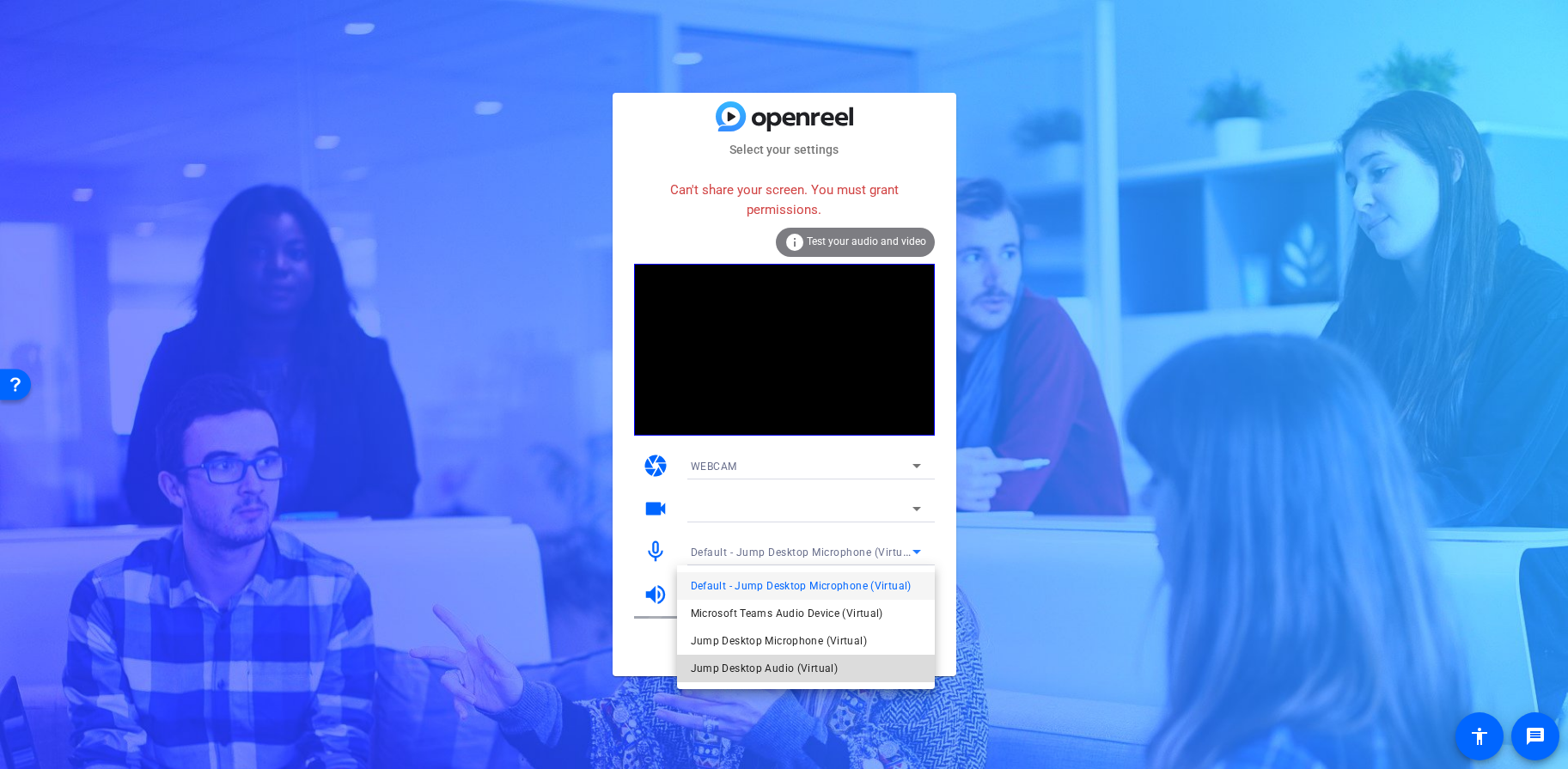
click at [835, 672] on mat-option "Jump Desktop Audio (Virtual)" at bounding box center [805, 669] width 258 height 27
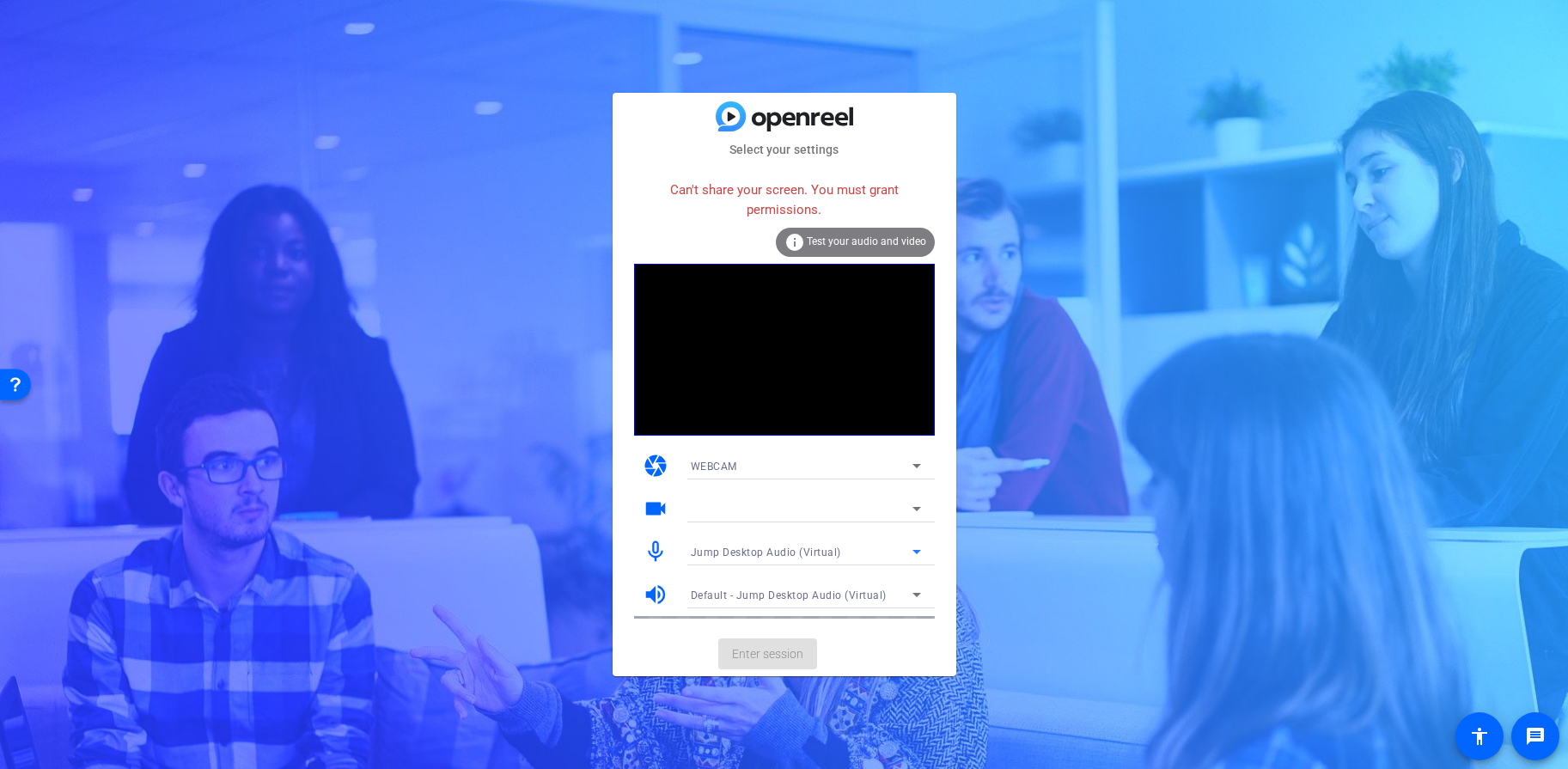
click at [864, 592] on span "Default - Jump Desktop Audio (Virtual)" at bounding box center [788, 595] width 196 height 12
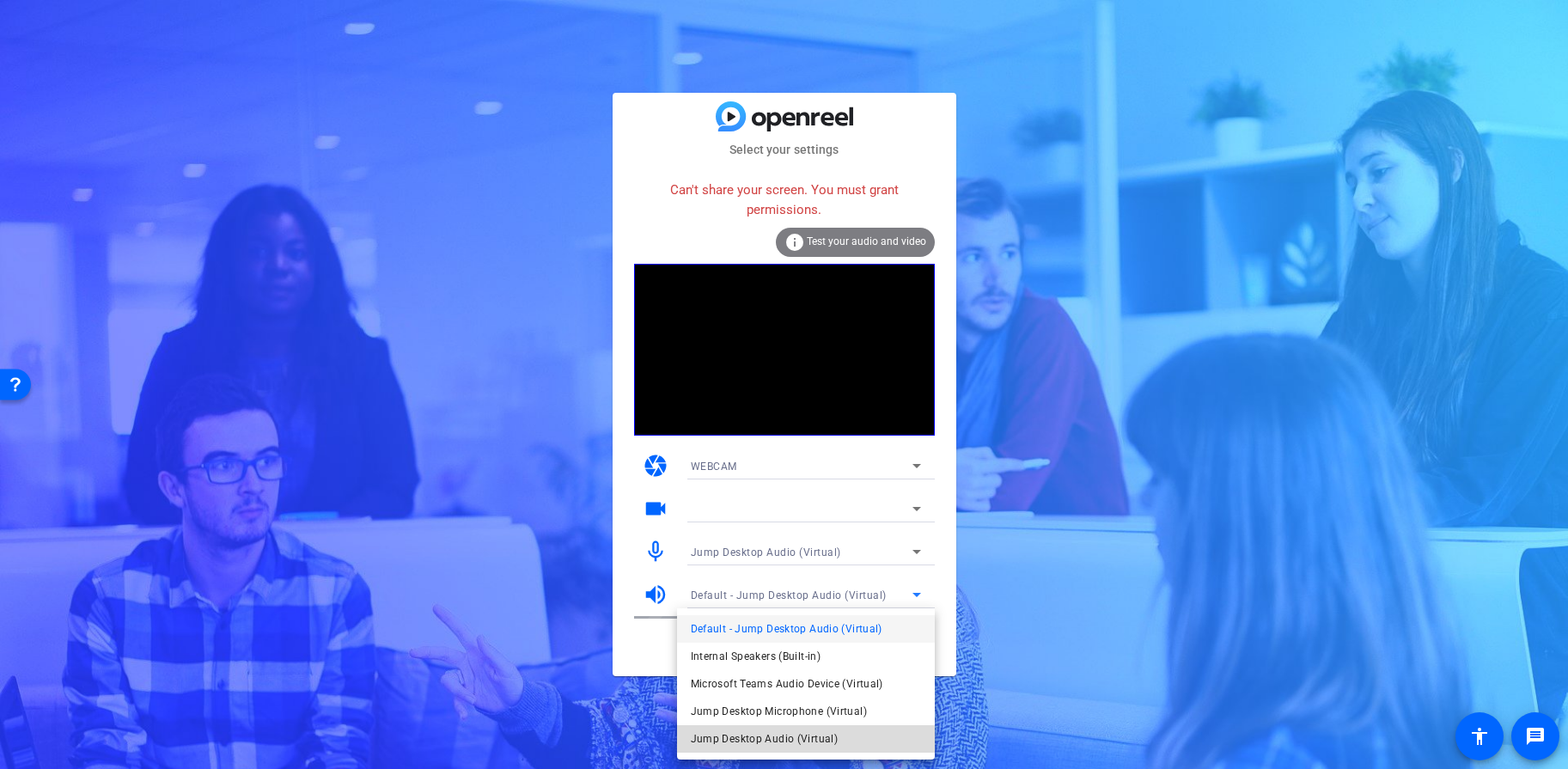
click at [816, 732] on span "Jump Desktop Audio (Virtual)" at bounding box center [764, 739] width 147 height 21
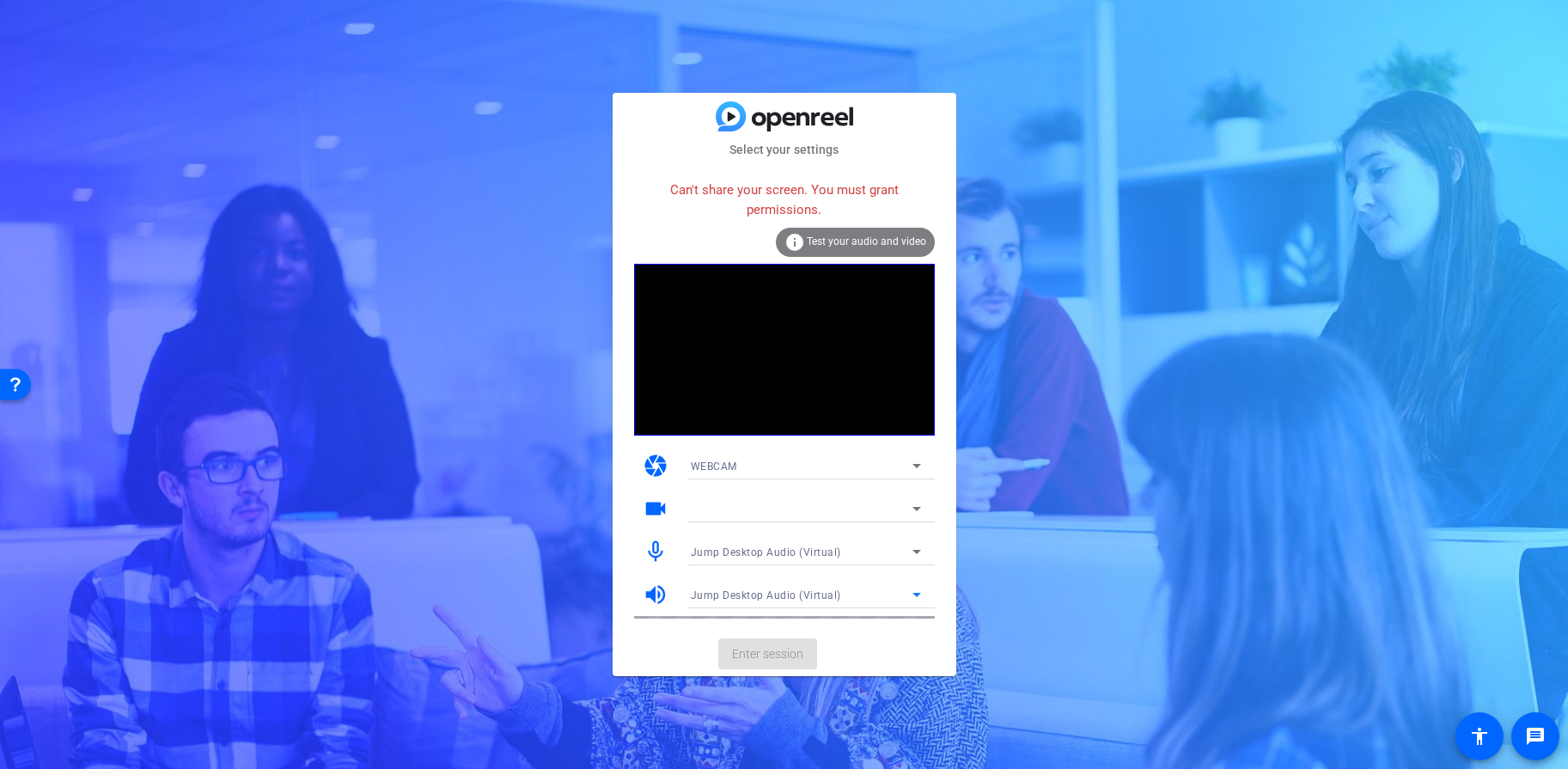
click at [790, 660] on mat-card-actions "Enter session" at bounding box center [784, 654] width 343 height 45
click at [791, 661] on mat-card-actions "Enter session" at bounding box center [784, 654] width 343 height 45
click at [874, 517] on div at bounding box center [801, 509] width 221 height 21
click at [873, 593] on div "Jump Desktop Audio (Virtual)" at bounding box center [801, 594] width 221 height 22
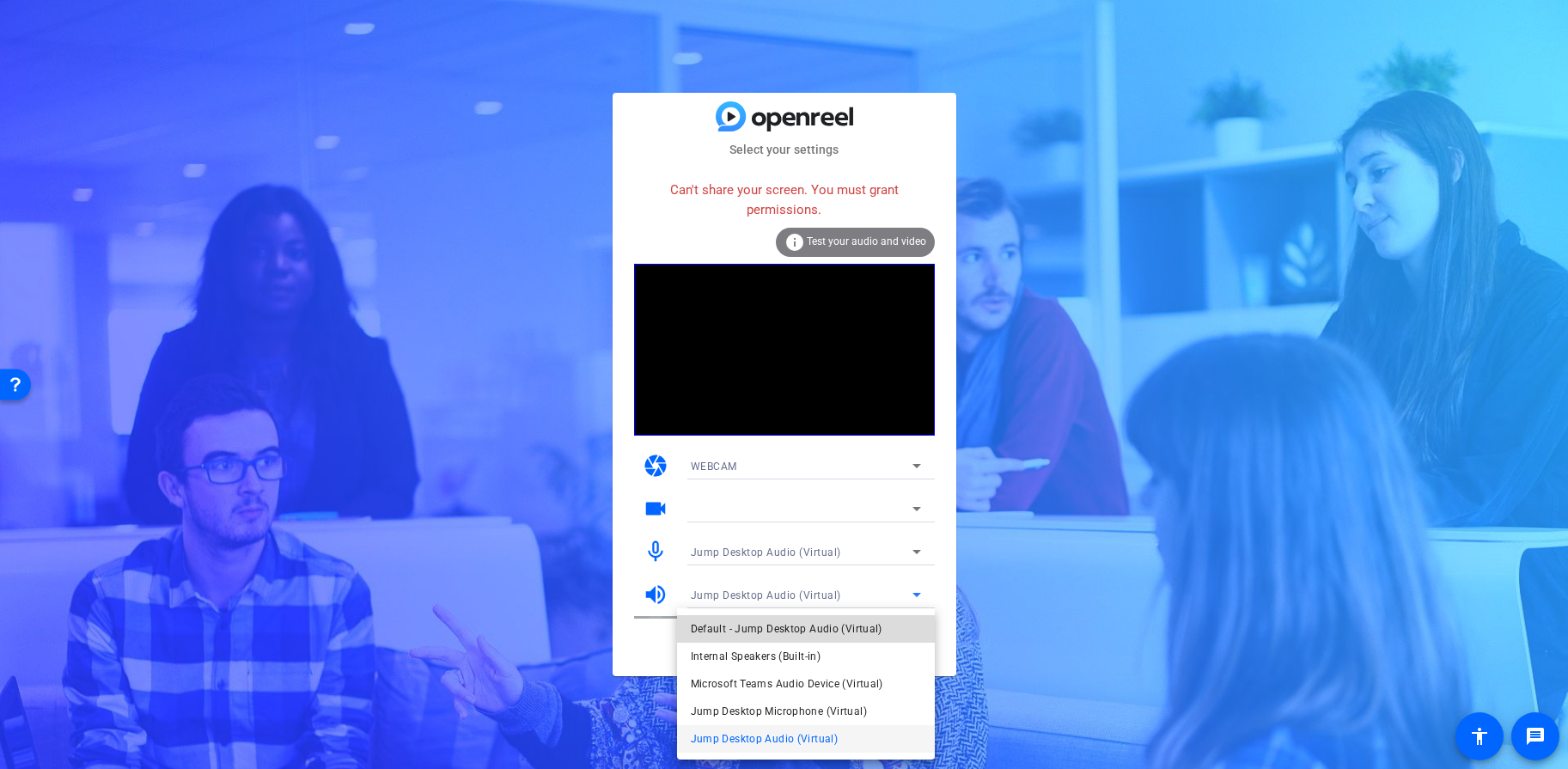
click at [820, 629] on span "Default - Jump Desktop Audio (Virtual)" at bounding box center [786, 629] width 191 height 21
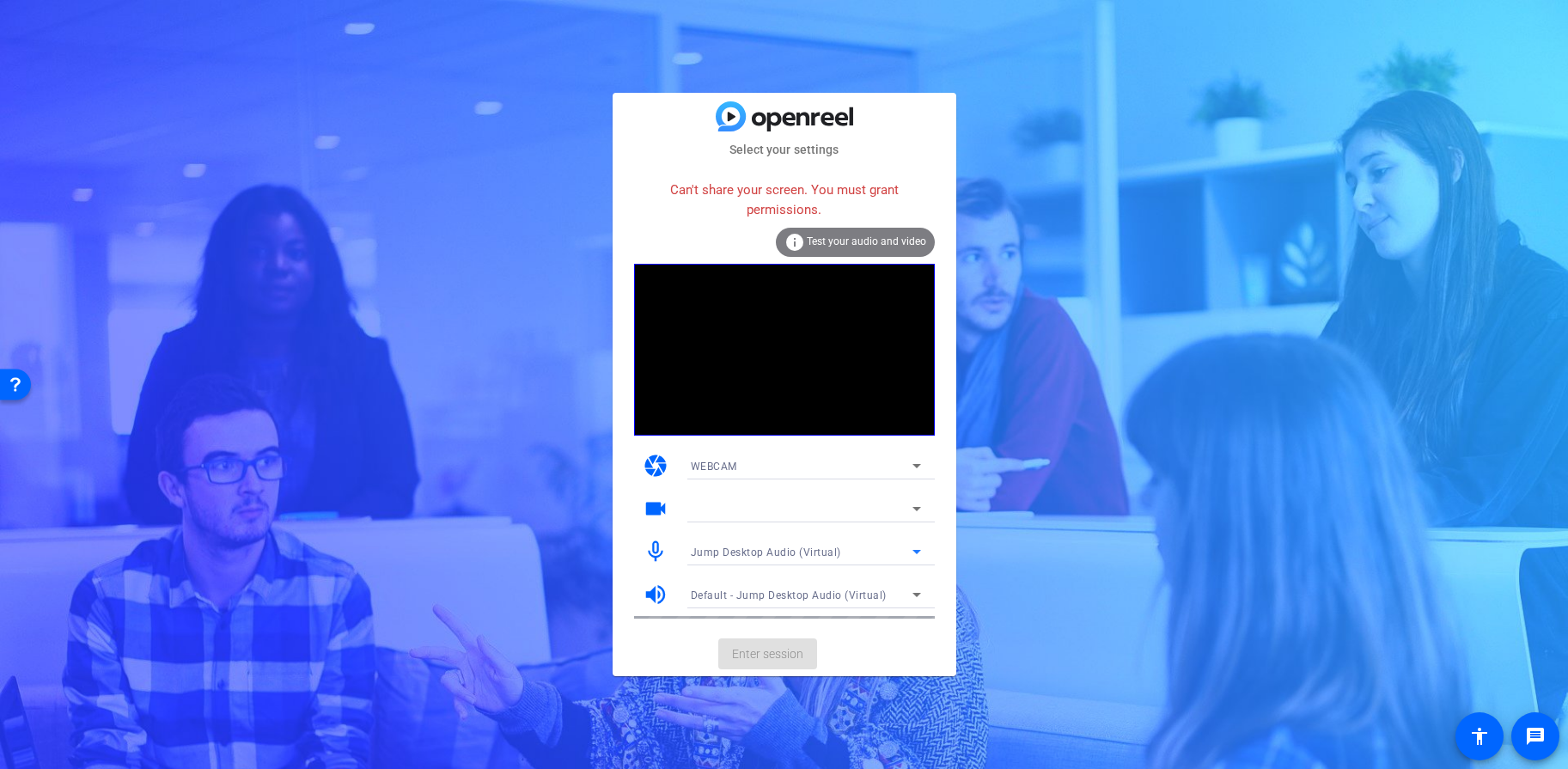
click at [852, 558] on div "Jump Desktop Audio (Virtual)" at bounding box center [801, 552] width 221 height 22
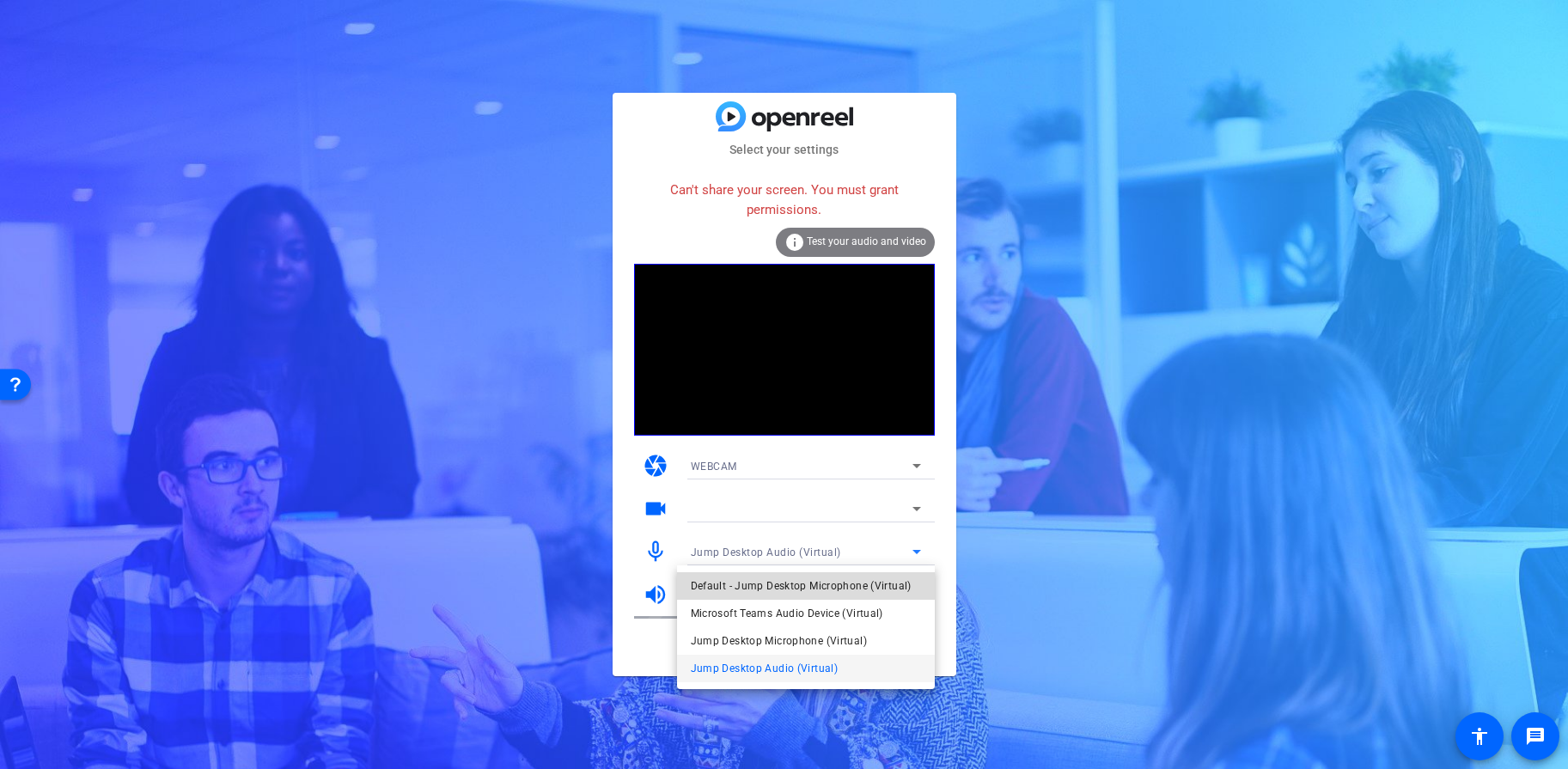
click at [836, 592] on span "Default - Jump Desktop Microphone (Virtual)" at bounding box center [800, 586] width 221 height 21
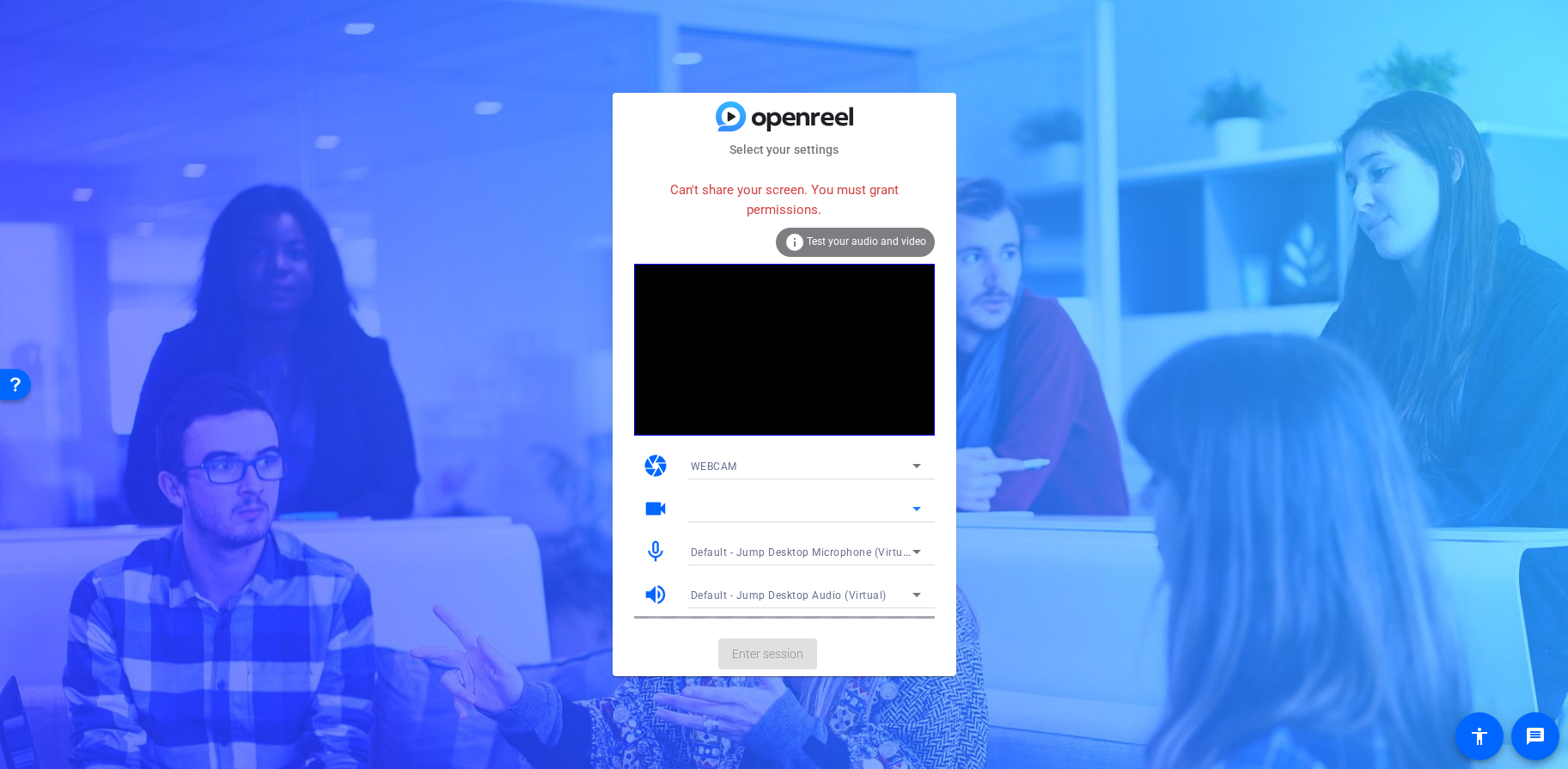
click at [913, 510] on icon at bounding box center [917, 509] width 21 height 21
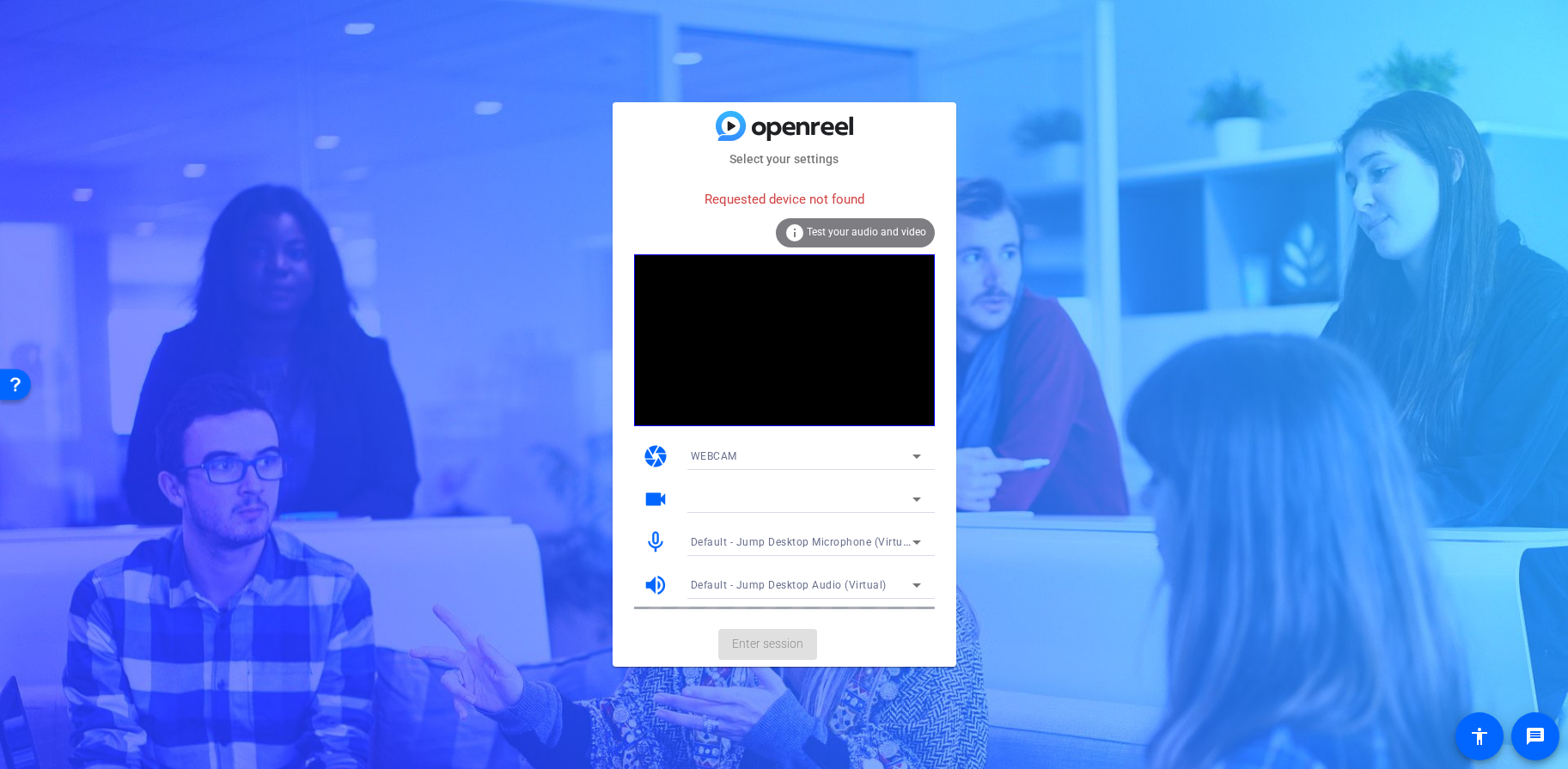
click at [852, 236] on span "Test your audio and video" at bounding box center [866, 232] width 119 height 12
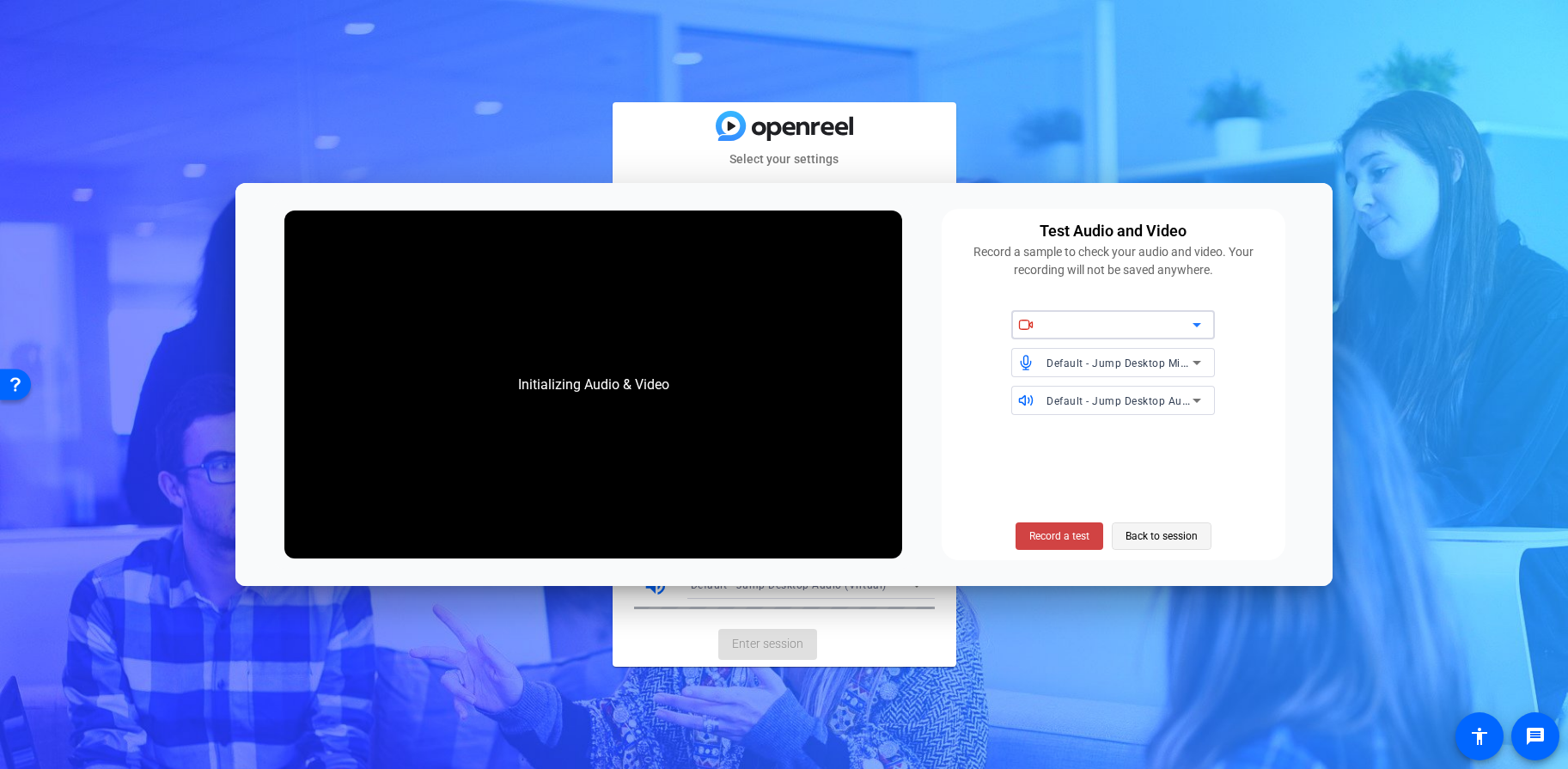
click at [1142, 538] on span "Back to session" at bounding box center [1161, 536] width 72 height 33
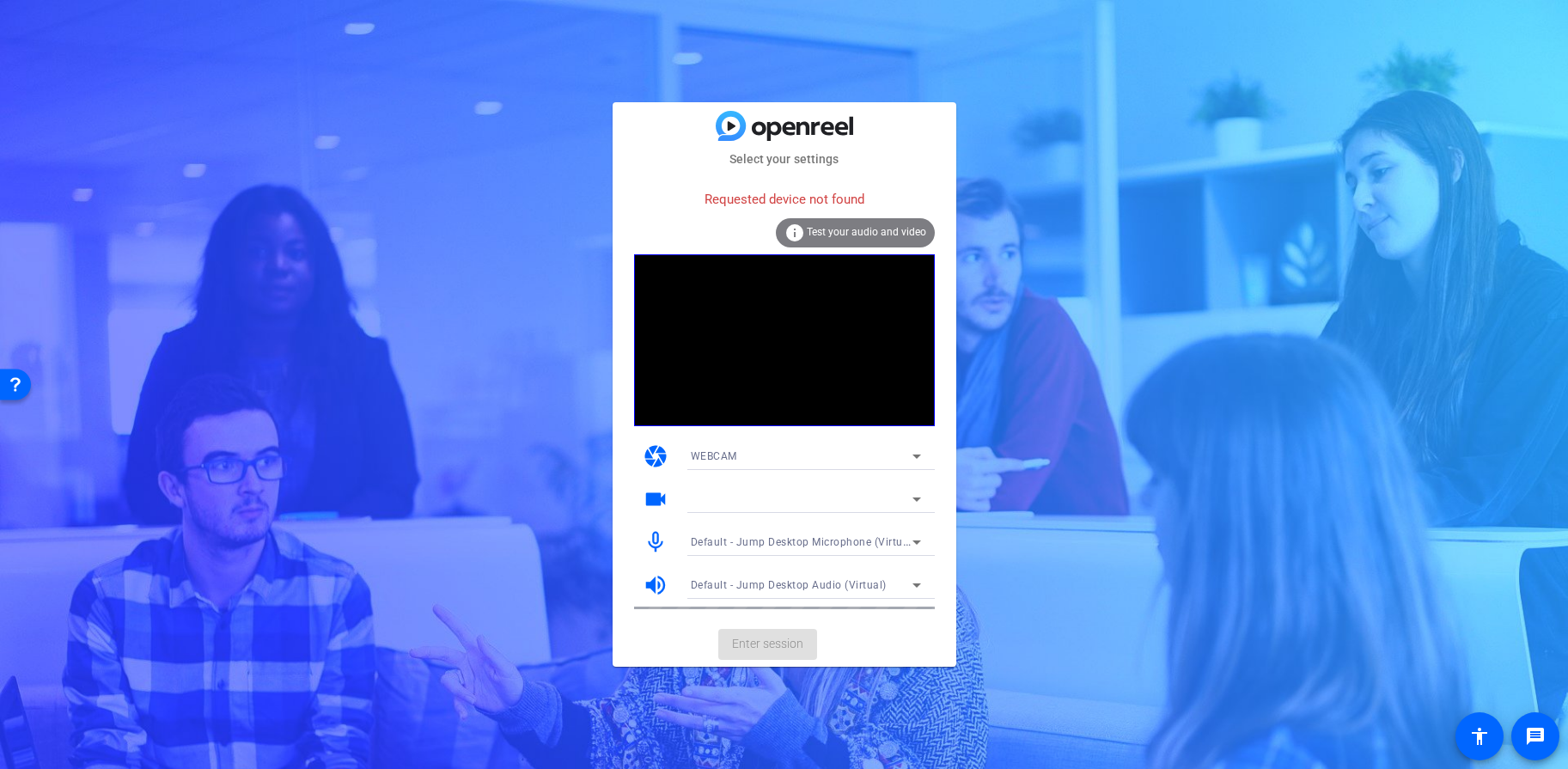
click at [859, 236] on span "Test your audio and video" at bounding box center [866, 232] width 119 height 12
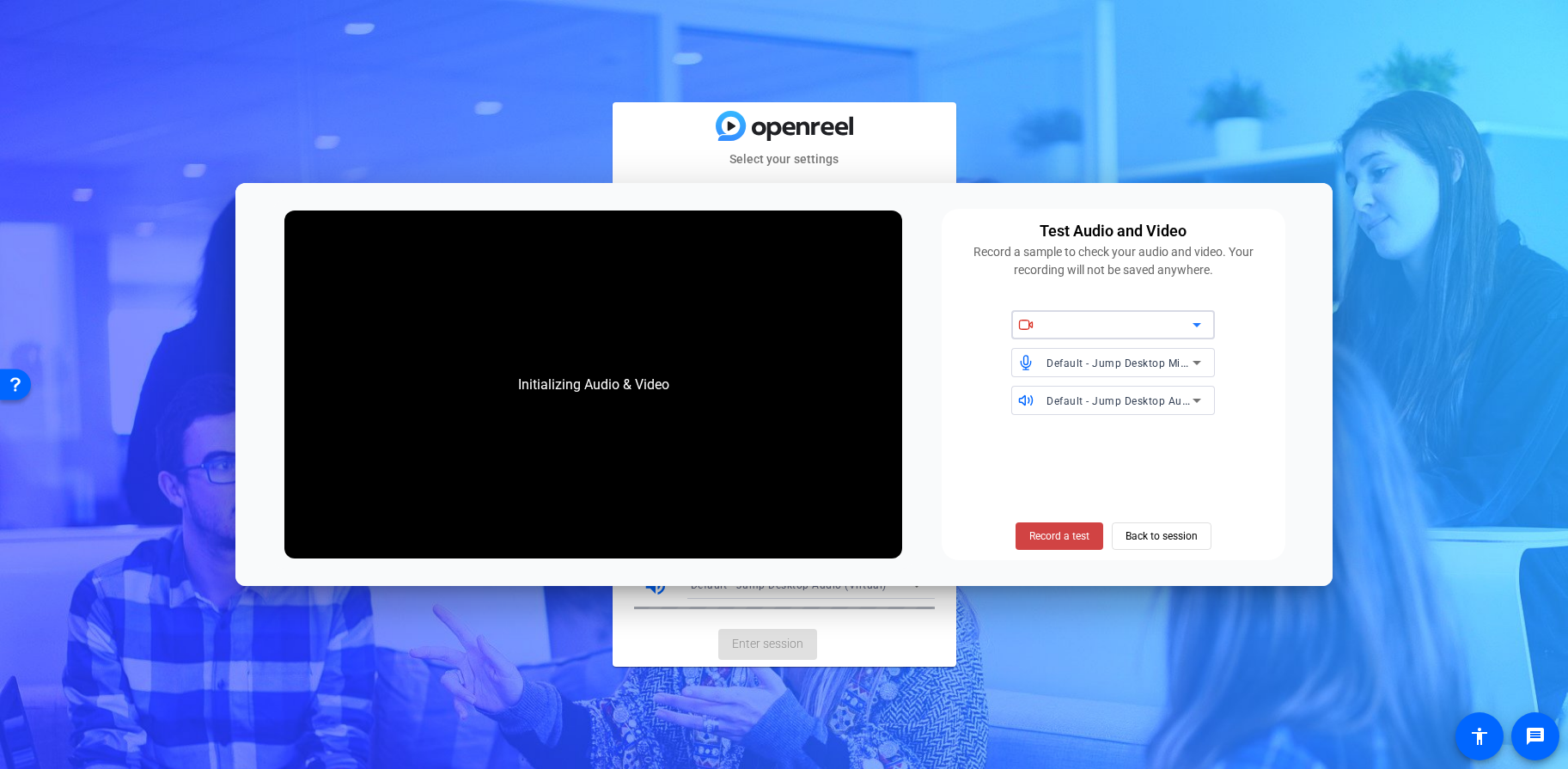
click at [1163, 323] on div at bounding box center [1119, 325] width 146 height 21
click at [1123, 533] on span at bounding box center [1161, 536] width 98 height 41
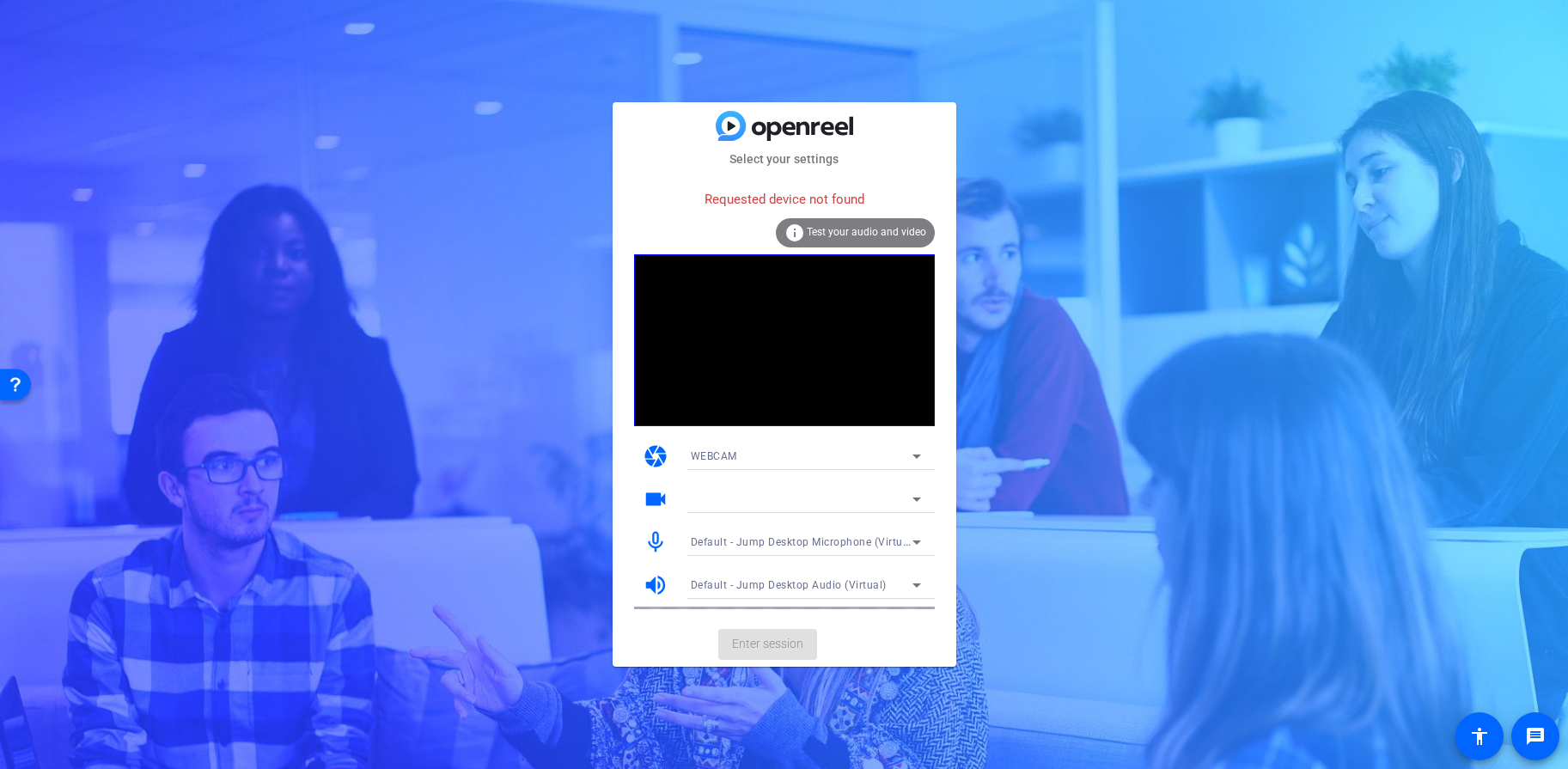
click at [781, 654] on mat-card-actions "Enter session" at bounding box center [784, 645] width 343 height 45
click at [917, 537] on icon at bounding box center [917, 543] width 21 height 21
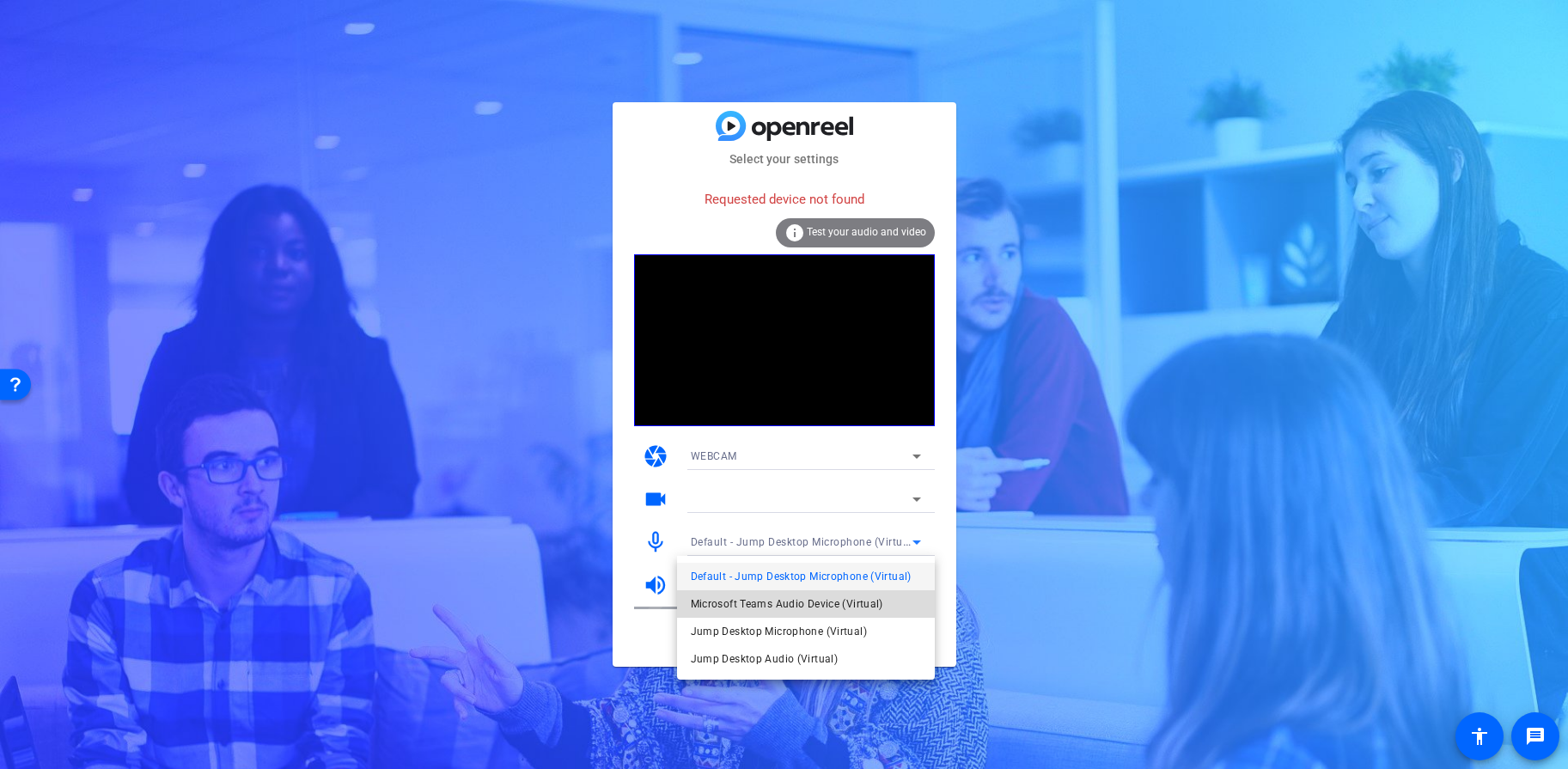
click at [848, 608] on span "Microsoft Teams Audio Device (Virtual)" at bounding box center [786, 605] width 192 height 21
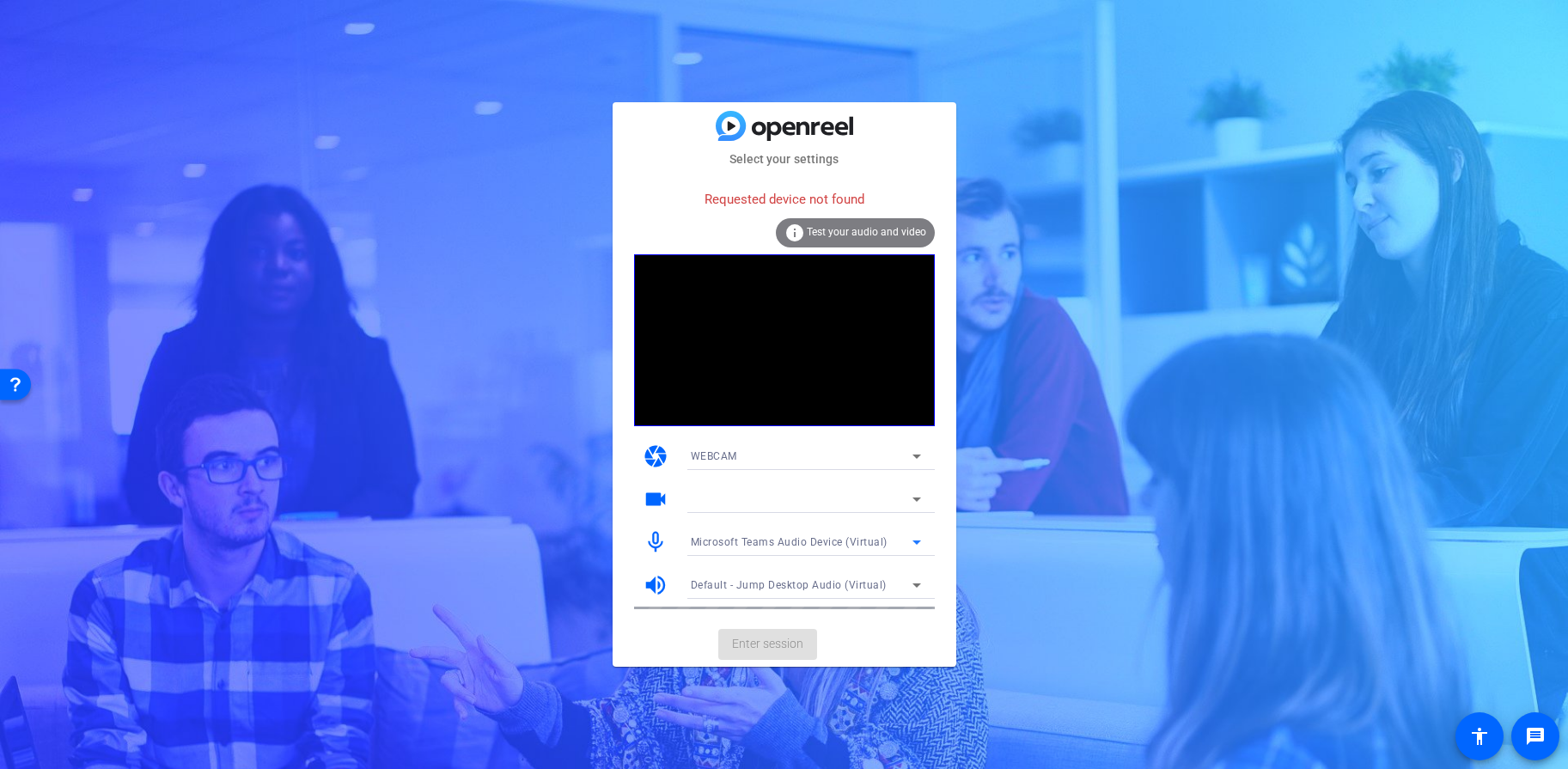
click at [876, 587] on span "Default - Jump Desktop Audio (Virtual)" at bounding box center [788, 585] width 196 height 12
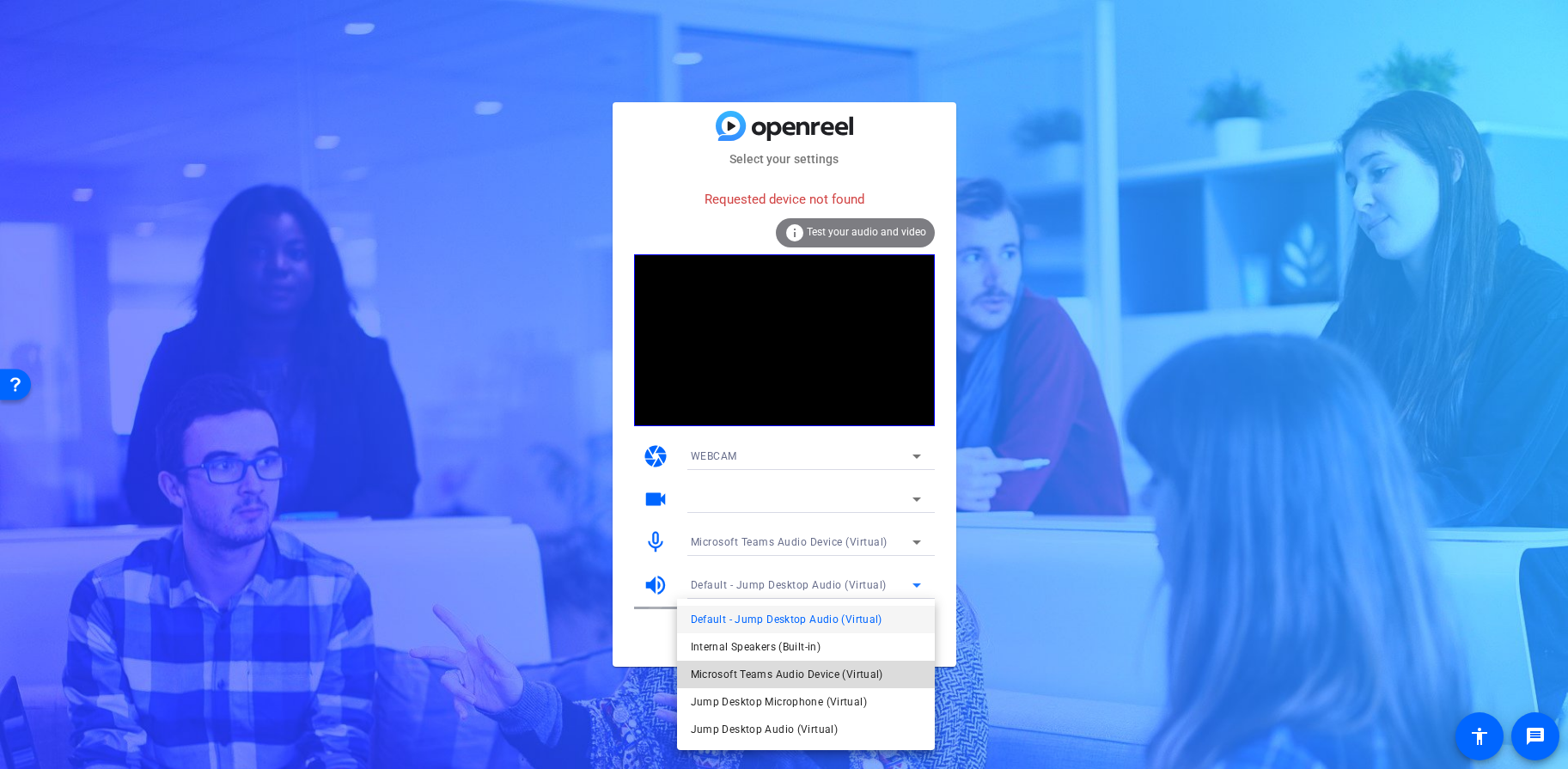
click at [841, 675] on span "Microsoft Teams Audio Device (Virtual)" at bounding box center [786, 675] width 192 height 21
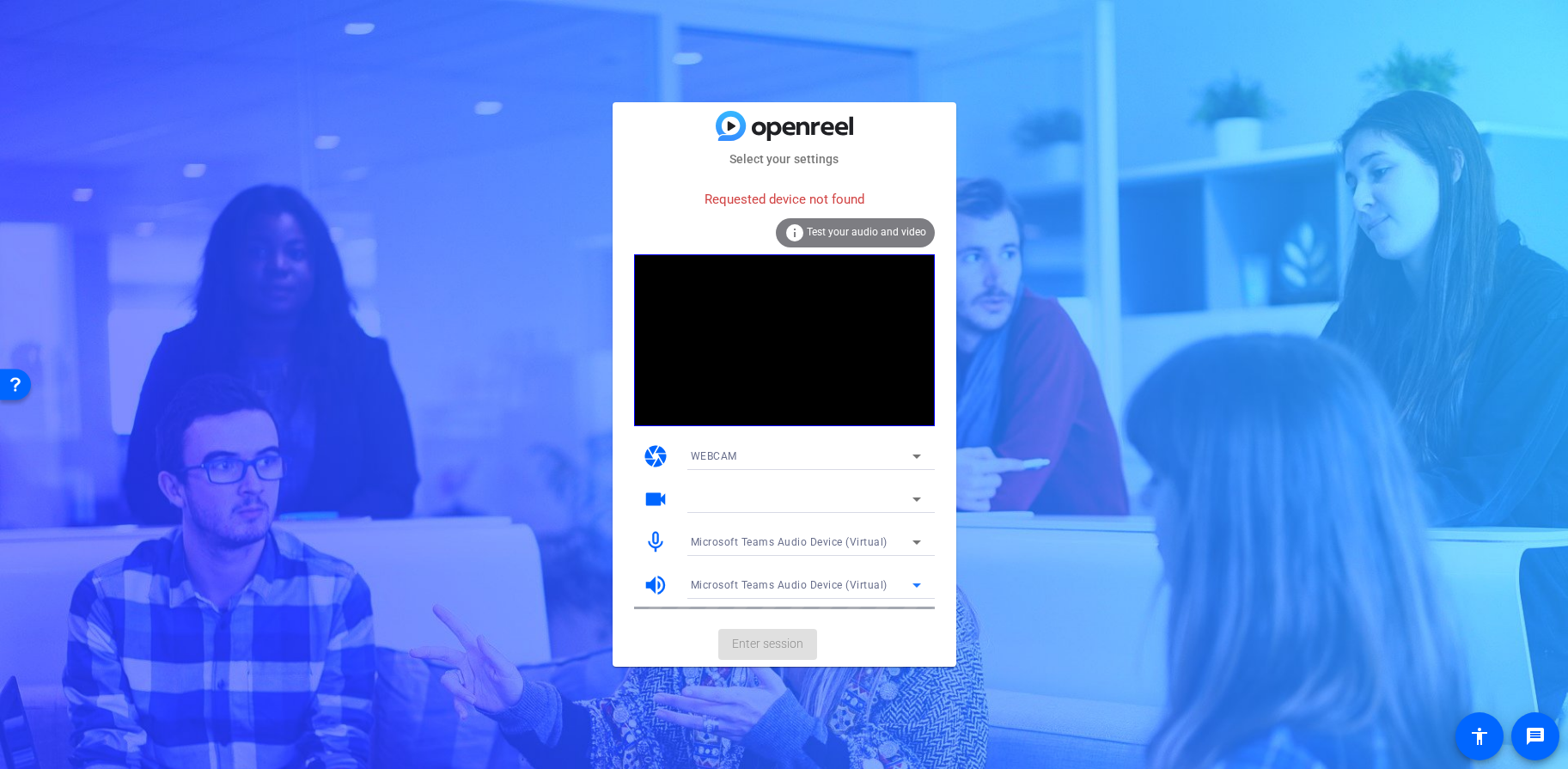
click at [875, 592] on div "Microsoft Teams Audio Device (Virtual)" at bounding box center [801, 584] width 221 height 22
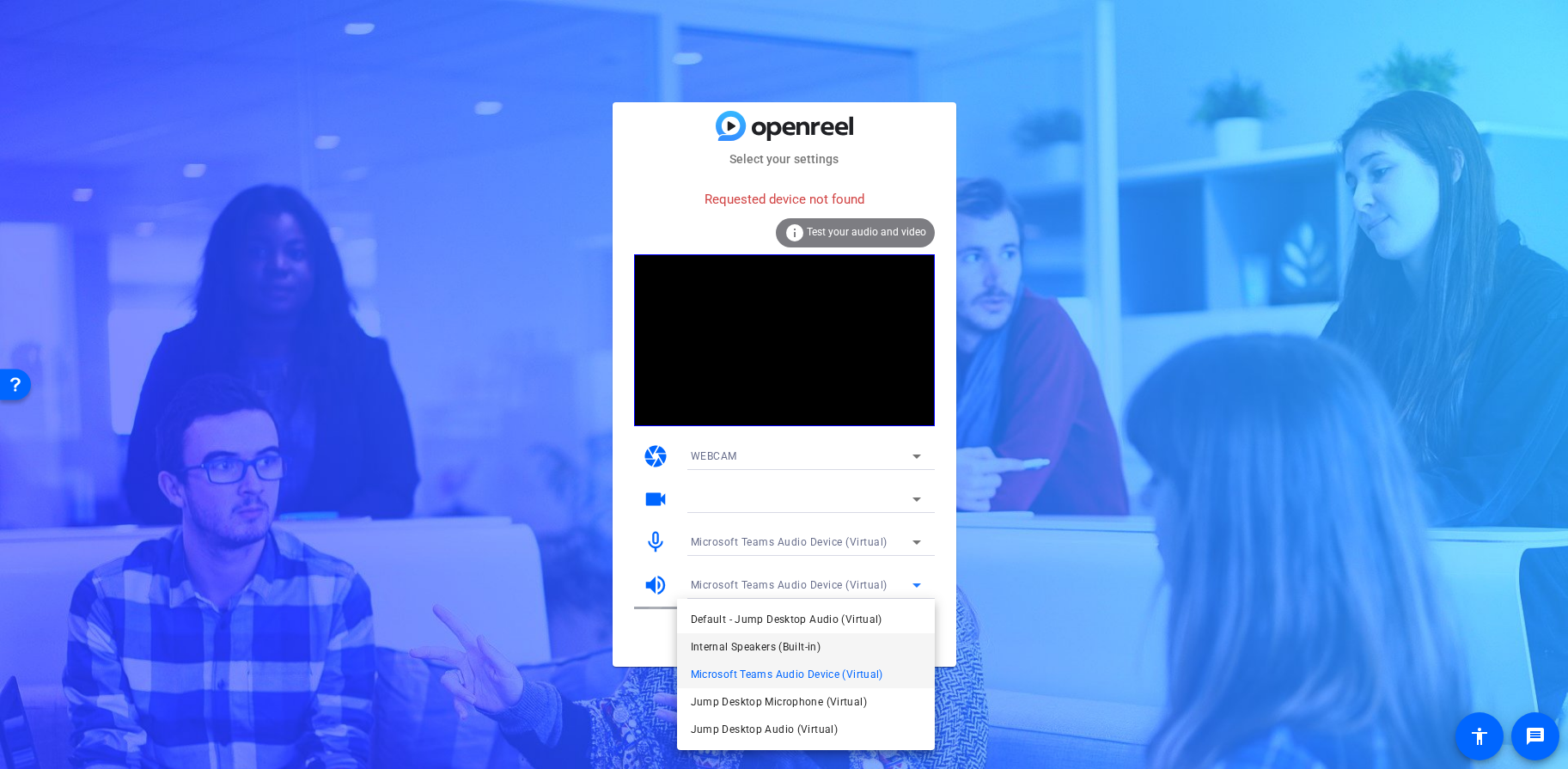
click at [824, 644] on mat-option "Internal Speakers (Built-in)" at bounding box center [805, 647] width 258 height 27
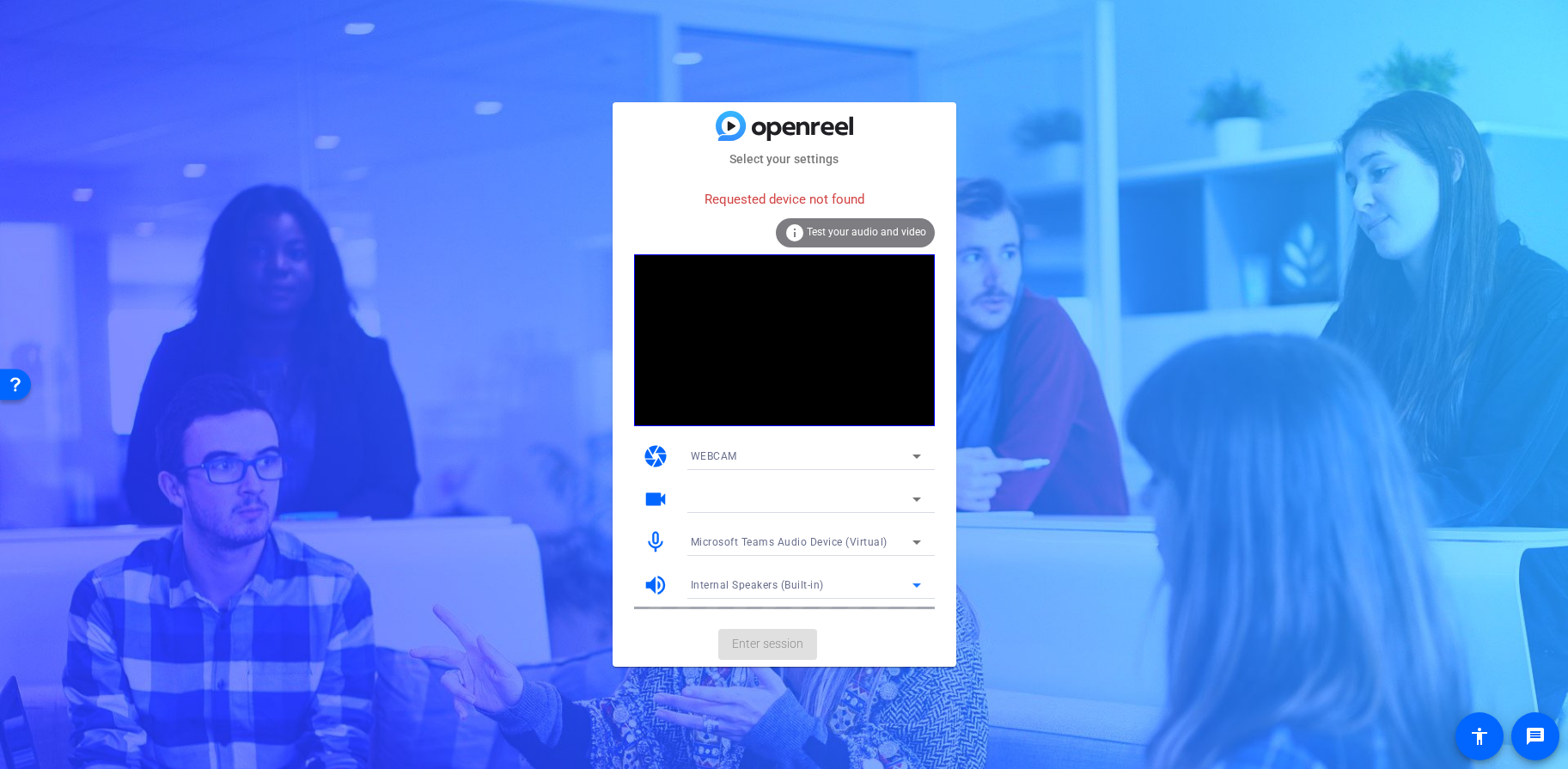
click at [874, 544] on span "Microsoft Teams Audio Device (Virtual)" at bounding box center [789, 542] width 197 height 12
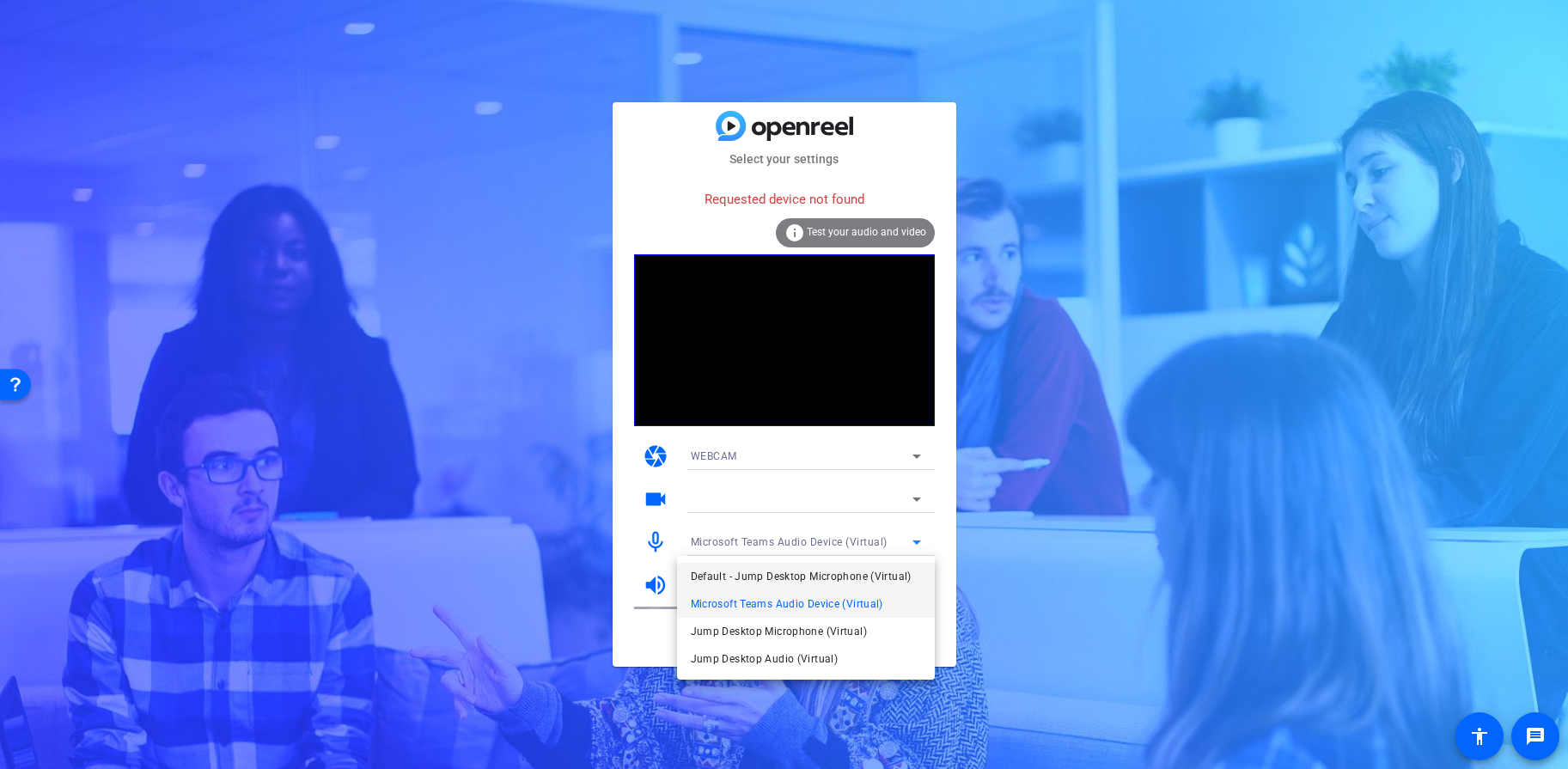
click at [871, 574] on span "Default - Jump Desktop Microphone (Virtual)" at bounding box center [800, 577] width 221 height 21
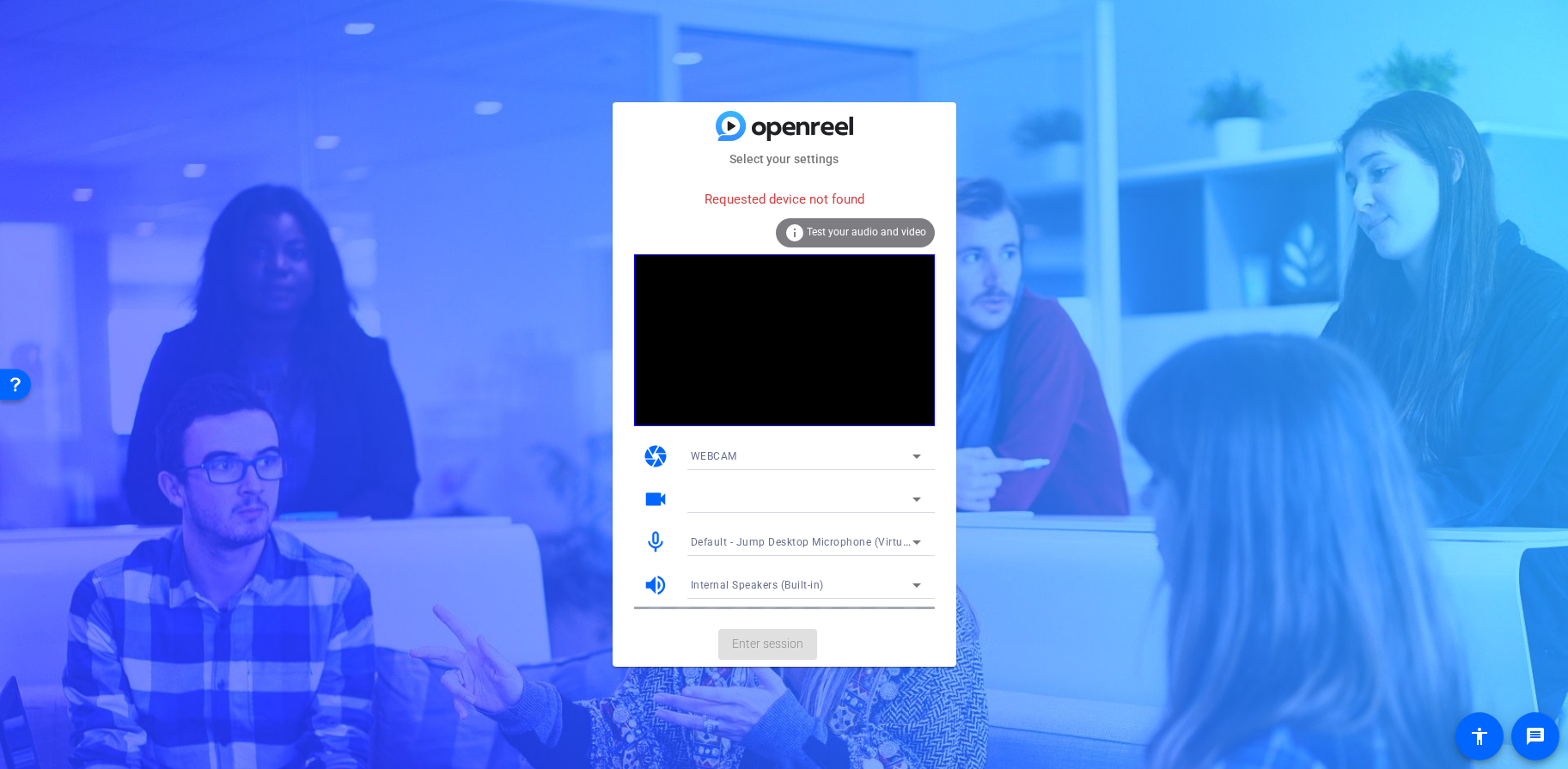
click at [794, 641] on mat-card-actions "Enter session" at bounding box center [784, 645] width 343 height 45
